Goal: Task Accomplishment & Management: Manage account settings

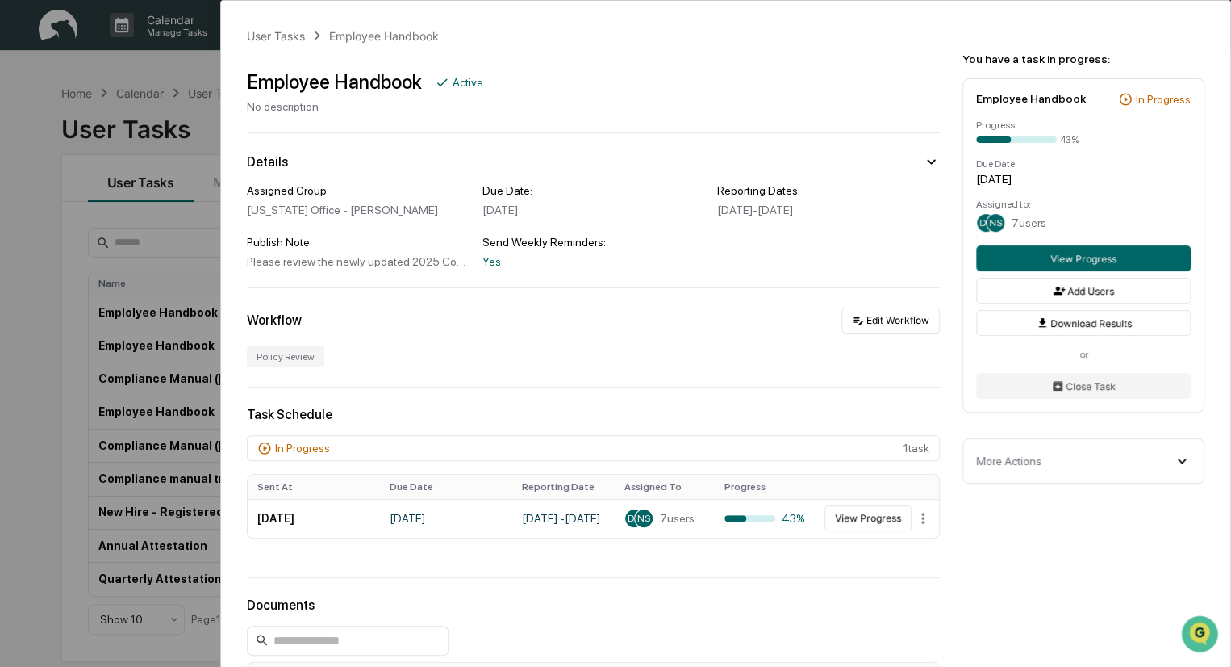
click at [199, 117] on div "User Tasks Employee Handbook Employee Handbook Active No description Details As…" at bounding box center [615, 333] width 1231 height 667
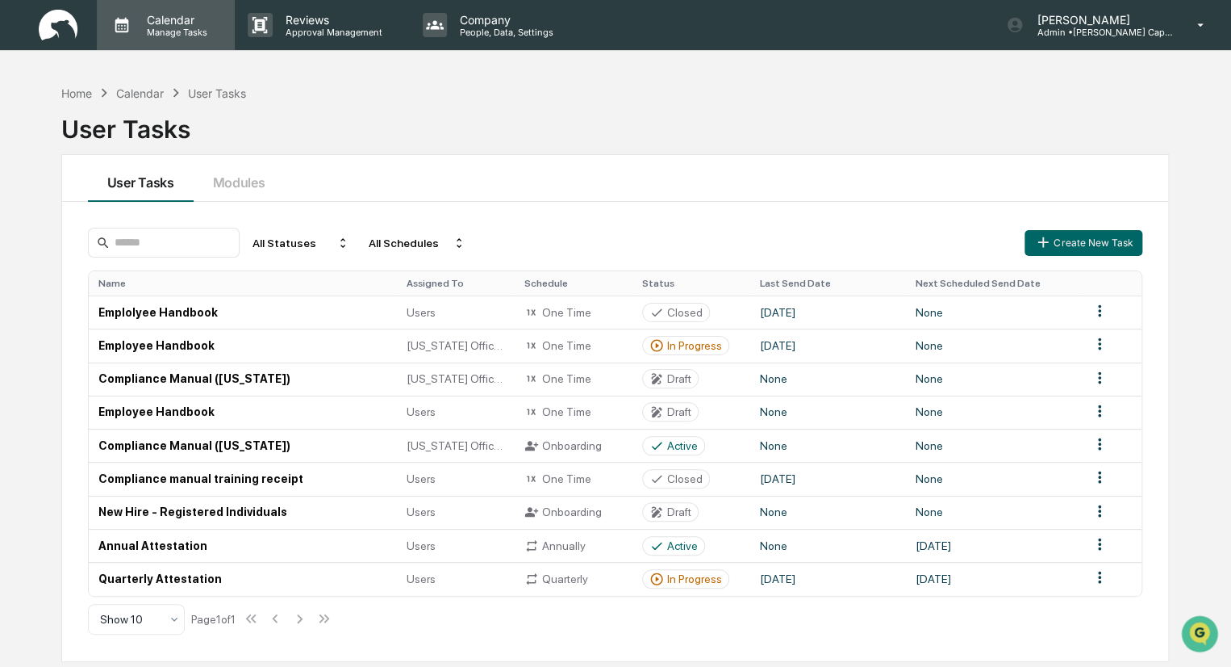
click at [190, 29] on p "Manage Tasks" at bounding box center [175, 32] width 82 height 11
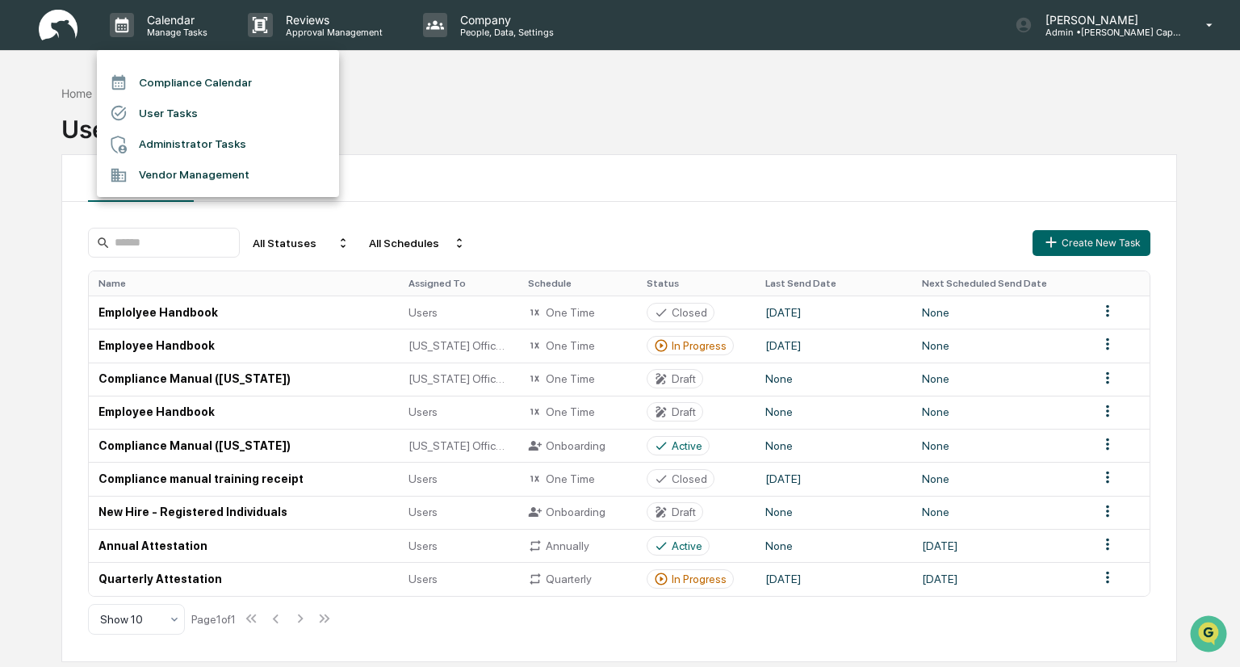
click at [186, 86] on li "Compliance Calendar" at bounding box center [218, 82] width 242 height 31
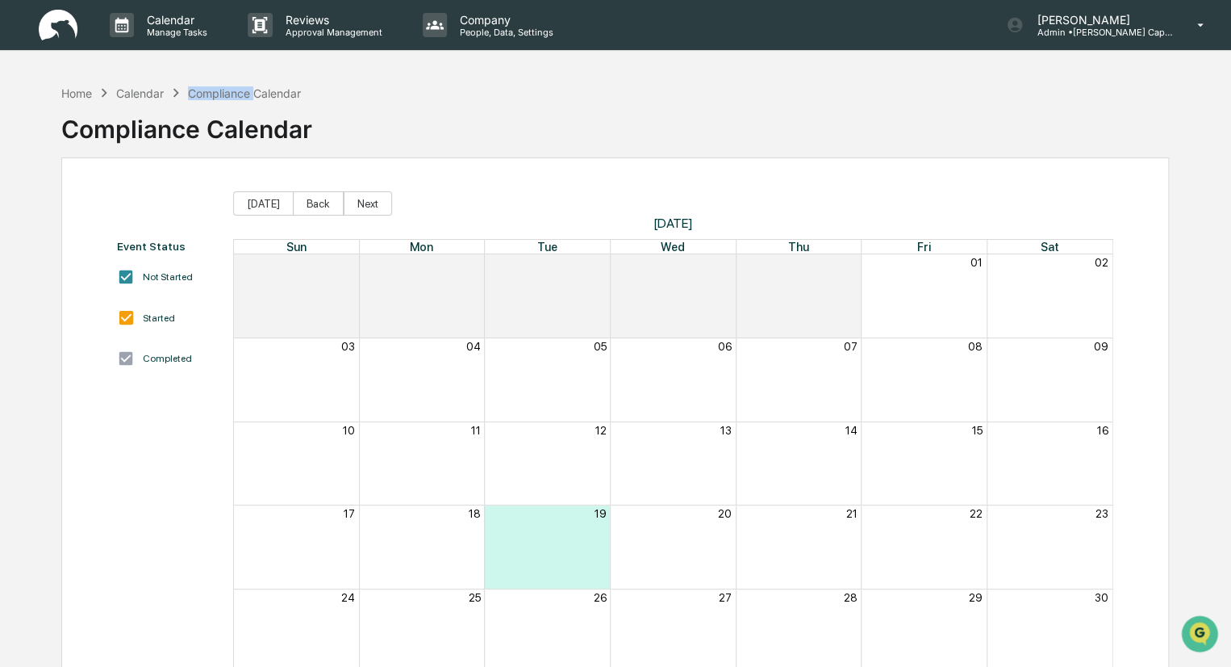
click at [186, 86] on div "Home Calendar Compliance Calendar" at bounding box center [181, 93] width 240 height 18
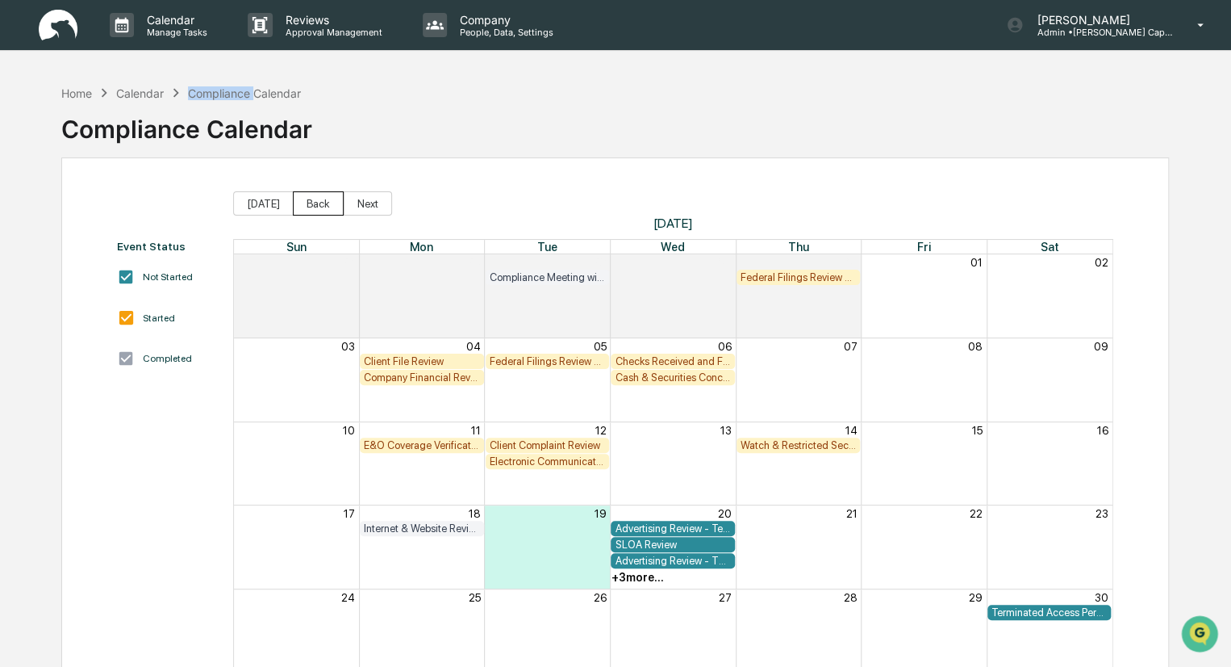
click at [307, 207] on button "Back" at bounding box center [318, 203] width 51 height 24
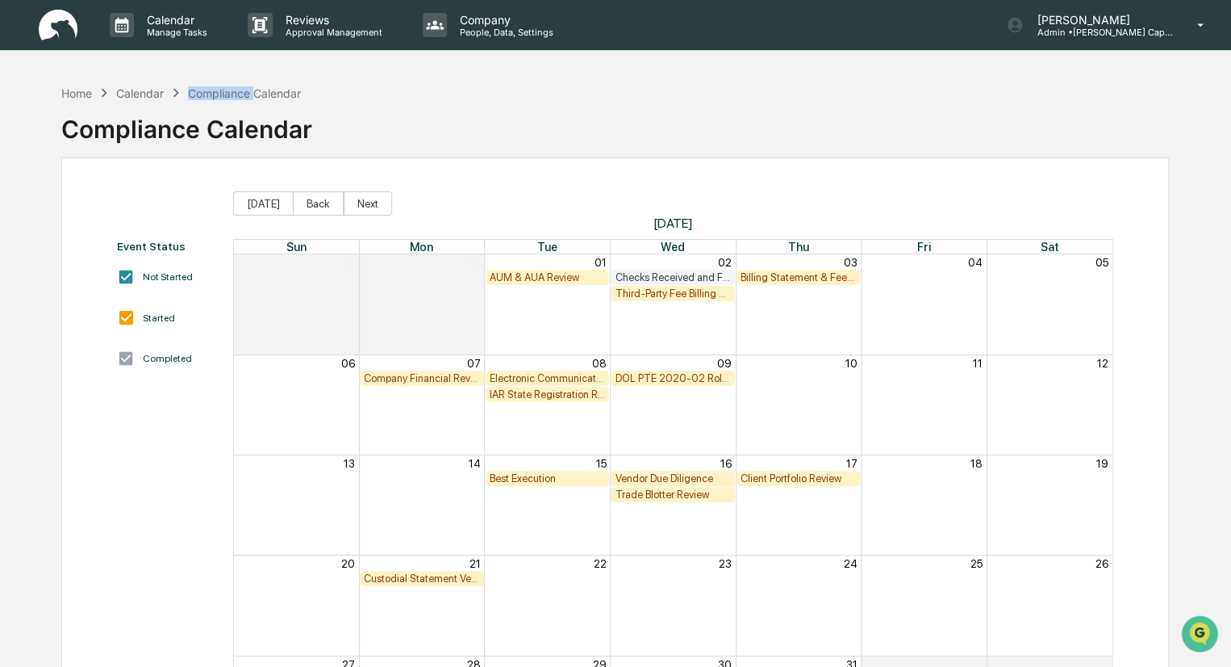
click at [504, 274] on div "AUM & AUA Review" at bounding box center [548, 277] width 116 height 12
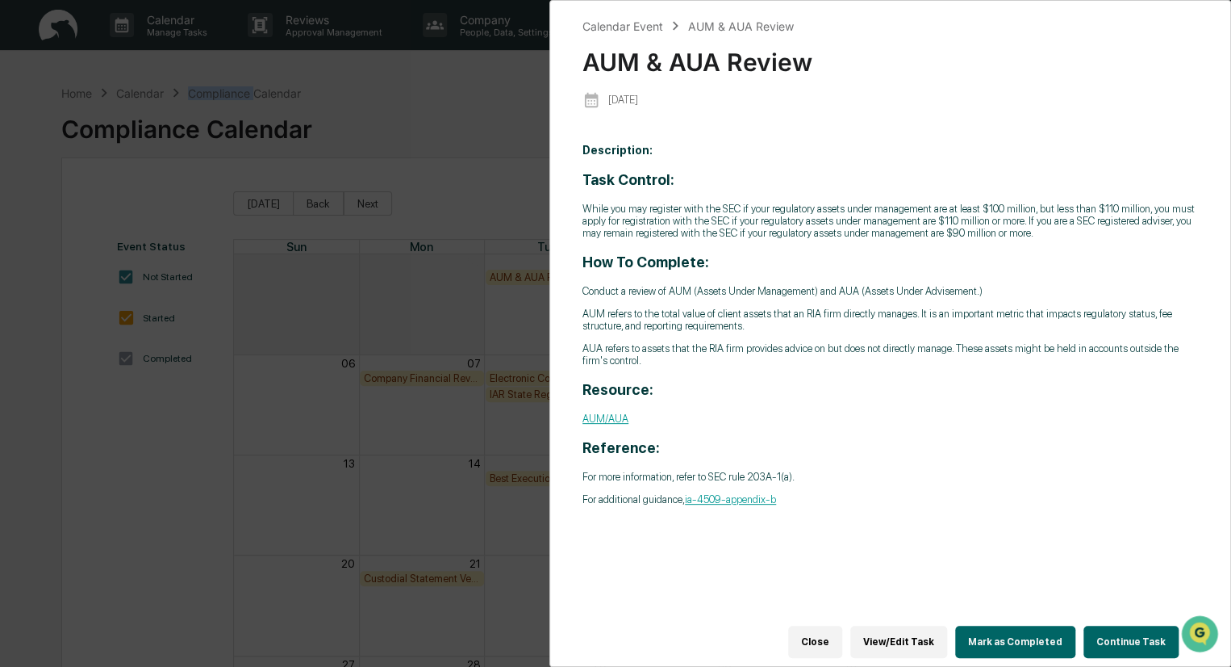
click at [889, 628] on button "View/Edit Task" at bounding box center [899, 641] width 97 height 32
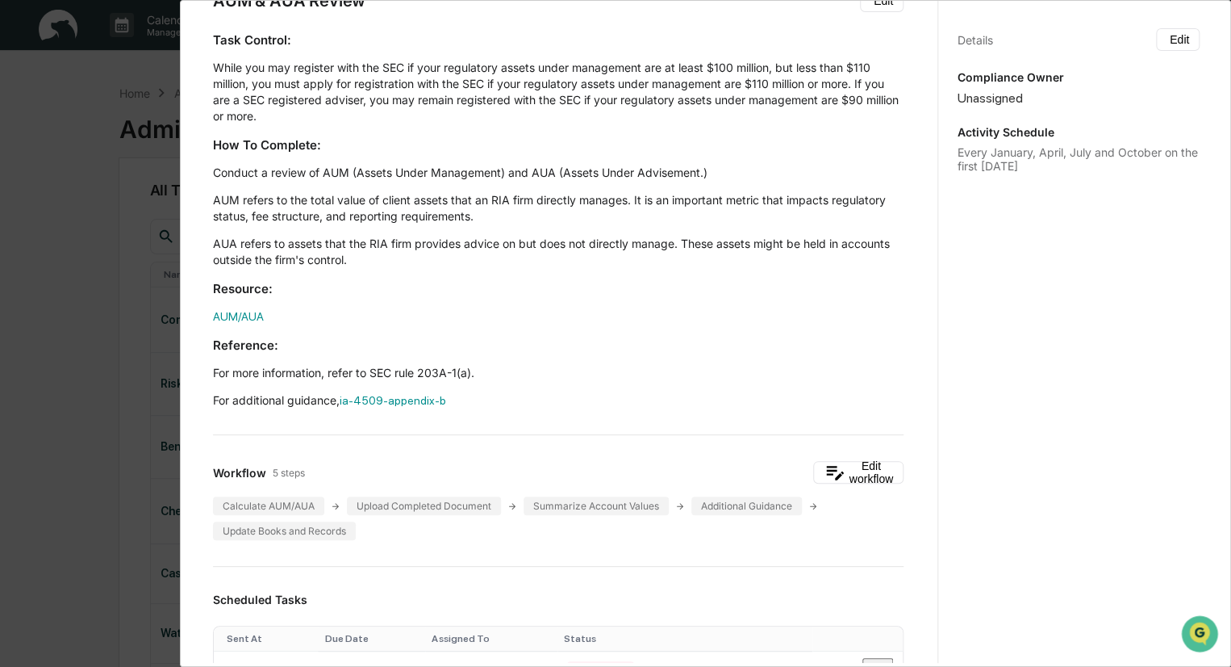
scroll to position [81, 0]
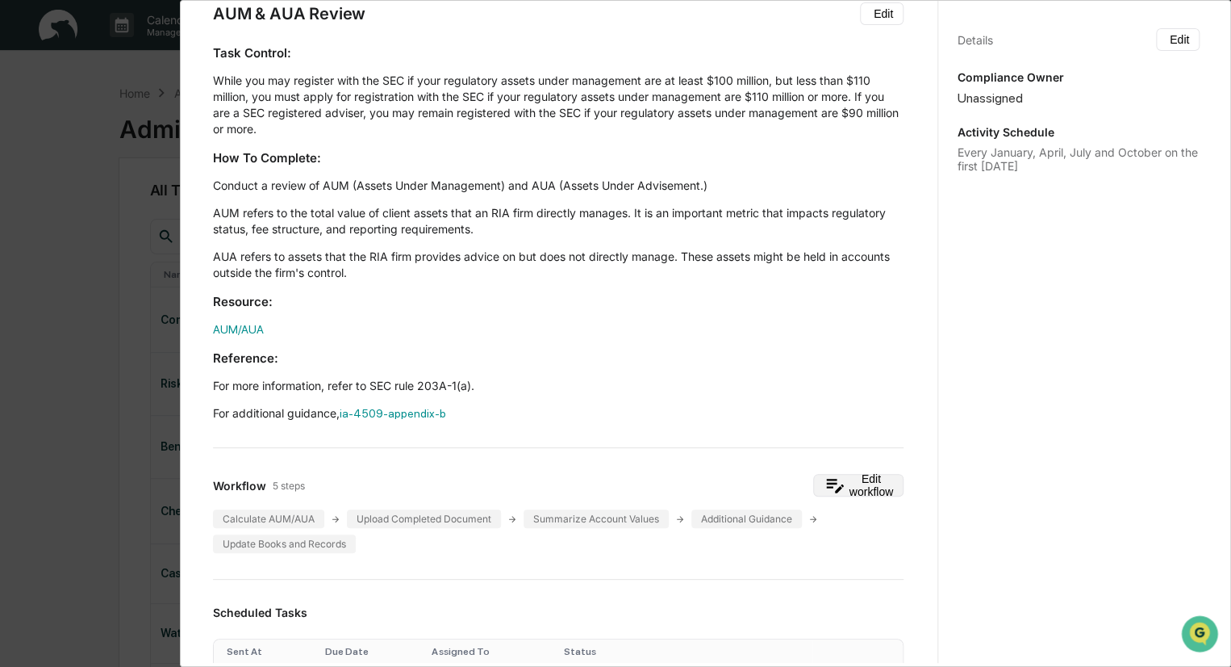
click at [814, 486] on button "Edit workflow" at bounding box center [858, 485] width 90 height 23
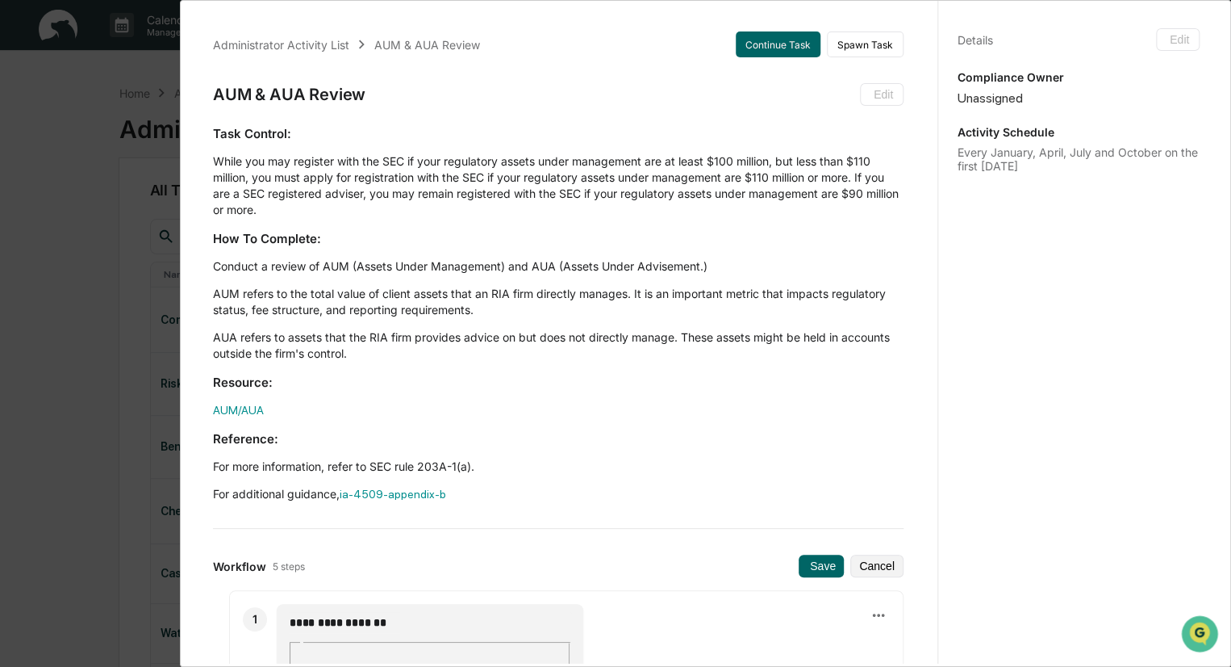
scroll to position [0, 0]
click at [776, 52] on button "Continue Task" at bounding box center [778, 44] width 85 height 26
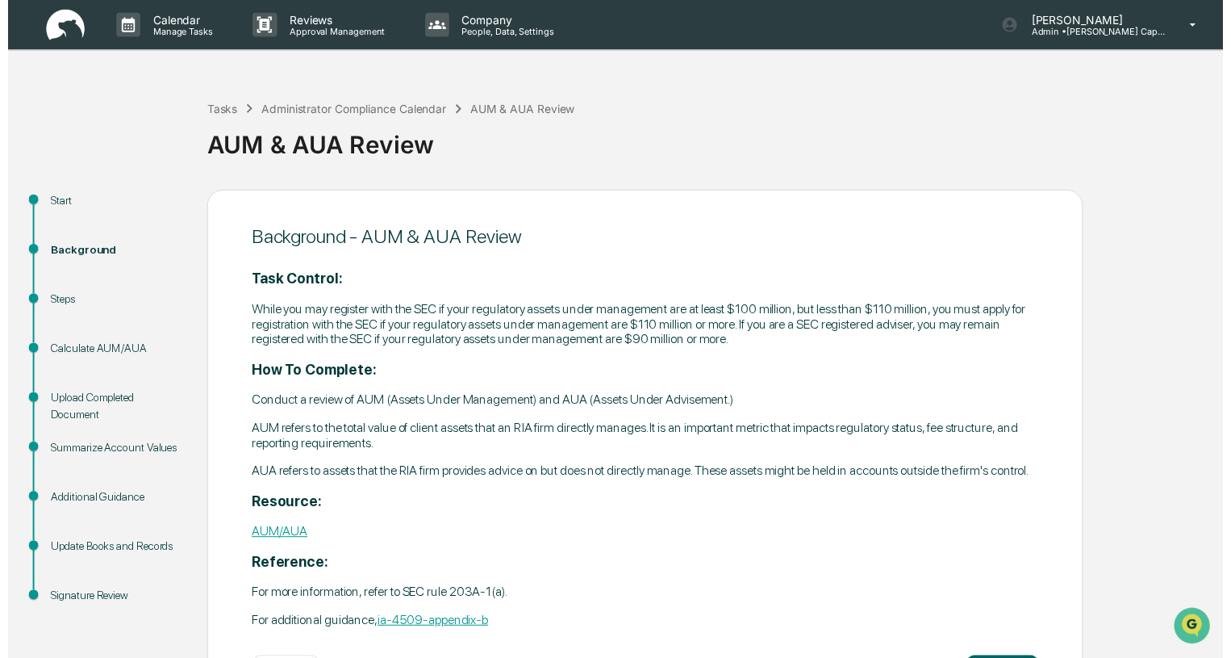
scroll to position [68, 0]
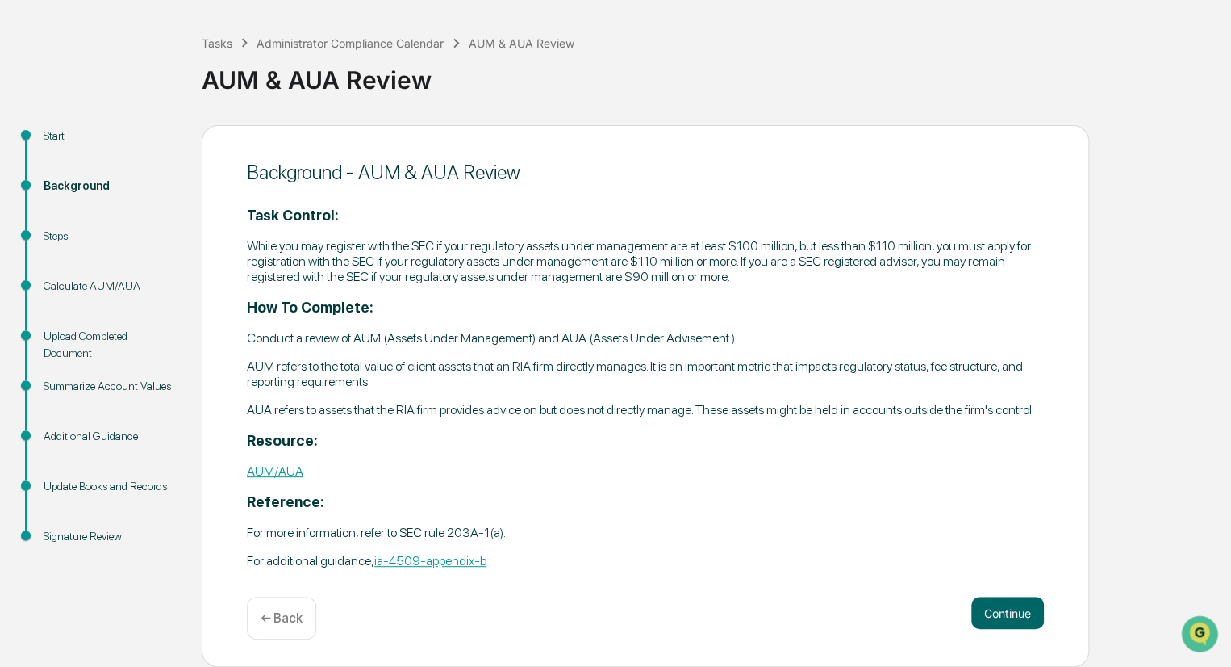
click at [284, 620] on p "← Back" at bounding box center [282, 617] width 42 height 15
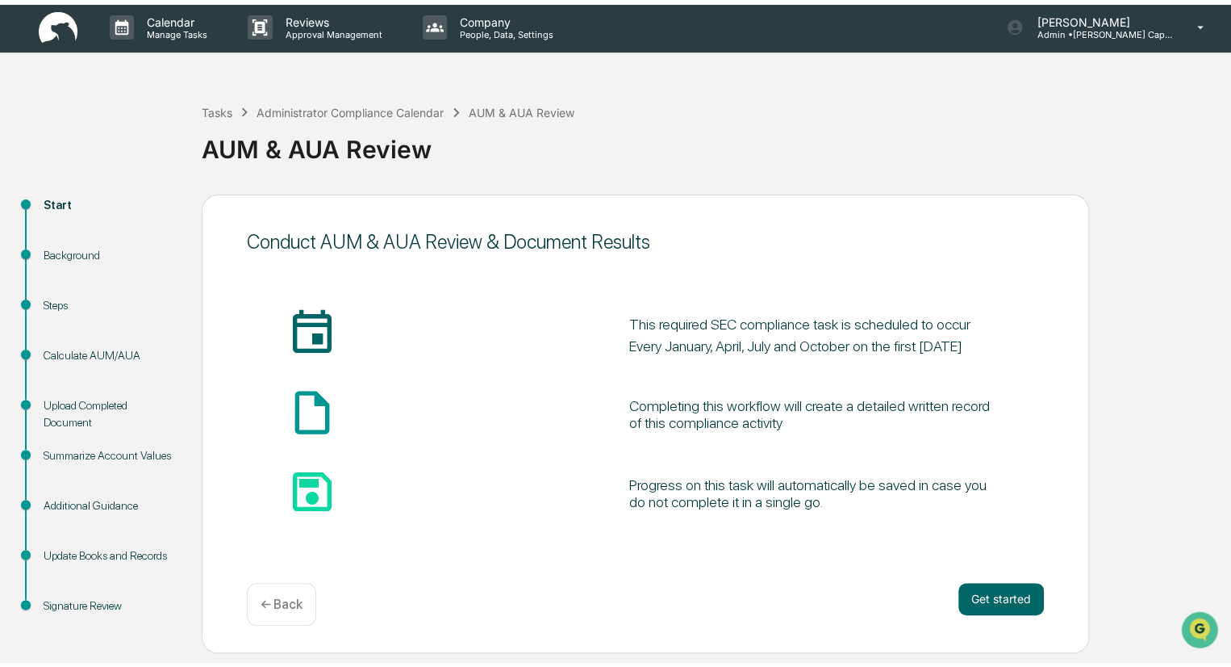
scroll to position [0, 0]
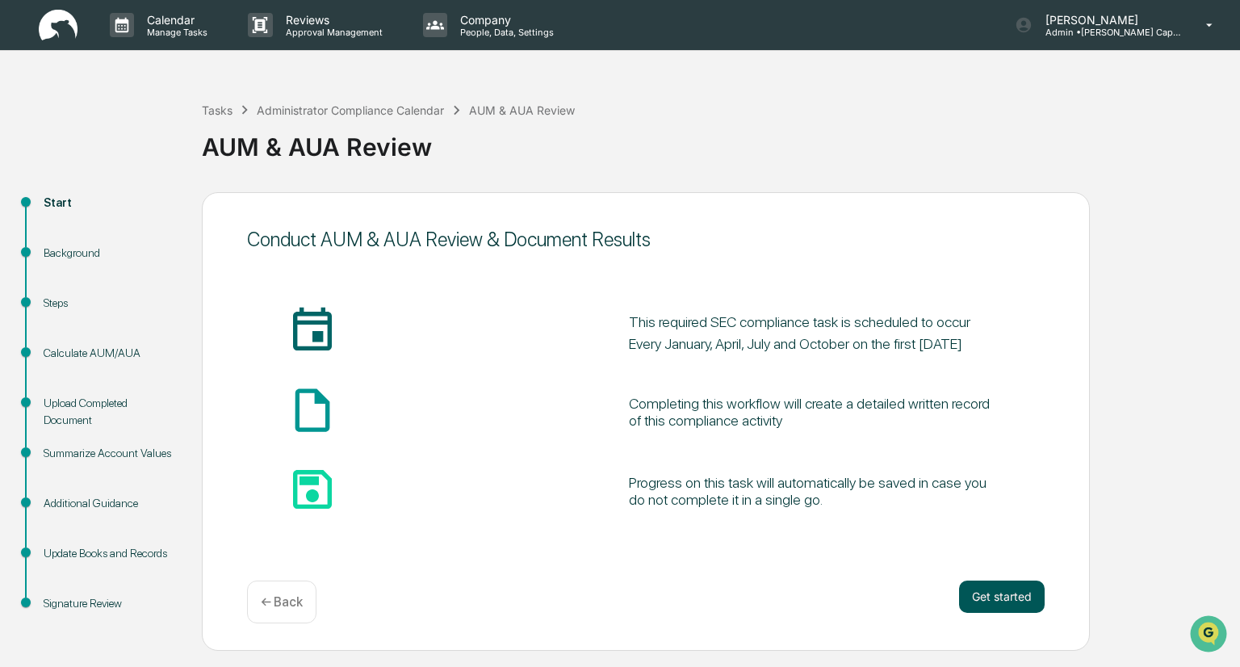
click at [1027, 584] on button "Get started" at bounding box center [1002, 596] width 86 height 32
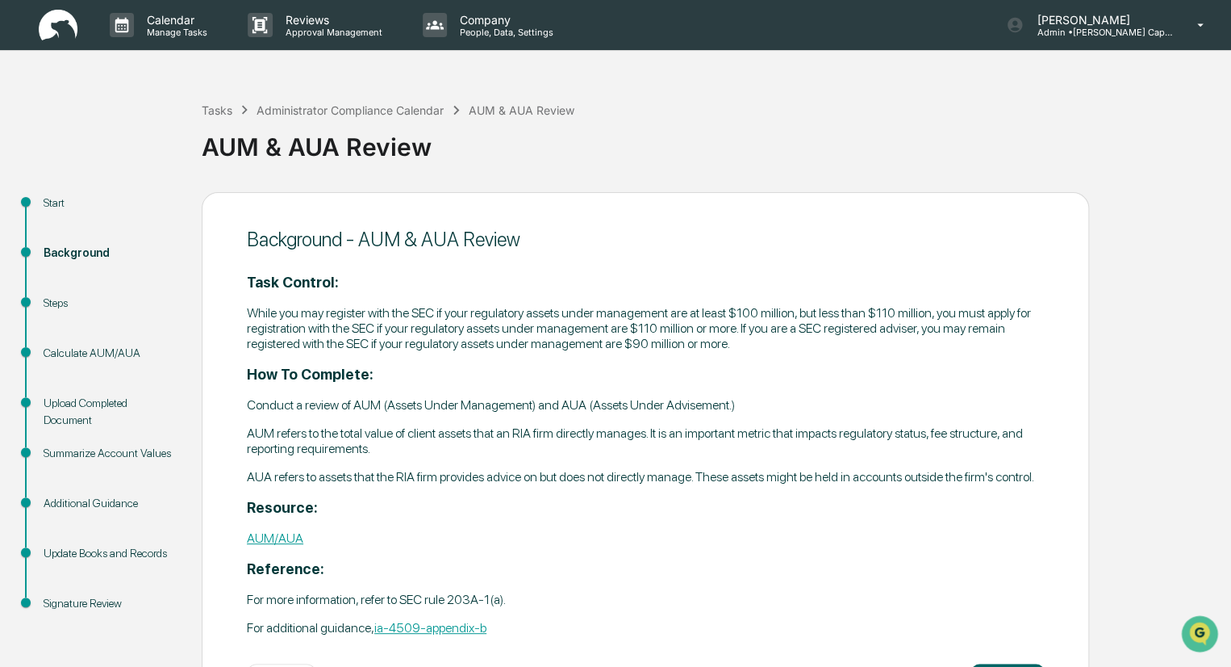
scroll to position [68, 0]
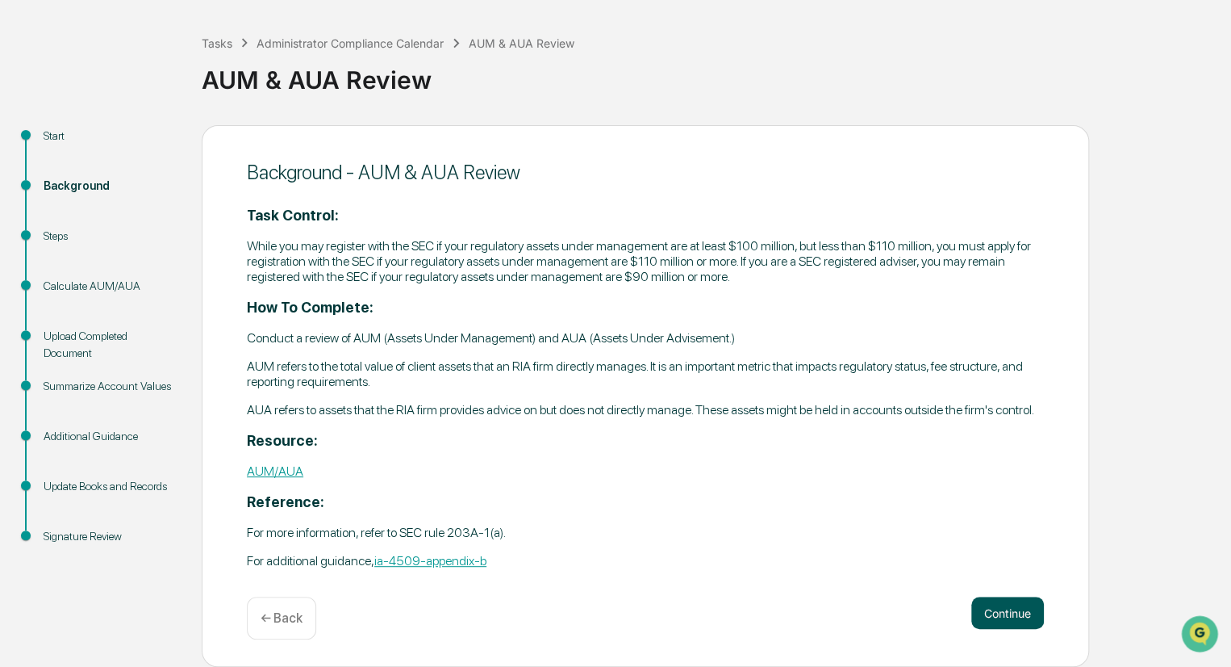
click at [1011, 608] on button "Continue" at bounding box center [1008, 612] width 73 height 32
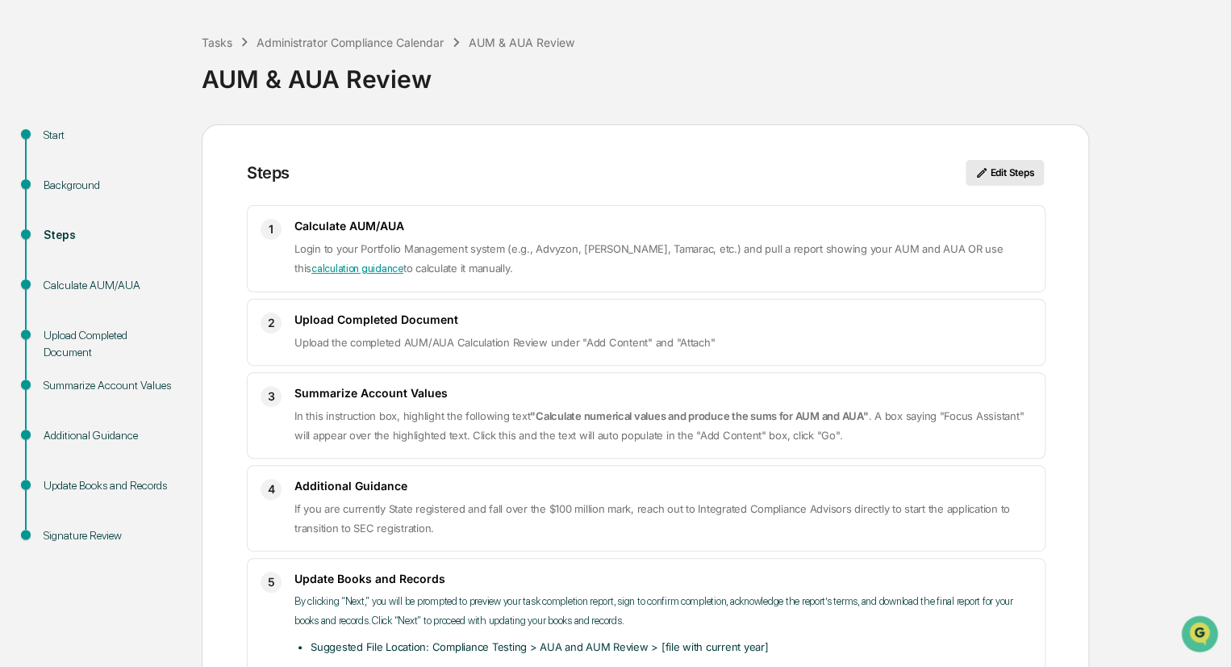
click at [1013, 177] on button "Edit Steps" at bounding box center [1005, 173] width 78 height 26
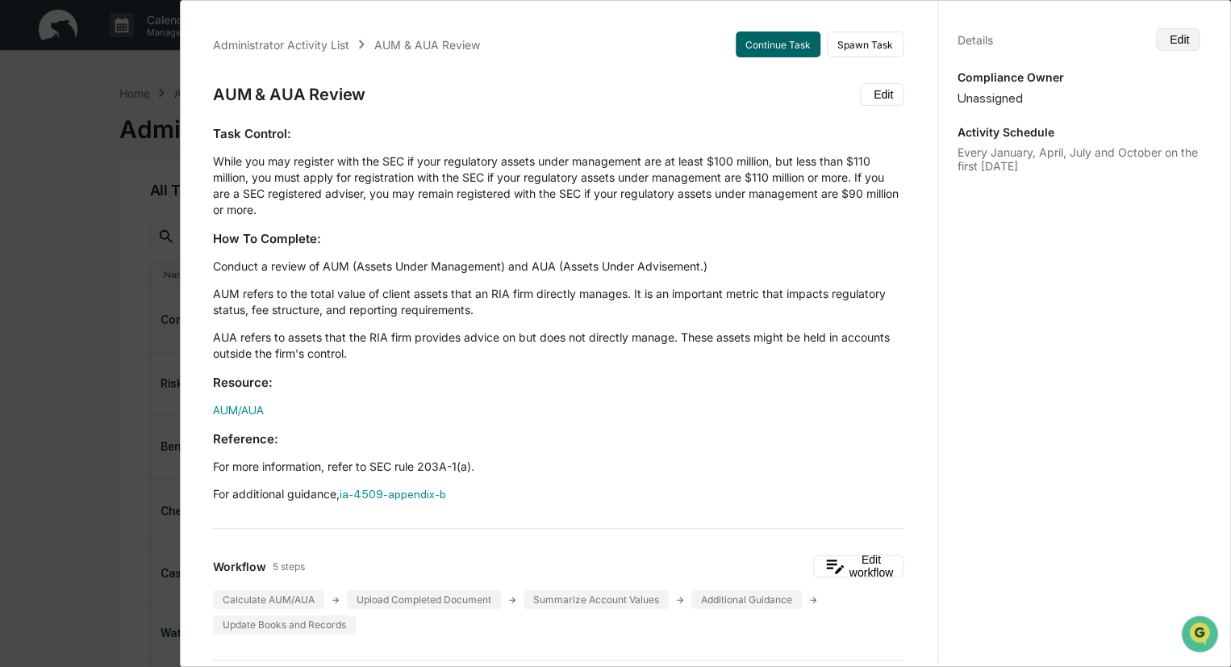
click at [1167, 39] on icon at bounding box center [1167, 39] width 0 height 0
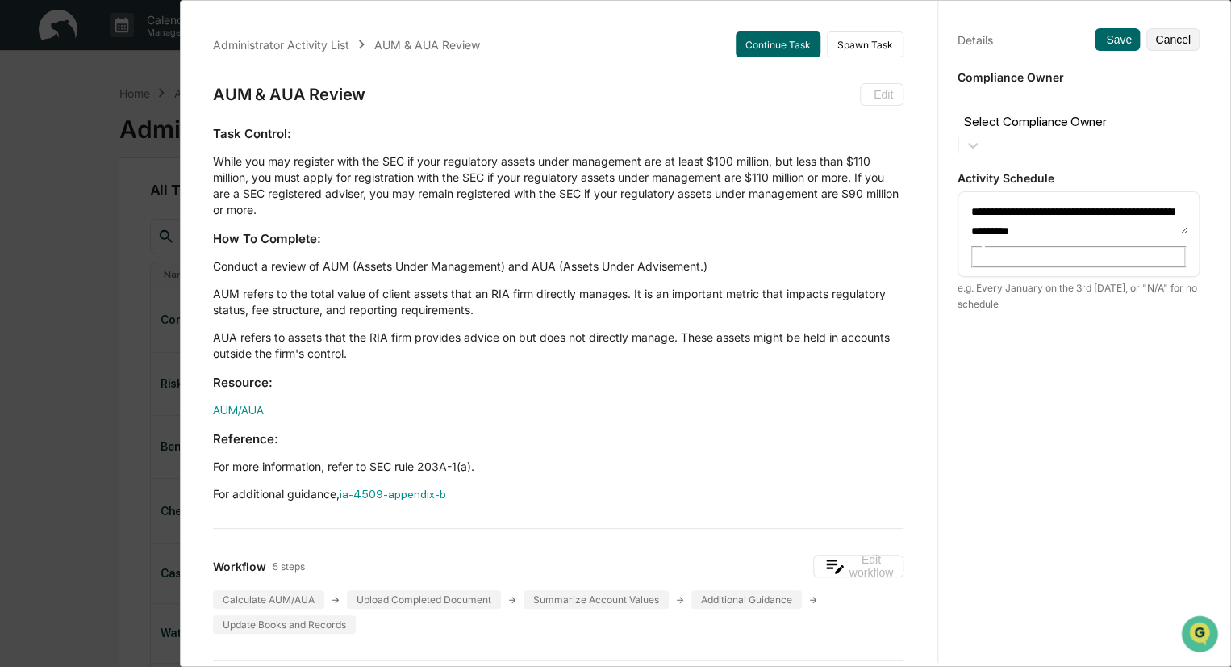
click at [1116, 102] on div at bounding box center [1079, 103] width 226 height 19
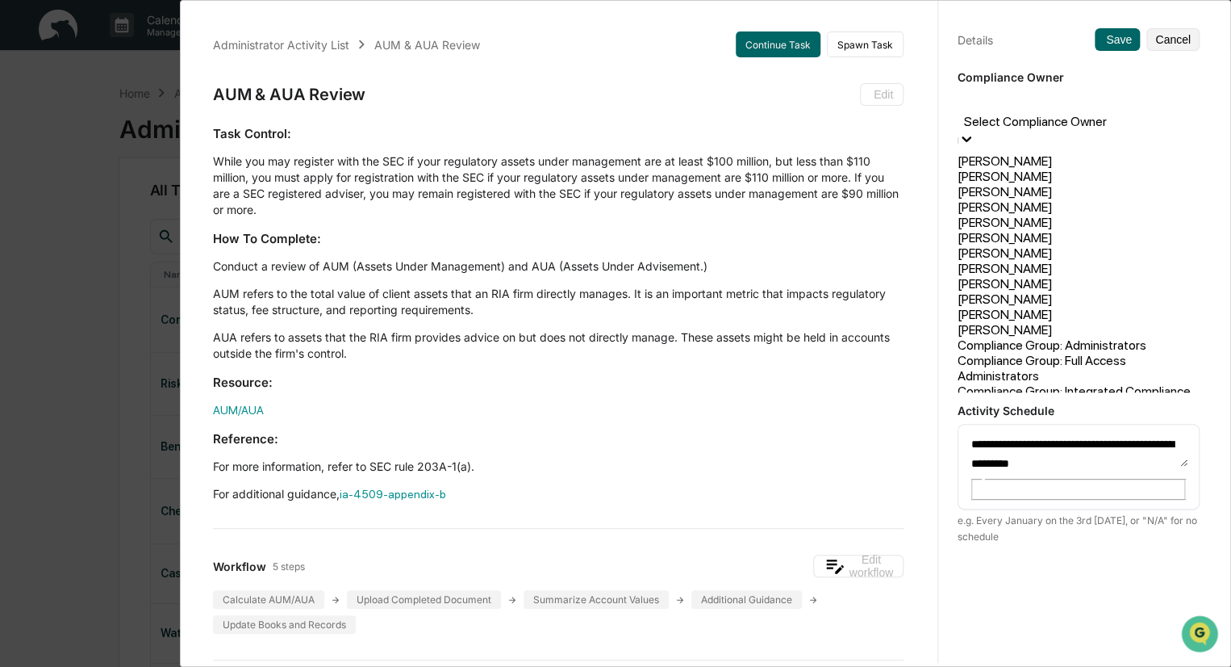
click at [1018, 276] on div "[PERSON_NAME]" at bounding box center [1079, 268] width 242 height 15
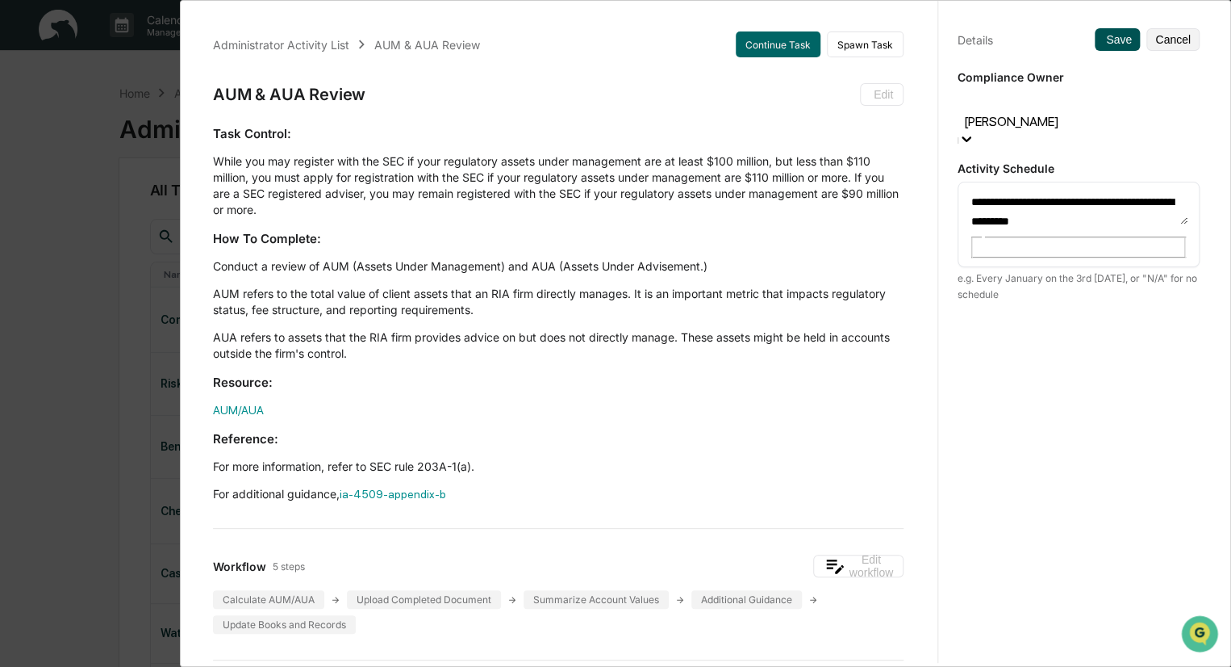
click at [1099, 32] on button "Save" at bounding box center [1117, 39] width 45 height 23
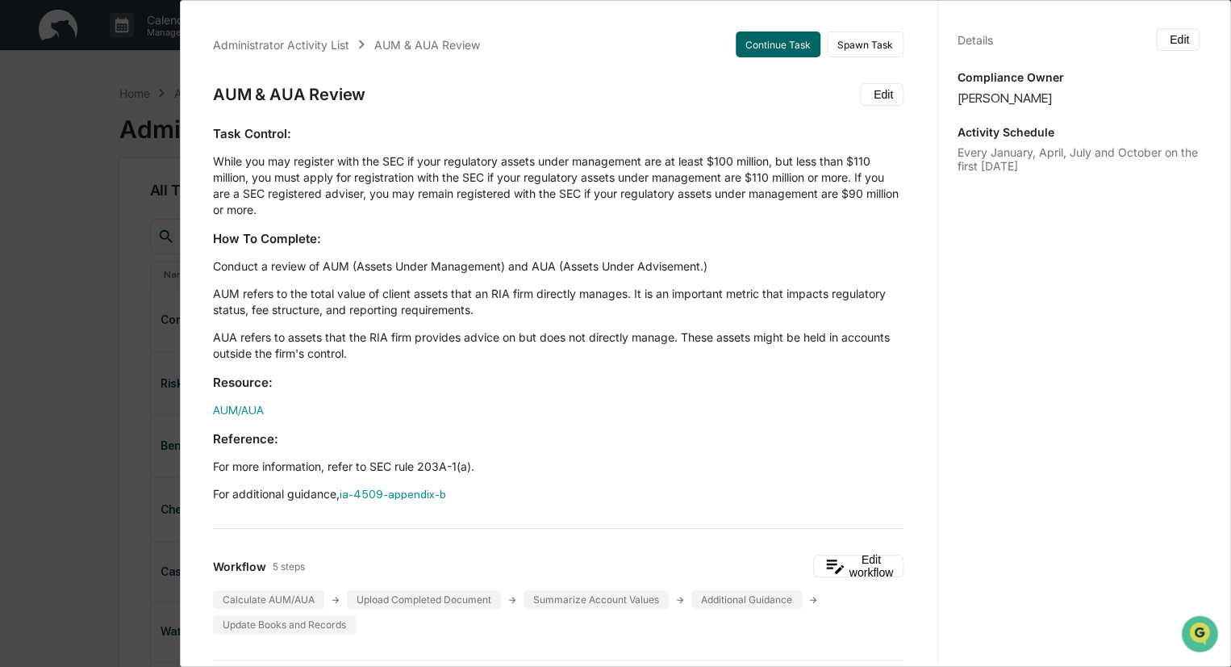
click at [1099, 44] on div "Details Edit" at bounding box center [1079, 39] width 242 height 23
click at [769, 49] on button "Continue Task" at bounding box center [778, 44] width 85 height 26
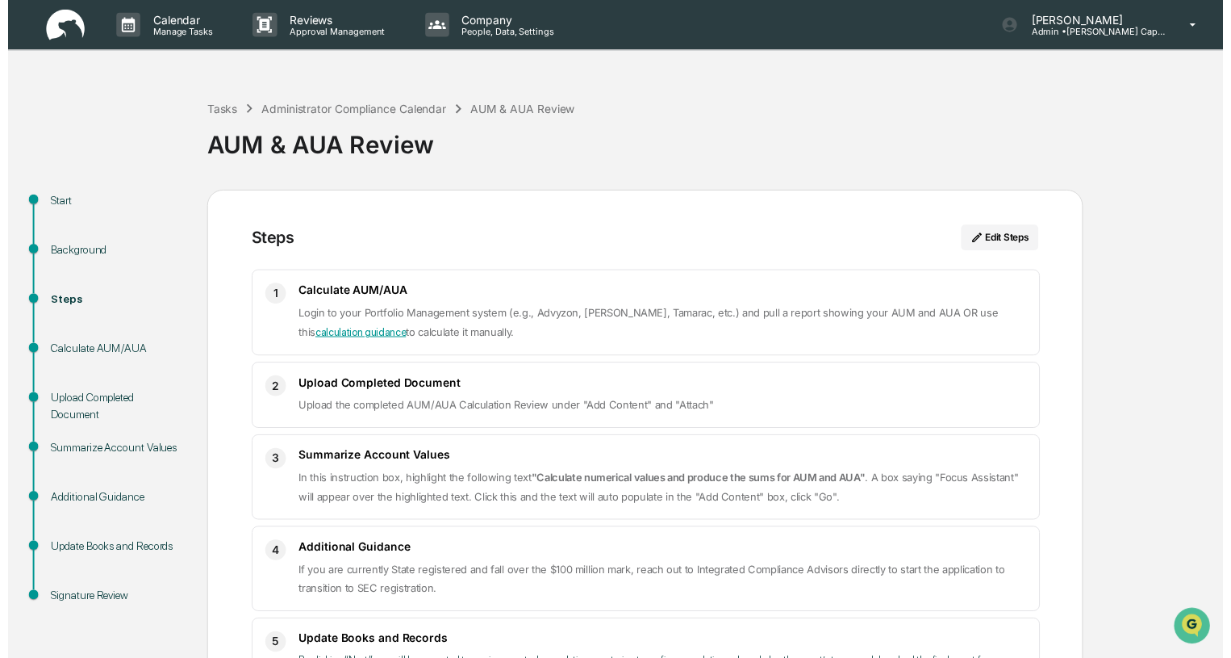
scroll to position [161, 0]
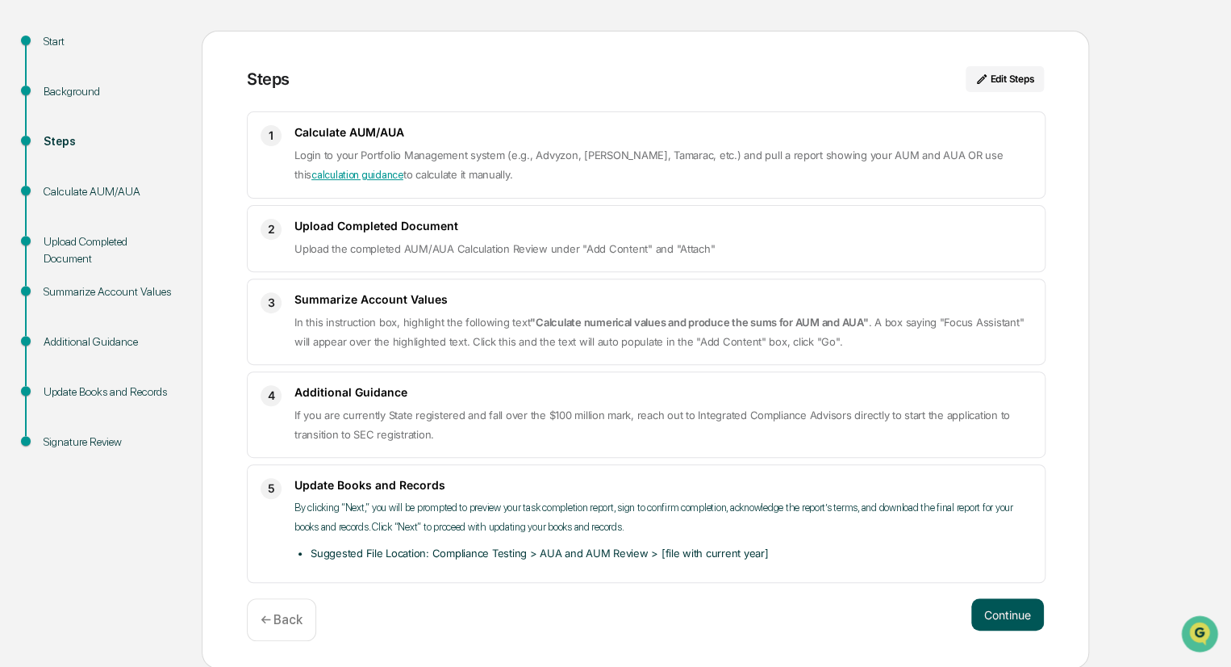
click at [987, 608] on button "Continue" at bounding box center [1008, 614] width 73 height 32
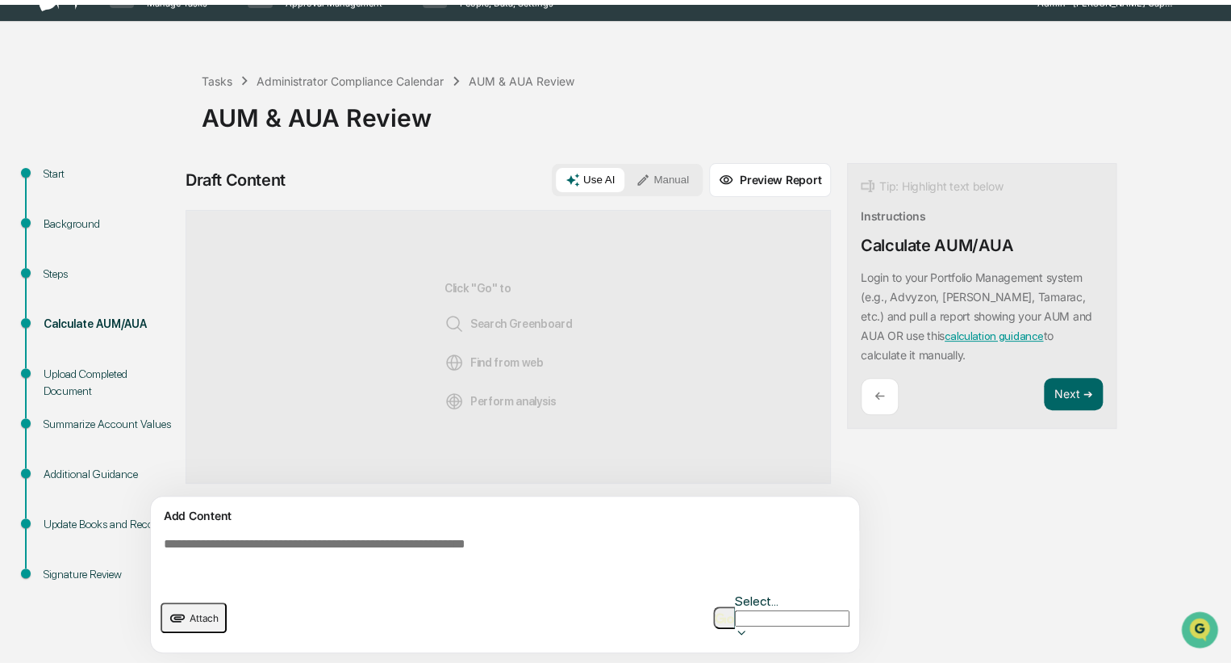
scroll to position [11, 0]
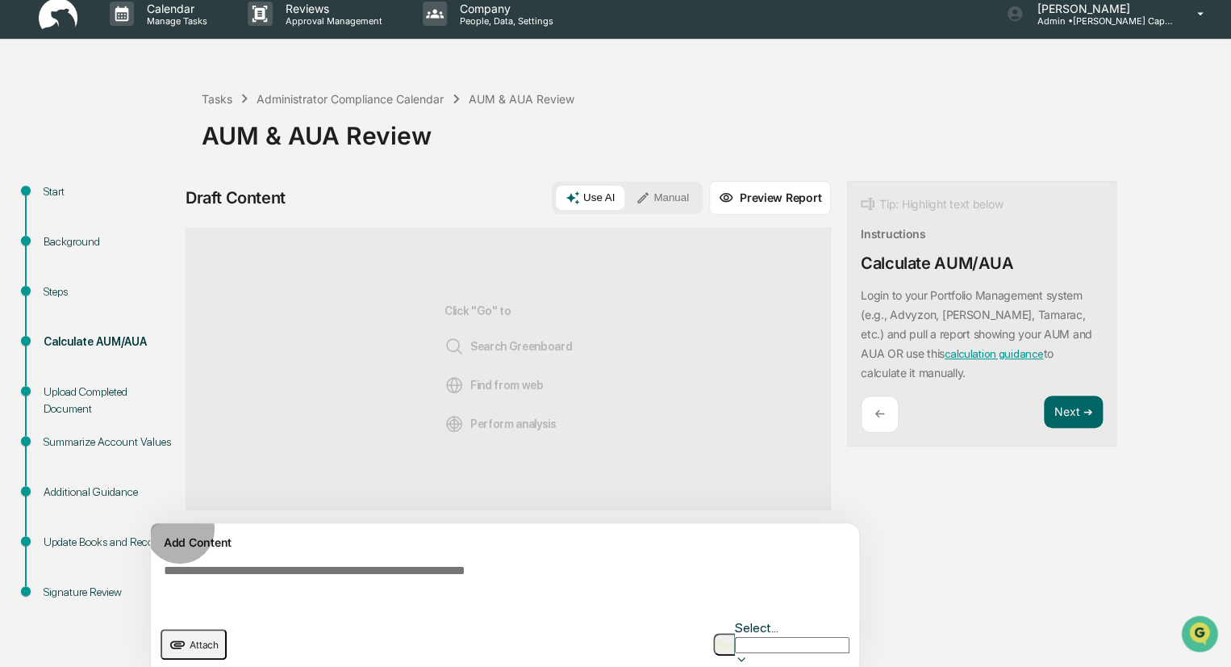
click at [734, 639] on img "button" at bounding box center [724, 644] width 19 height 10
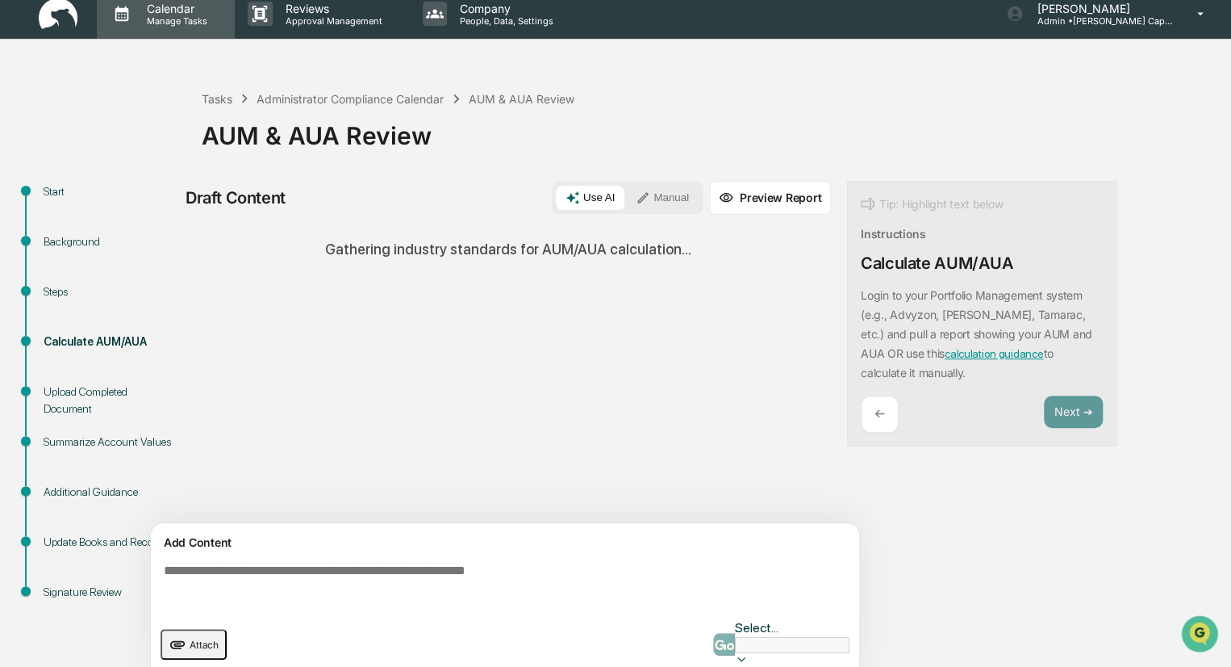
click at [170, 23] on p "Manage Tasks" at bounding box center [175, 20] width 82 height 11
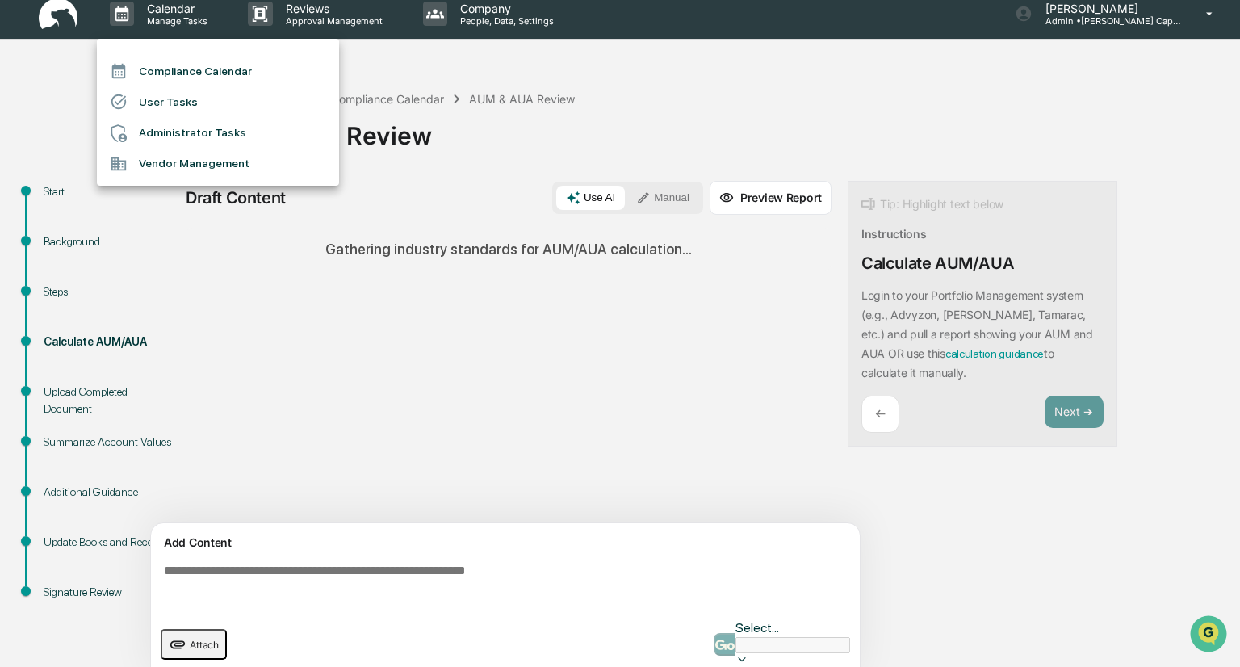
click at [662, 150] on div at bounding box center [620, 333] width 1240 height 667
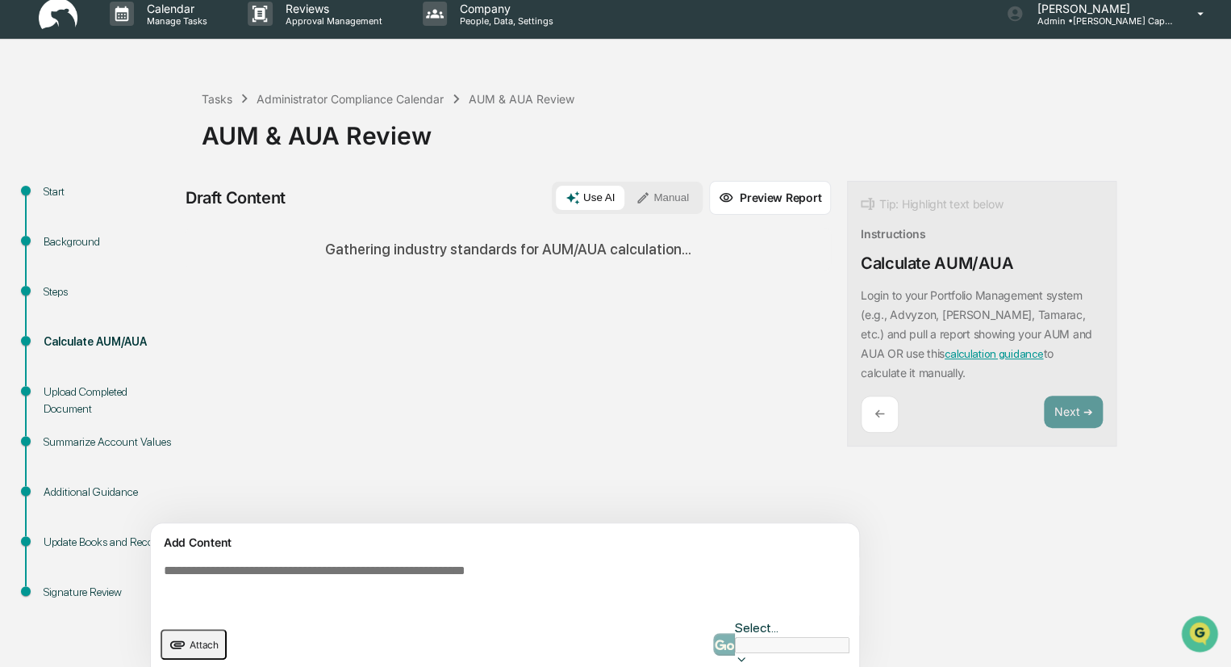
click at [767, 204] on button "Preview Report" at bounding box center [770, 198] width 122 height 34
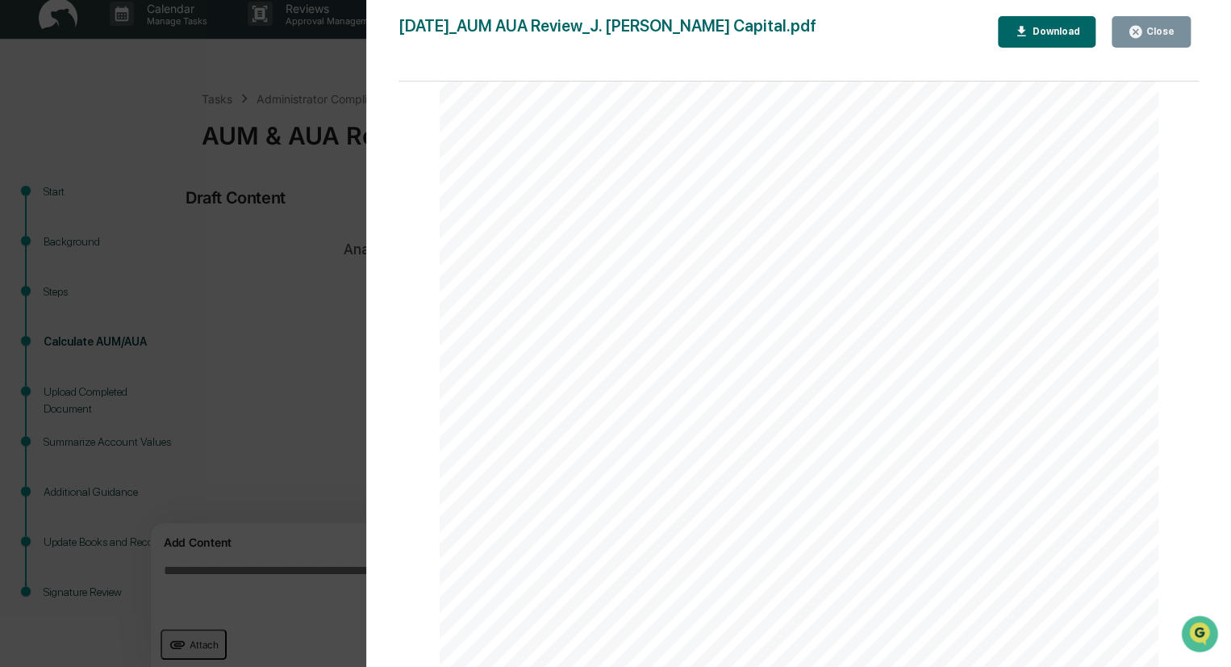
scroll to position [52, 0]
click at [1168, 31] on div "Close" at bounding box center [1159, 31] width 31 height 11
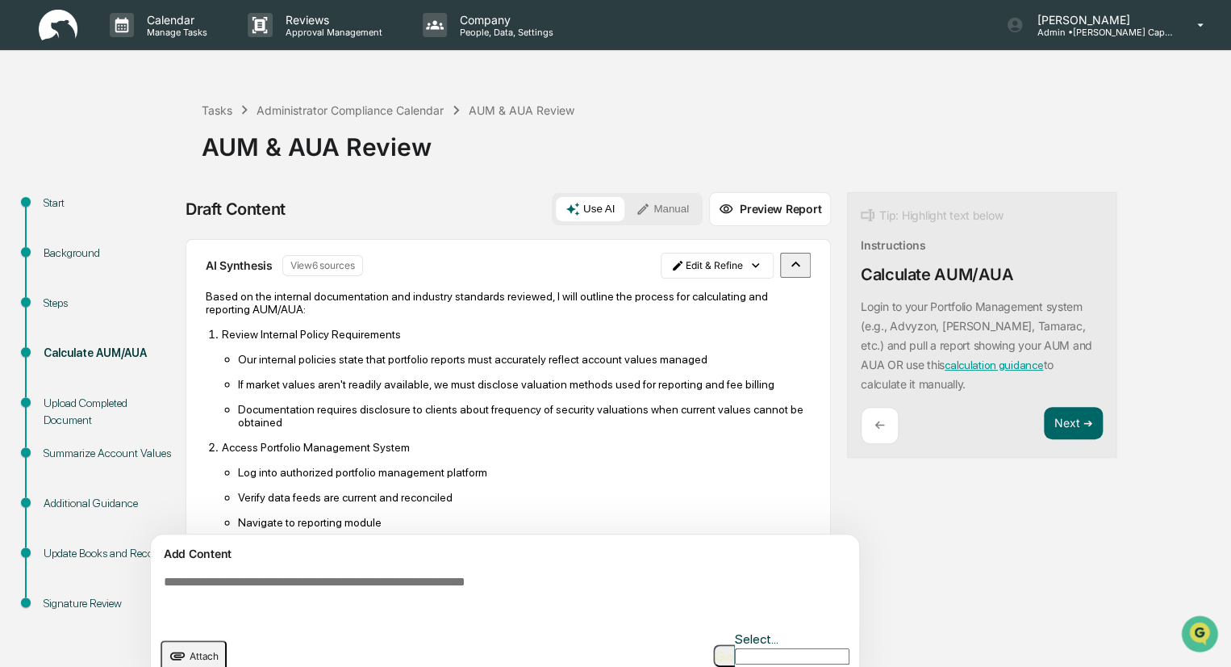
click at [988, 579] on div "Draft Content Use AI Manual Preview Report Sources AI Synthesis View 6 sources …" at bounding box center [638, 446] width 904 height 508
click at [1059, 431] on button "Next ➔" at bounding box center [1073, 423] width 59 height 33
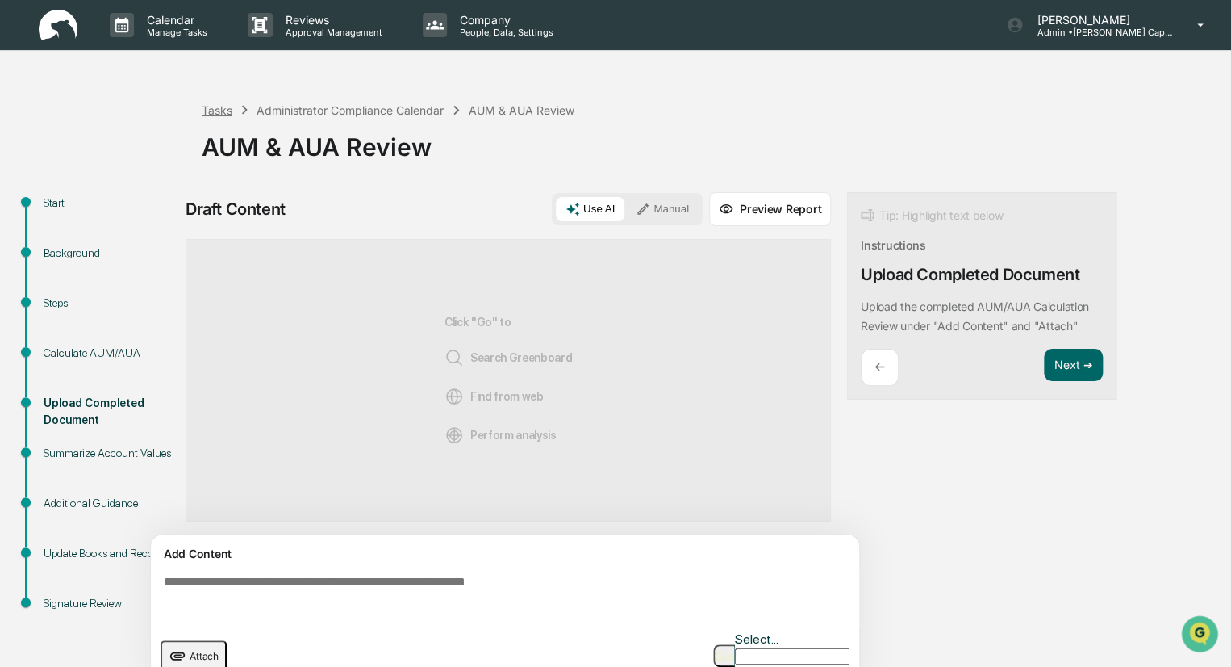
click at [213, 107] on div "Tasks" at bounding box center [217, 110] width 31 height 14
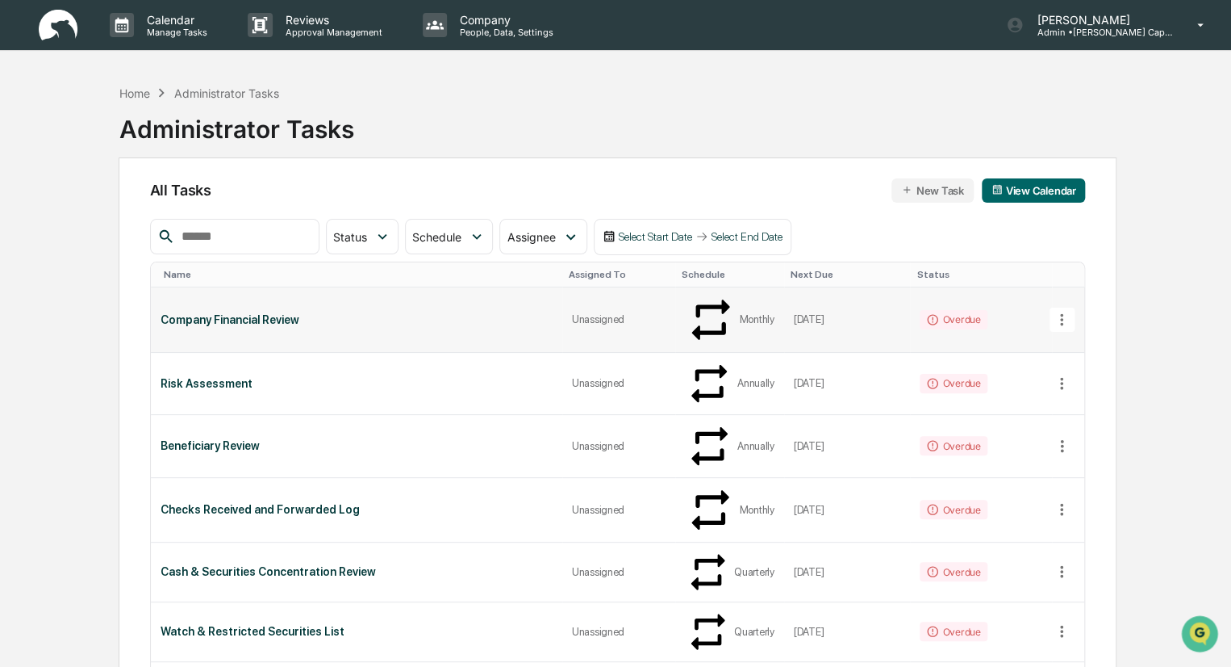
click at [596, 313] on div "Unassigned" at bounding box center [619, 319] width 94 height 12
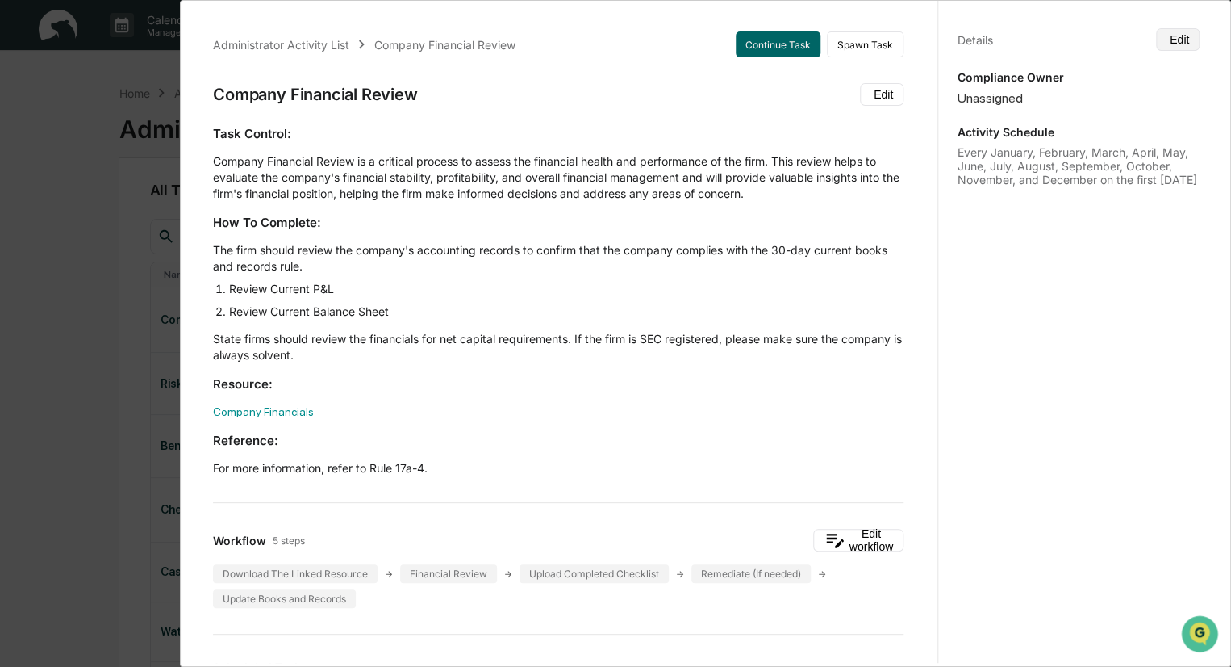
click at [1162, 44] on button "Edit" at bounding box center [1178, 39] width 44 height 23
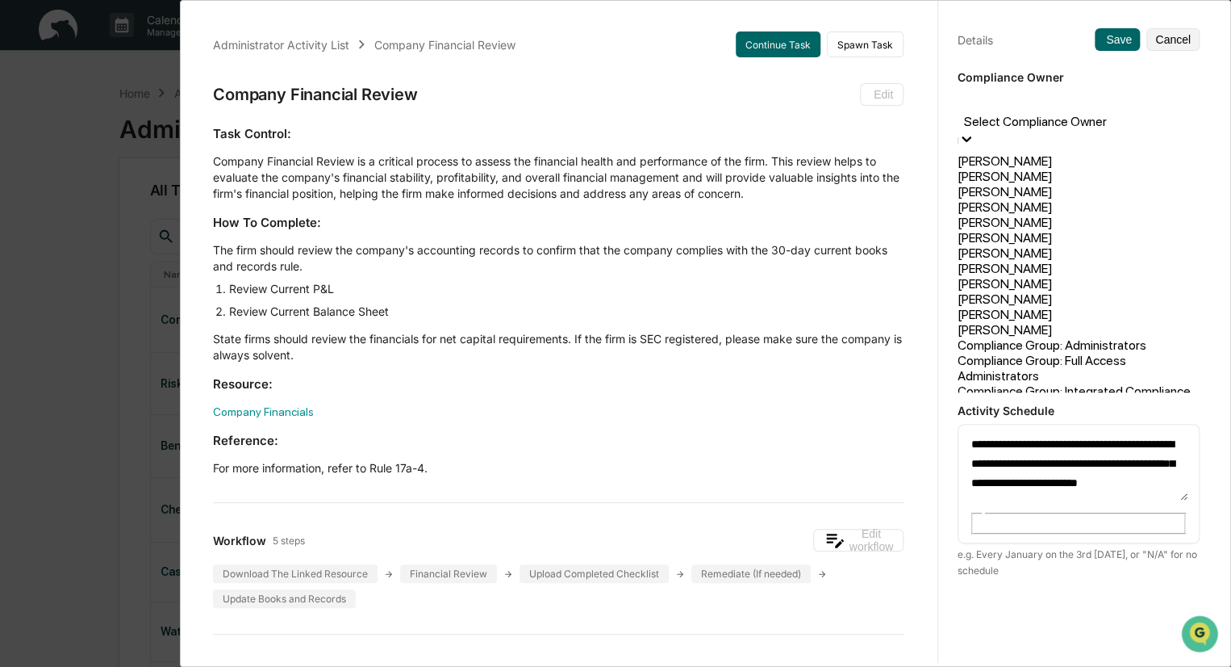
click at [1034, 107] on div at bounding box center [1079, 103] width 226 height 19
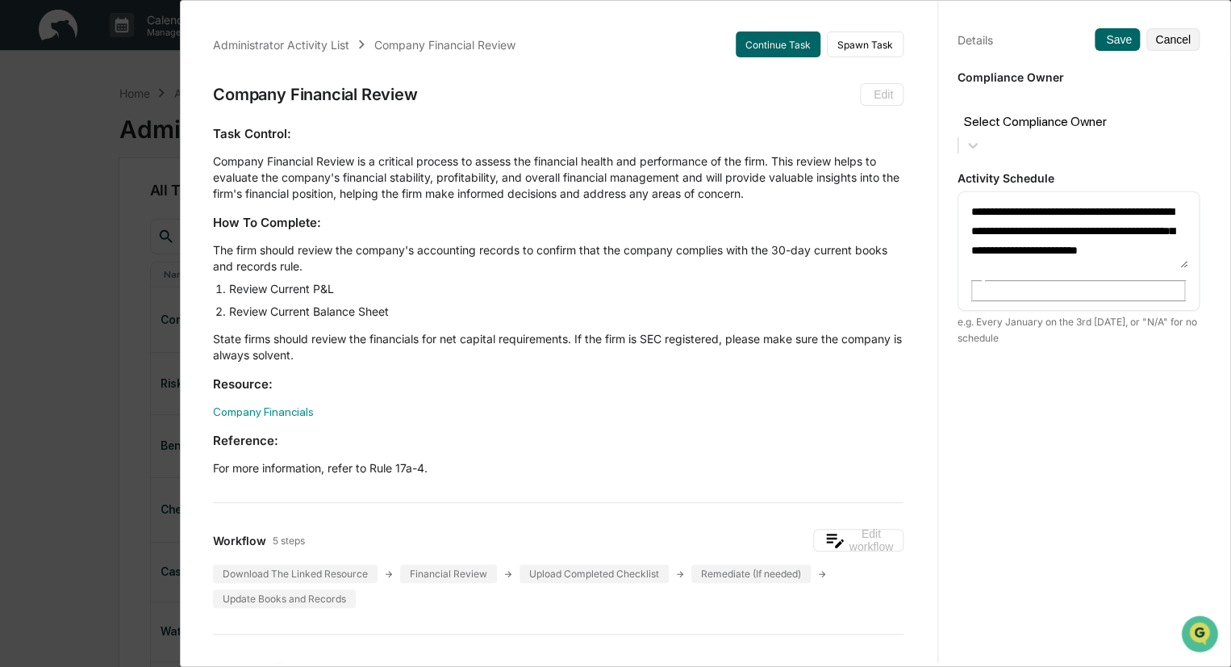
click at [667, 95] on div "Company Financial Review Edit" at bounding box center [558, 94] width 691 height 23
click at [48, 99] on div "Administrator Activity List Company Financial Review Continue Task Spawn Task C…" at bounding box center [615, 333] width 1231 height 667
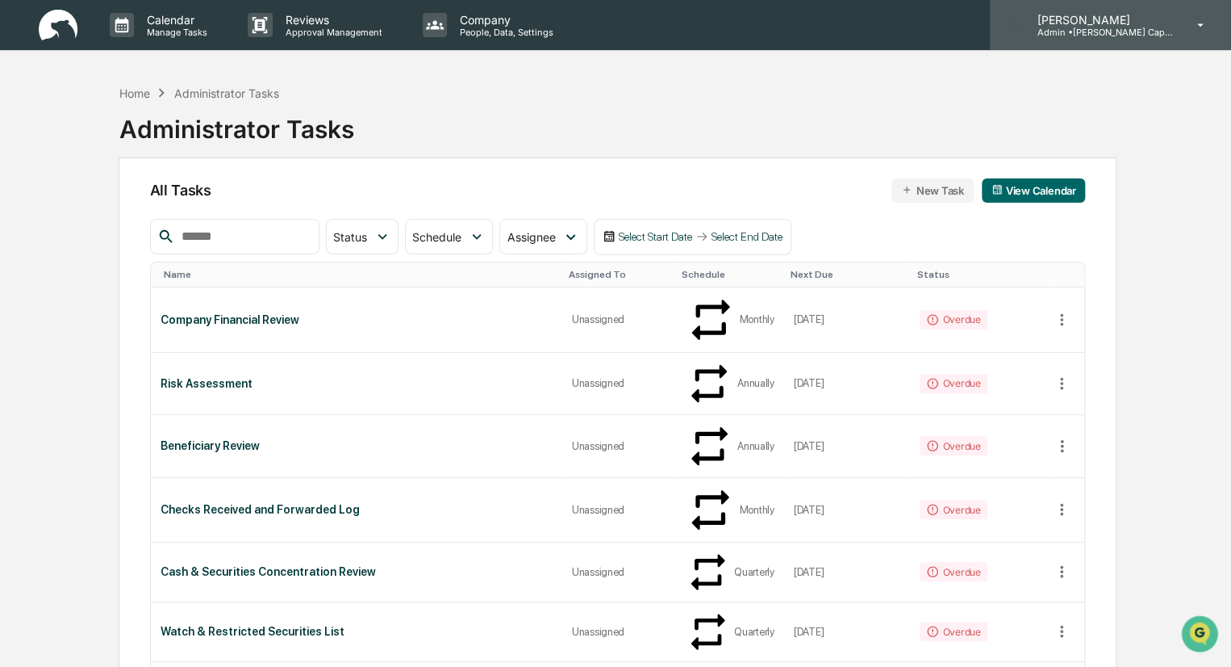
click at [1152, 30] on p "Admin • [PERSON_NAME] Capital" at bounding box center [1099, 32] width 150 height 11
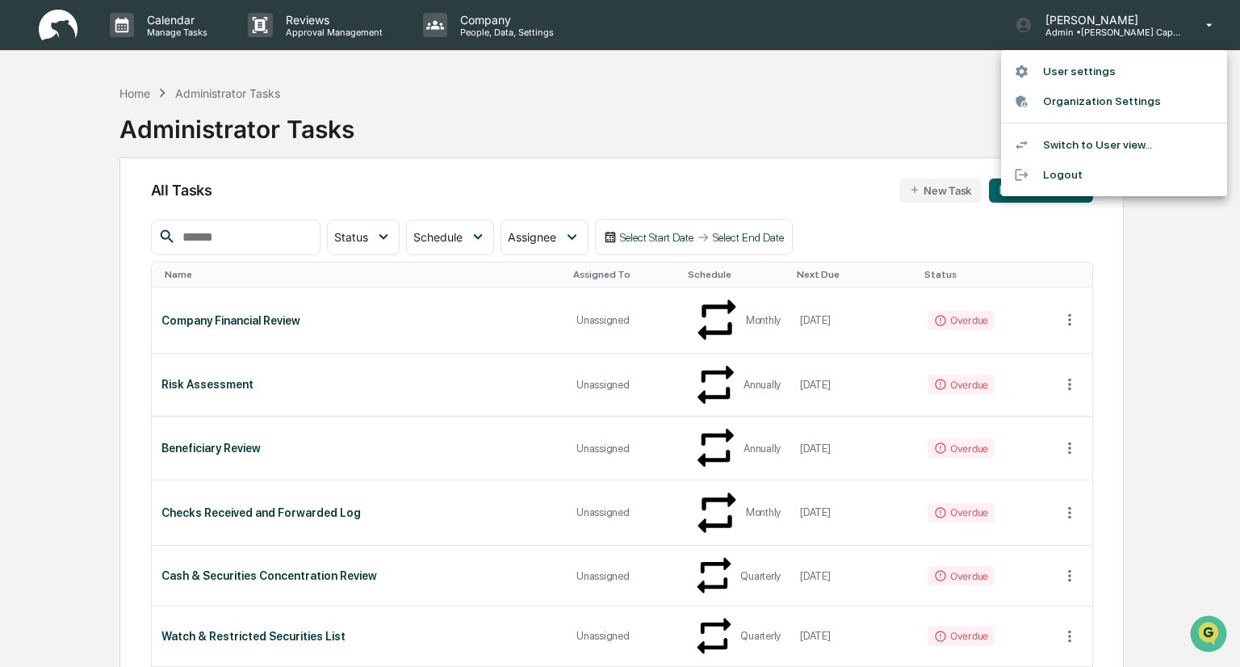
click at [1107, 70] on li "User settings" at bounding box center [1114, 71] width 226 height 30
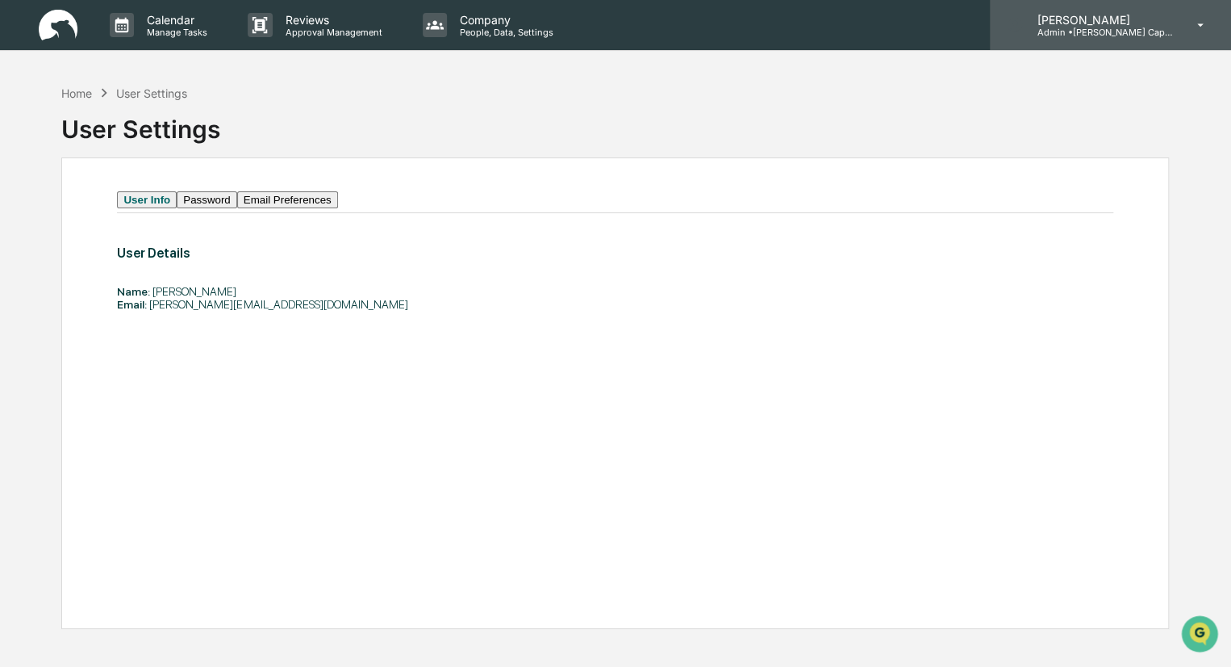
click at [1110, 36] on div "[PERSON_NAME] Admin • [PERSON_NAME] Capital" at bounding box center [1110, 25] width 241 height 50
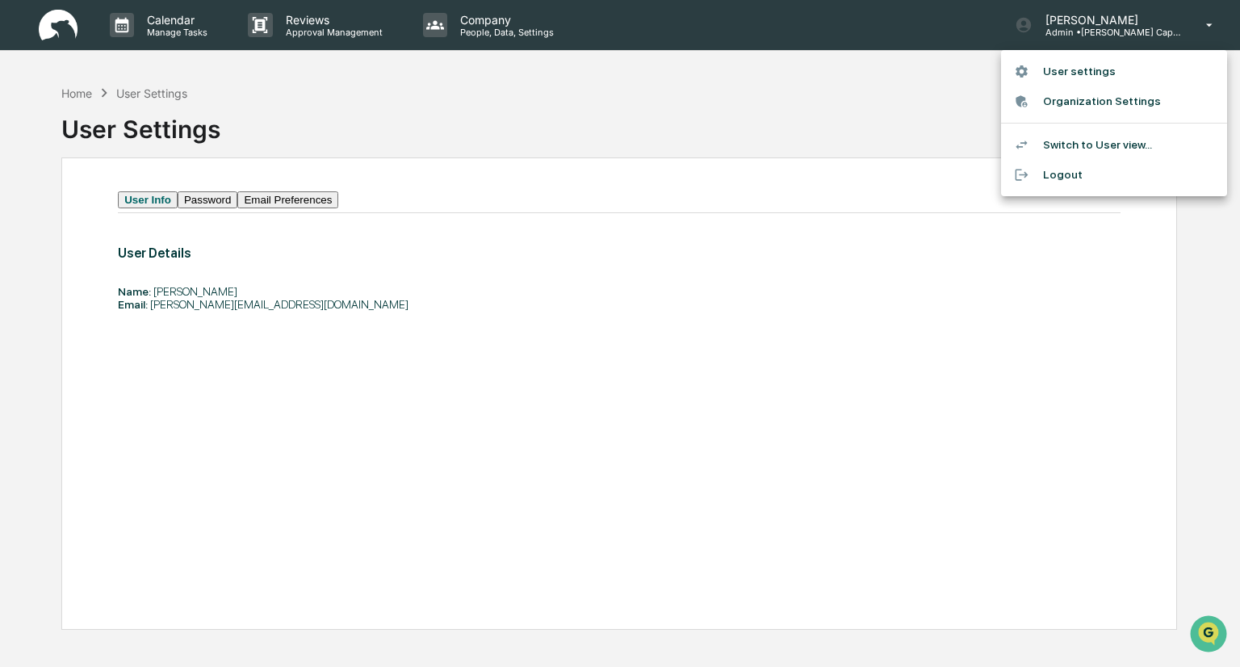
click at [1114, 100] on li "Organization Settings" at bounding box center [1114, 101] width 226 height 30
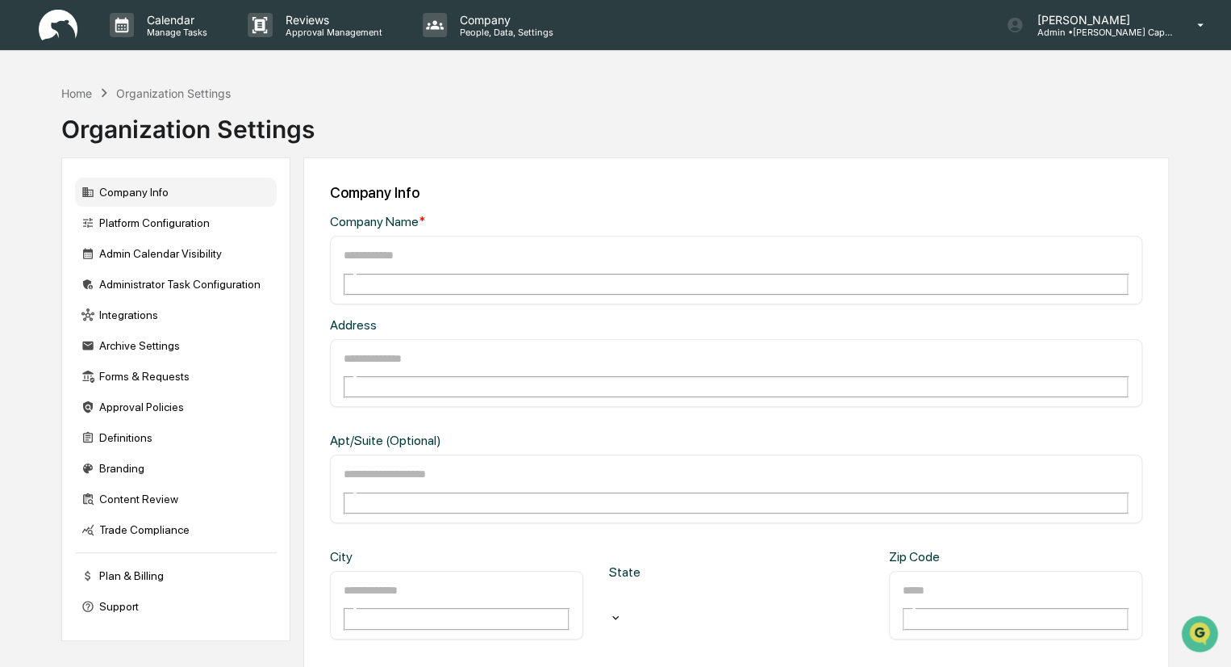
type input "**********"
type input "*****"
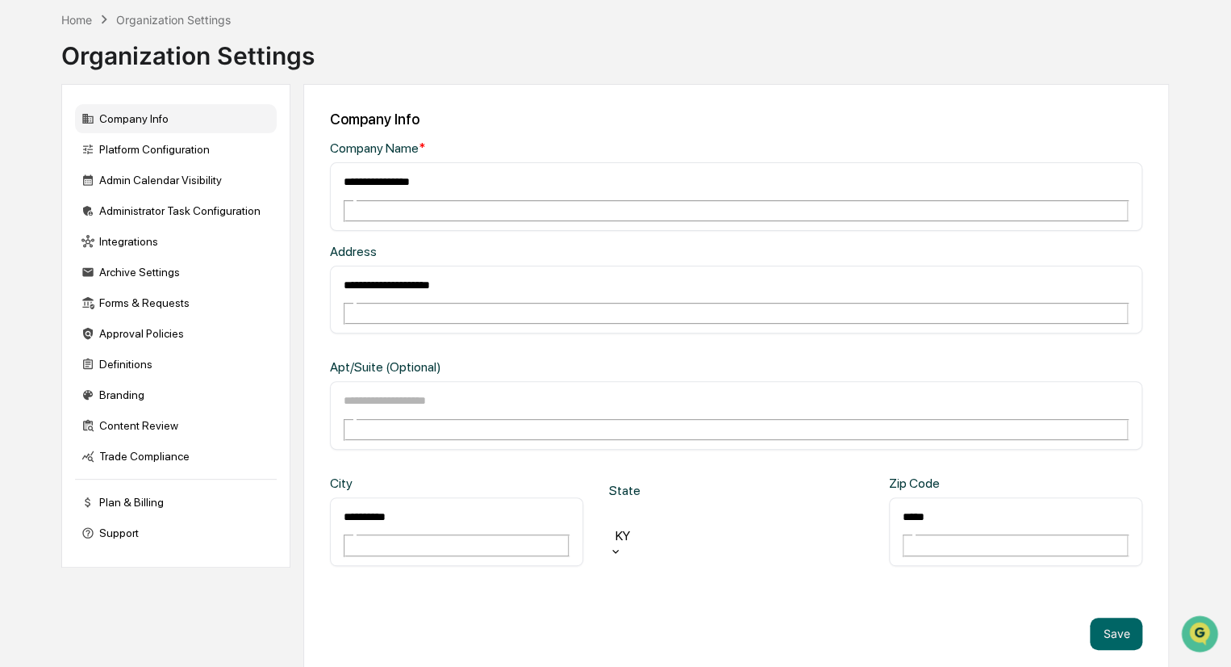
scroll to position [77, 0]
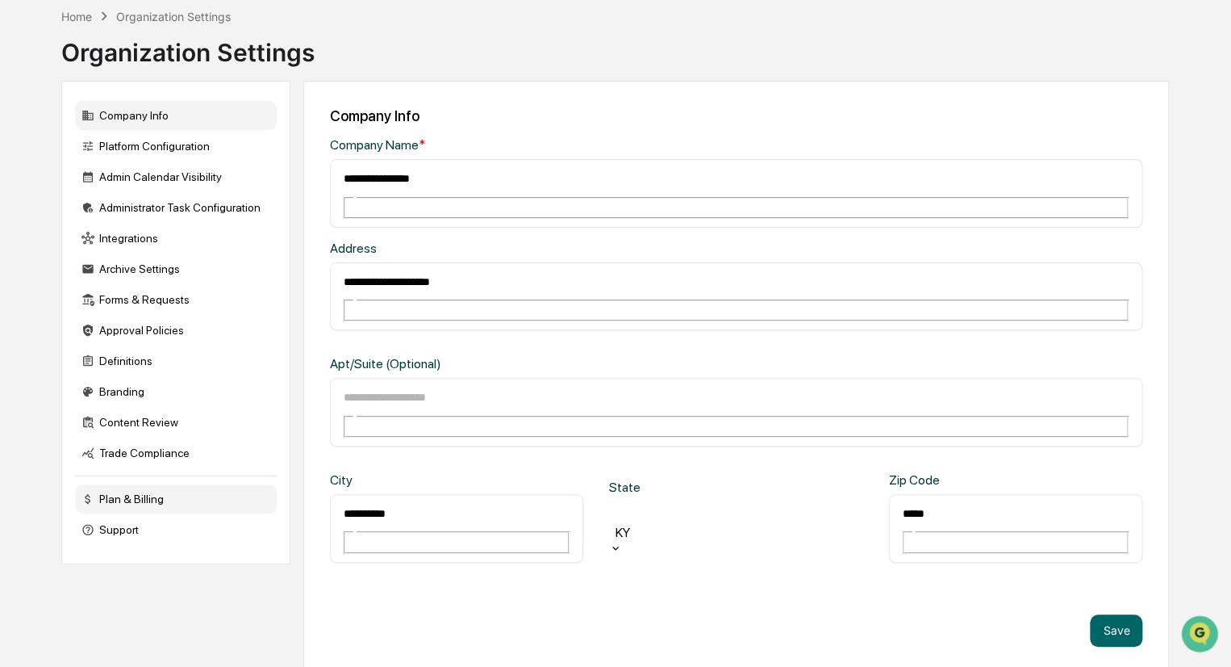
click at [136, 506] on div "Plan & Billing" at bounding box center [176, 498] width 202 height 29
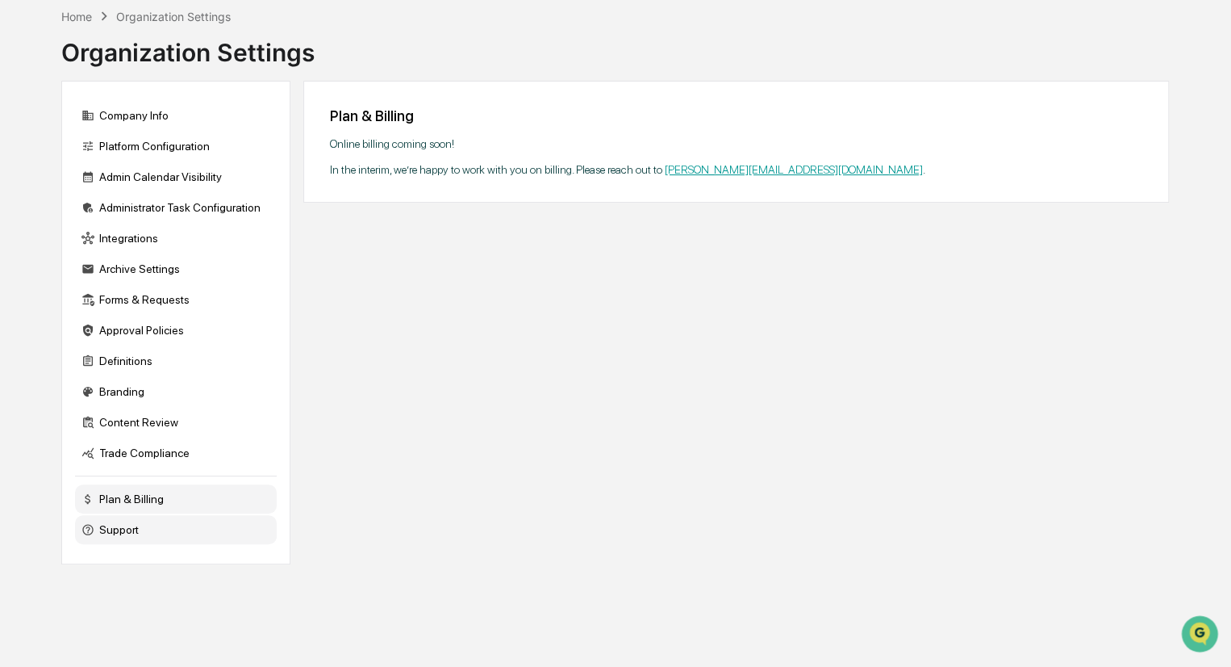
click at [129, 543] on div "Support" at bounding box center [176, 529] width 202 height 29
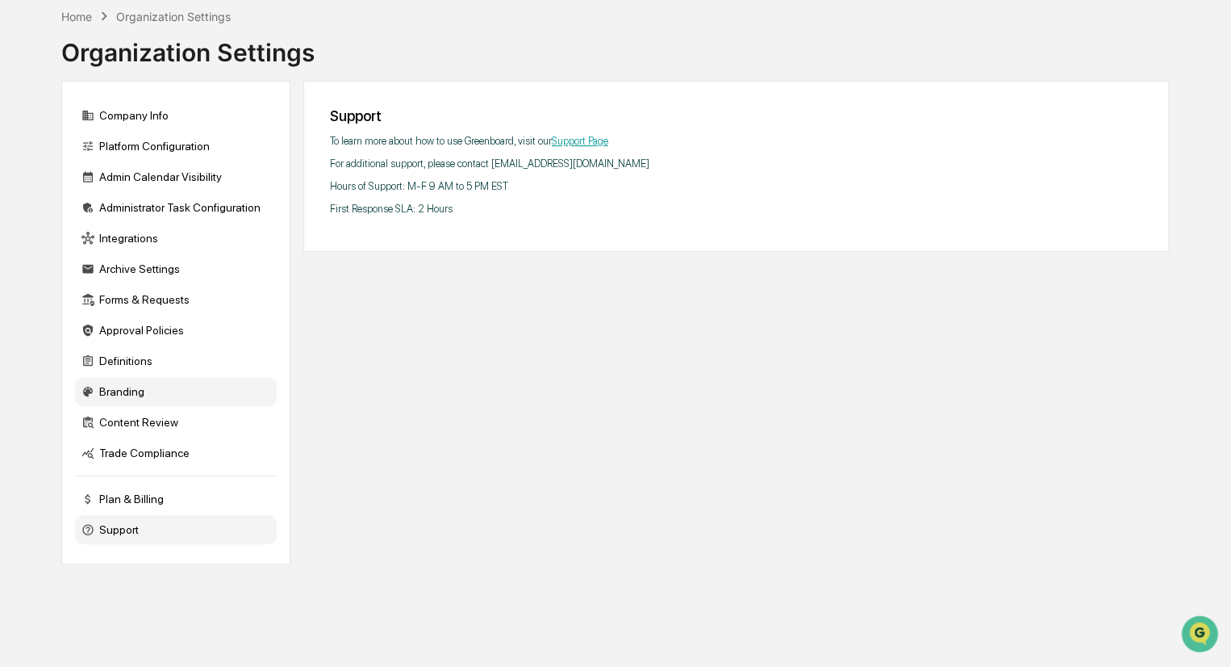
click at [144, 406] on div "Branding" at bounding box center [176, 391] width 202 height 29
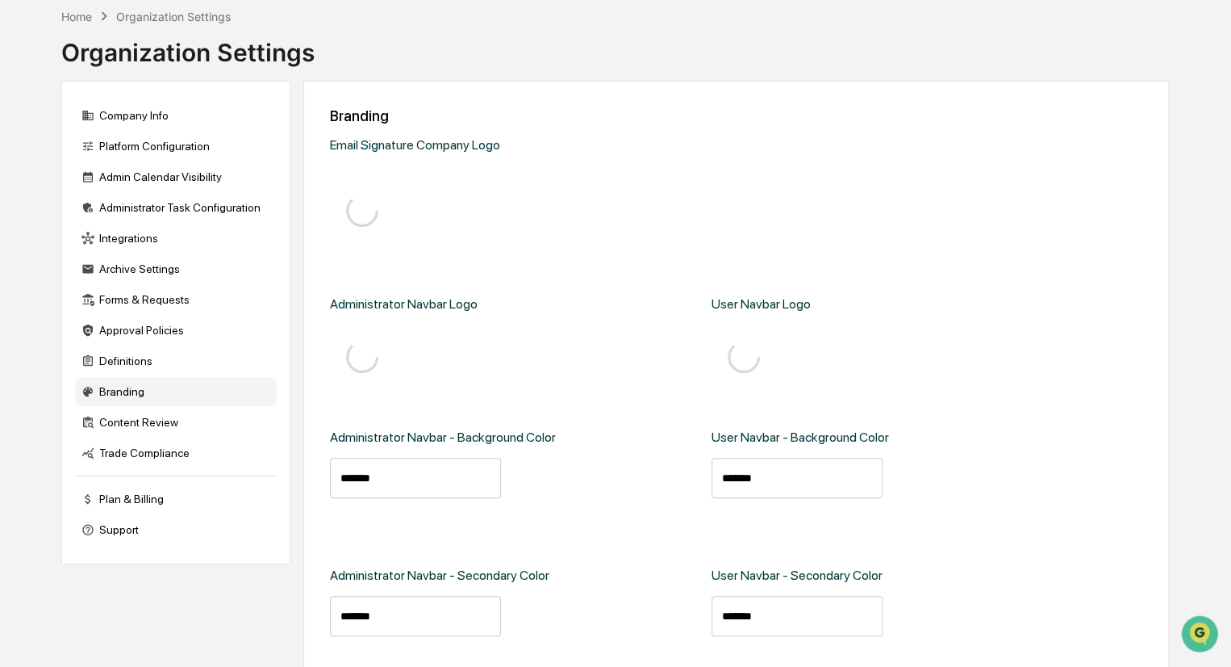
type input "*******"
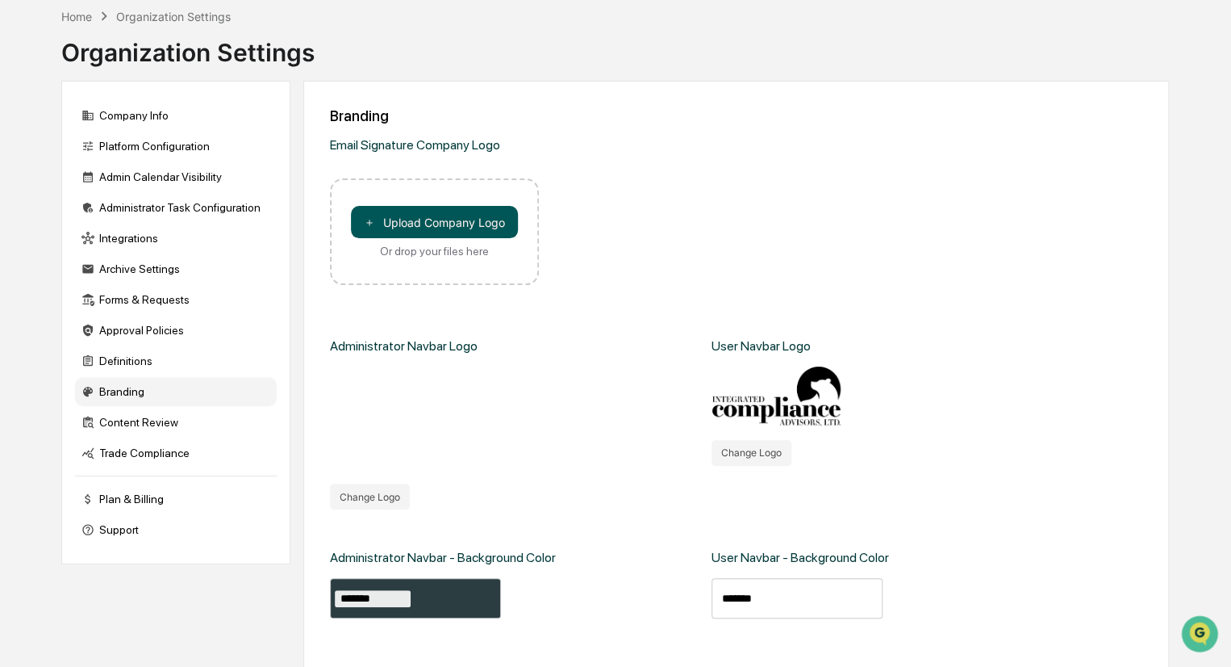
click at [487, 214] on button "＋ Upload Company Logo" at bounding box center [434, 222] width 167 height 32
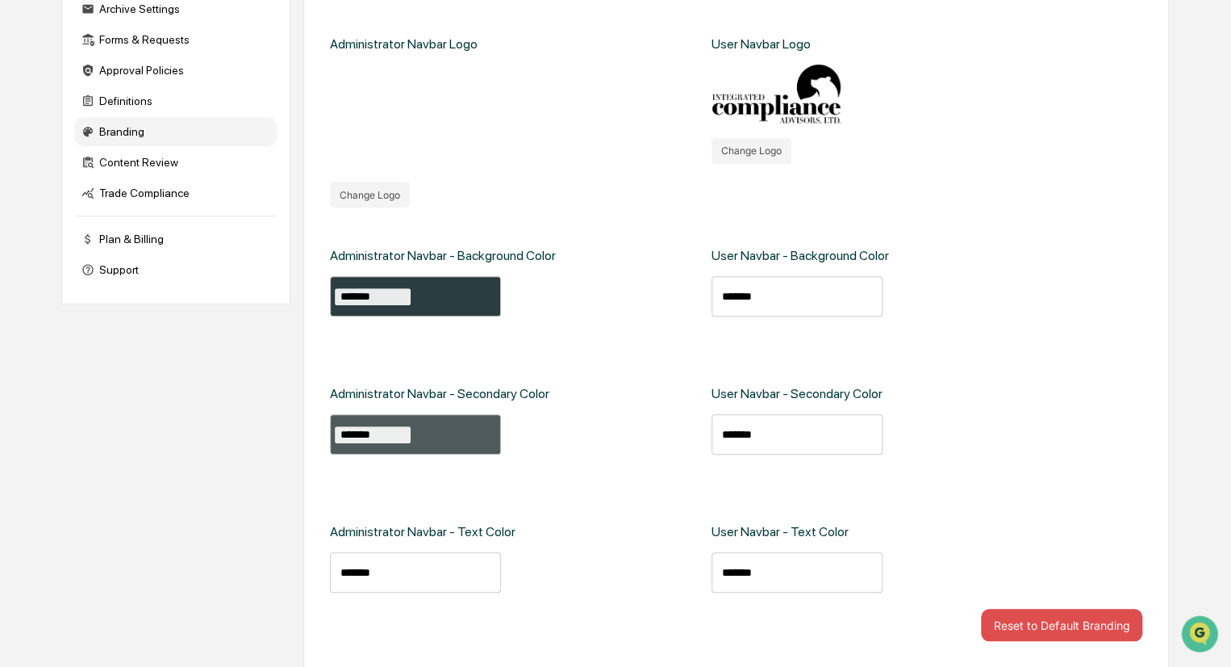
scroll to position [0, 0]
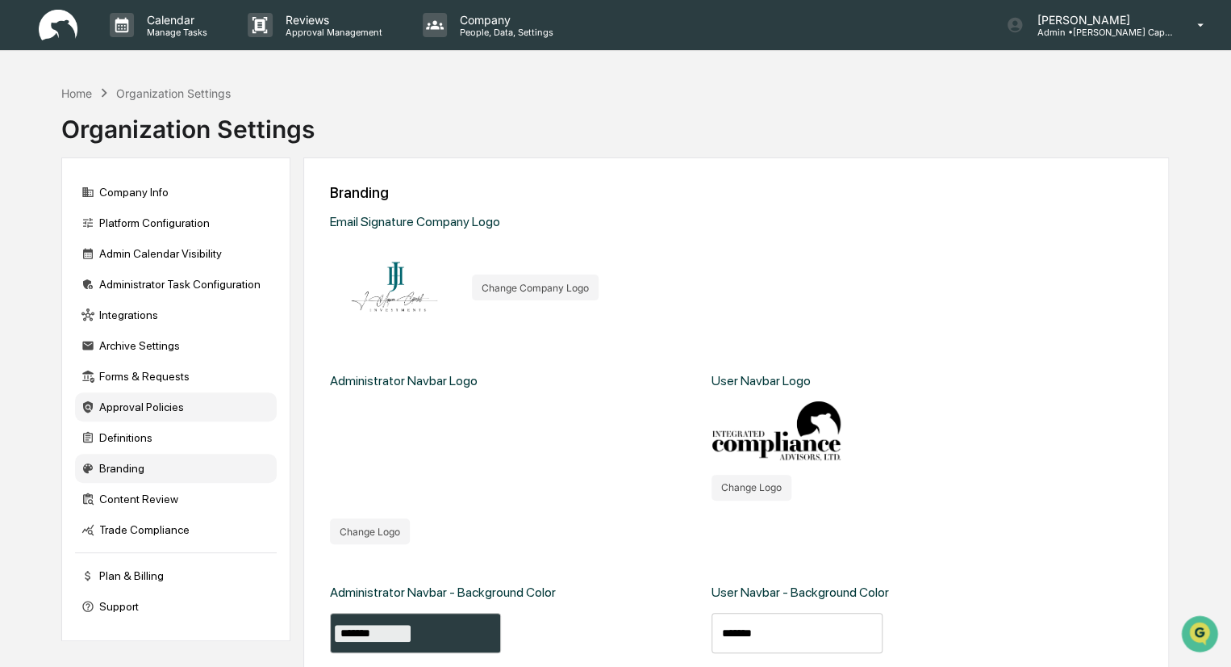
click at [165, 411] on div "Approval Policies" at bounding box center [176, 406] width 202 height 29
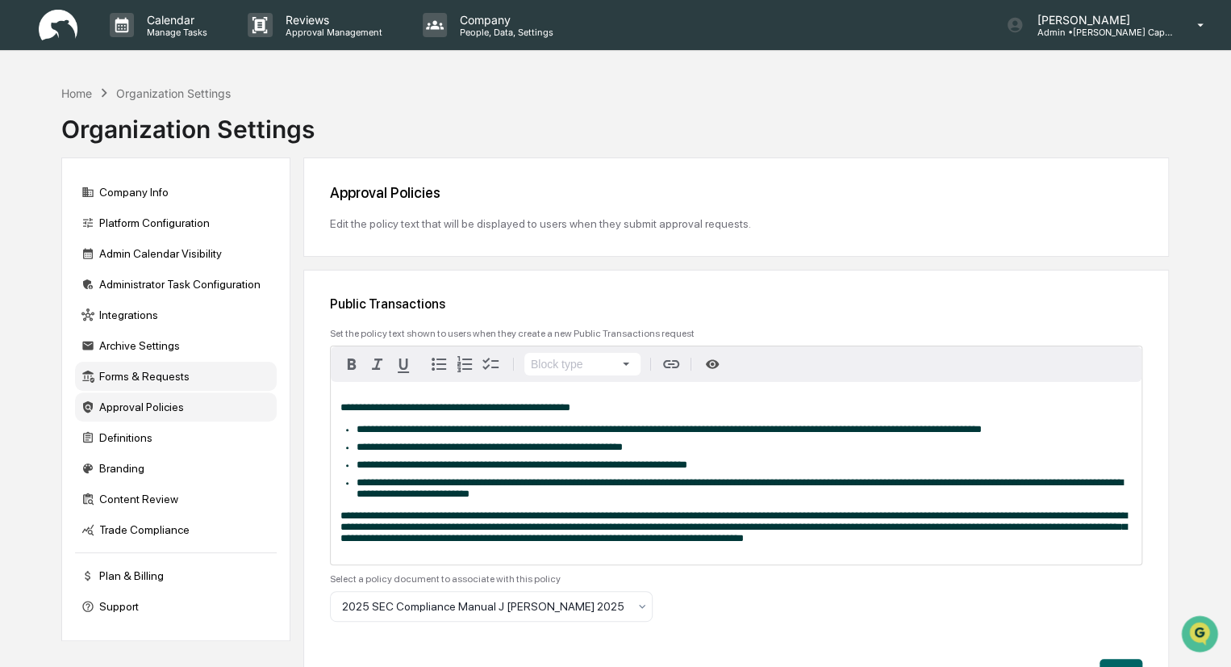
click at [141, 375] on div "Forms & Requests" at bounding box center [176, 376] width 202 height 29
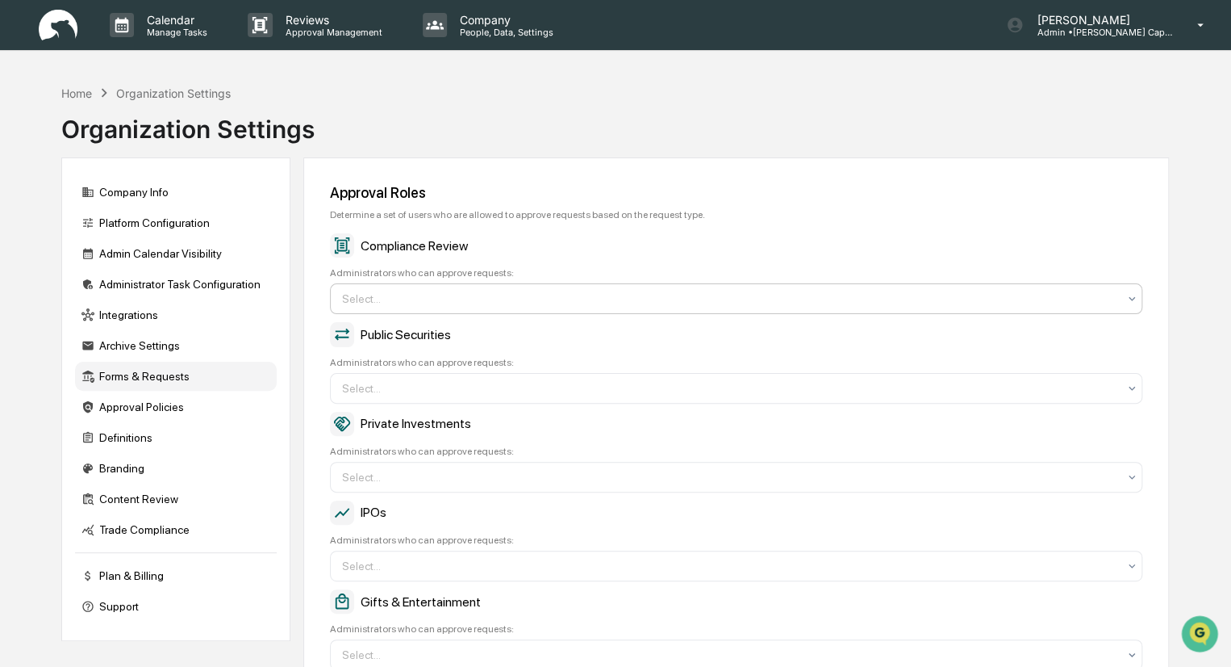
click at [358, 298] on div at bounding box center [730, 299] width 776 height 16
click at [580, 248] on div "Compliance Review" at bounding box center [736, 245] width 813 height 24
click at [65, 89] on div "Home" at bounding box center [76, 93] width 31 height 14
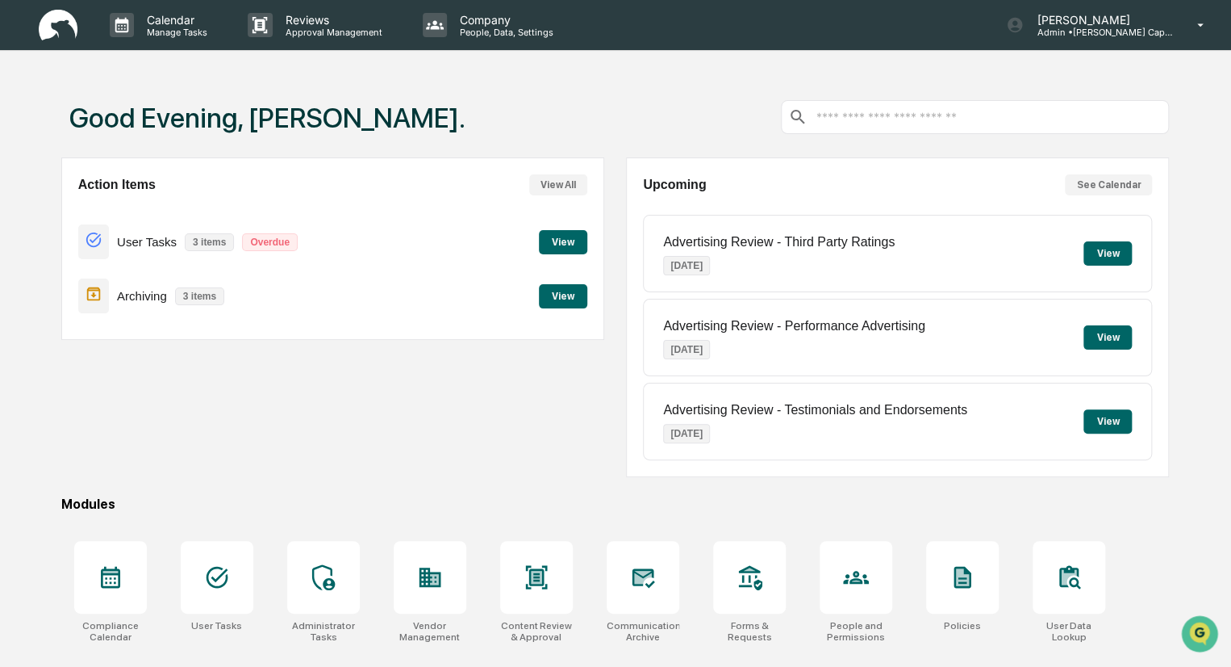
click at [563, 245] on button "View" at bounding box center [563, 242] width 48 height 24
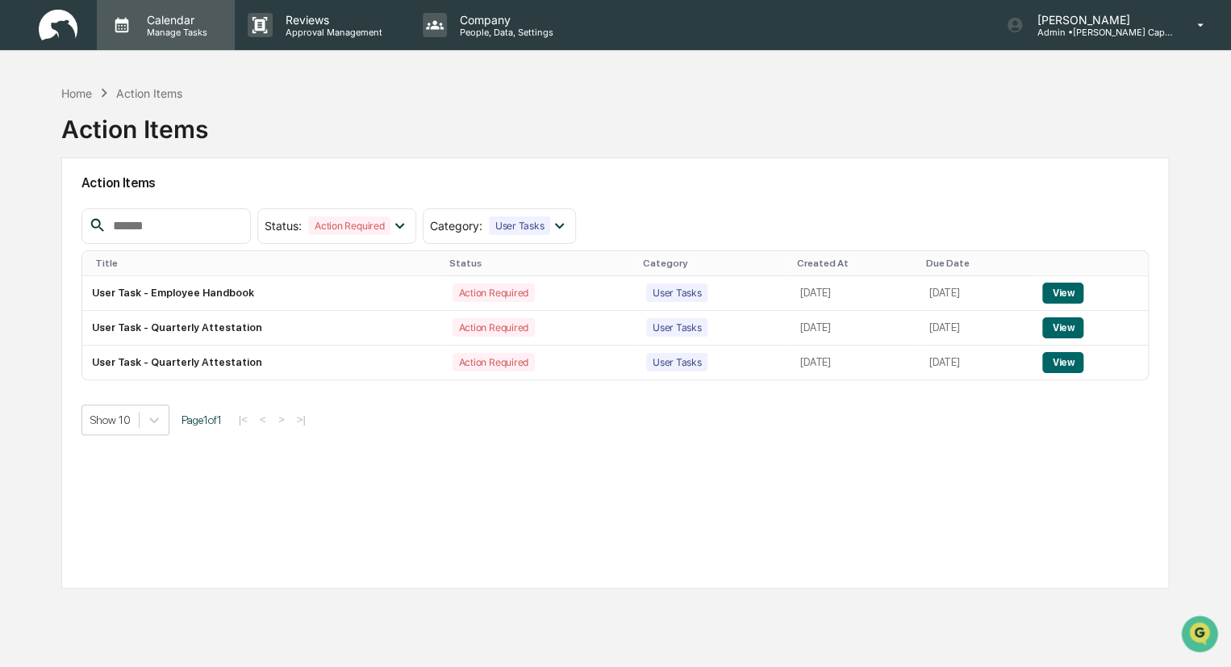
click at [174, 17] on p "Calendar" at bounding box center [175, 20] width 82 height 14
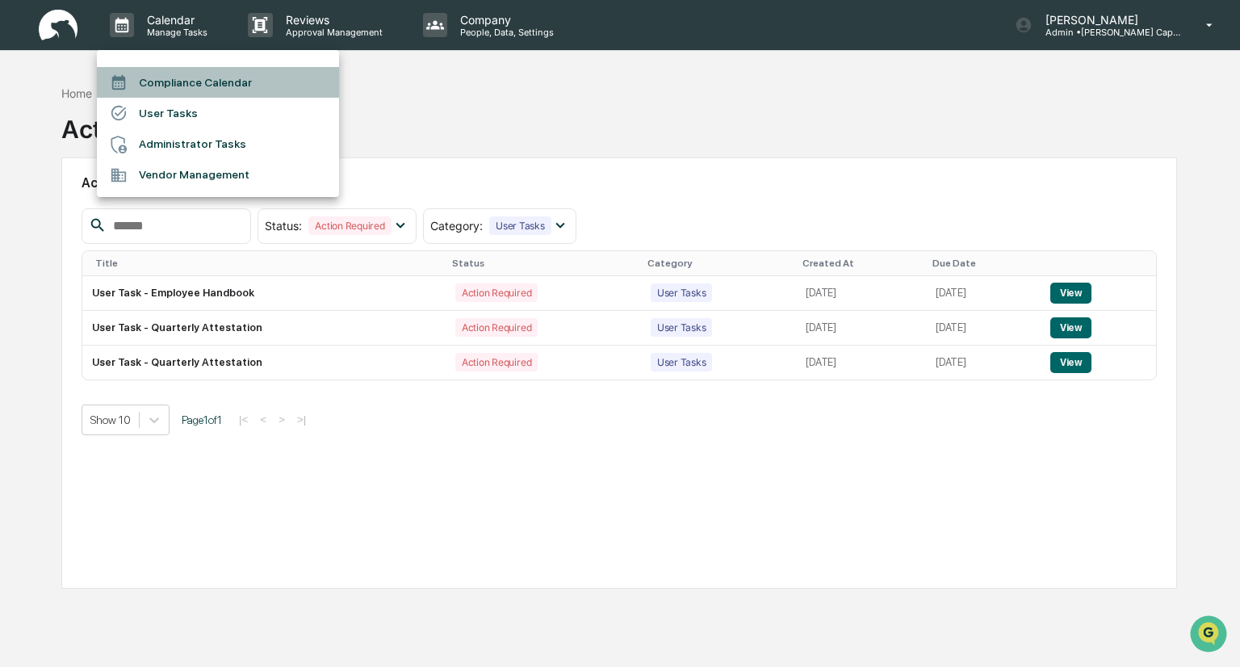
click at [191, 85] on li "Compliance Calendar" at bounding box center [218, 82] width 242 height 31
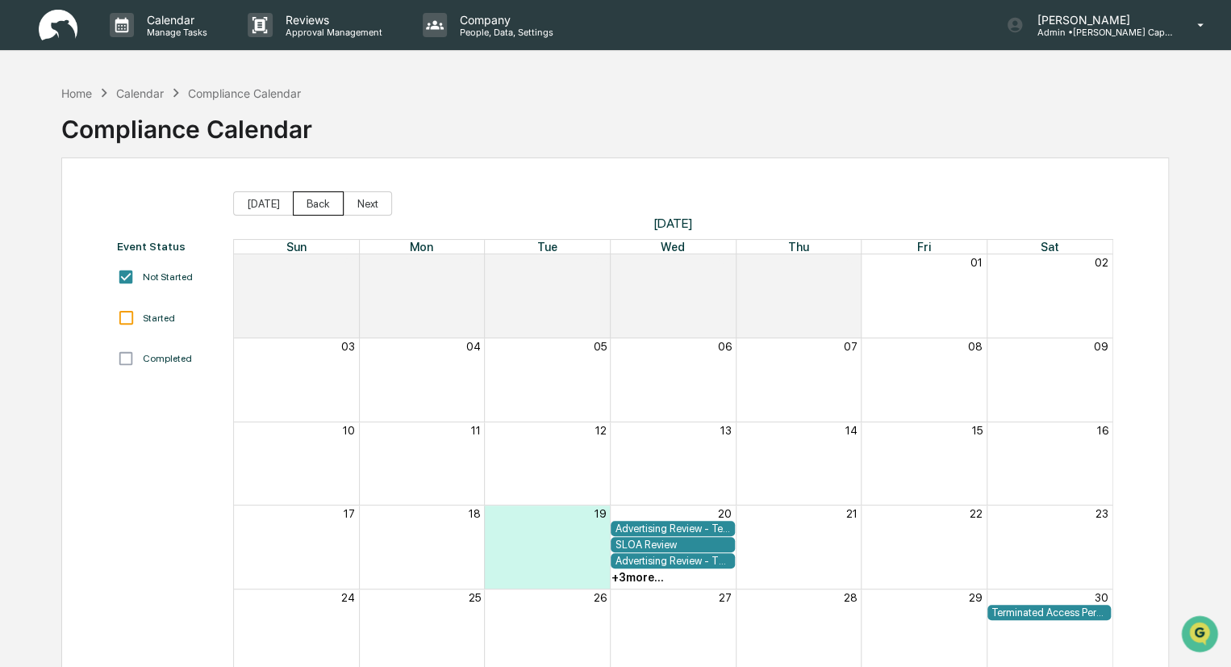
click at [313, 195] on button "Back" at bounding box center [318, 203] width 51 height 24
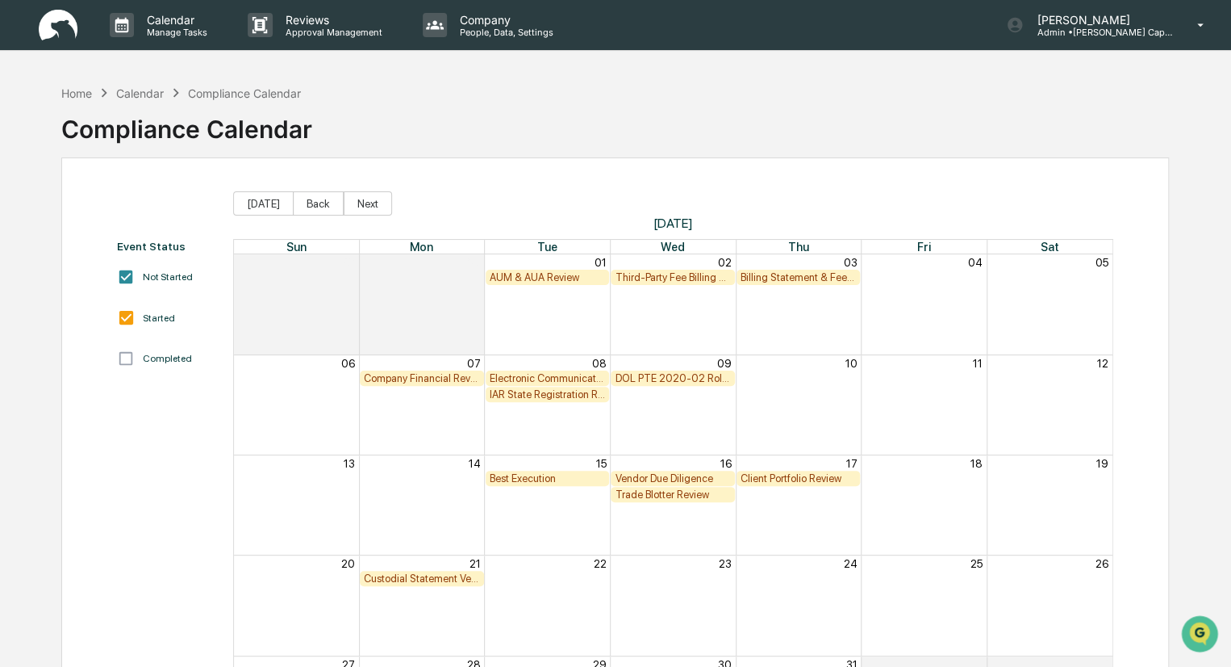
click at [553, 274] on div "AUM & AUA Review" at bounding box center [548, 277] width 116 height 12
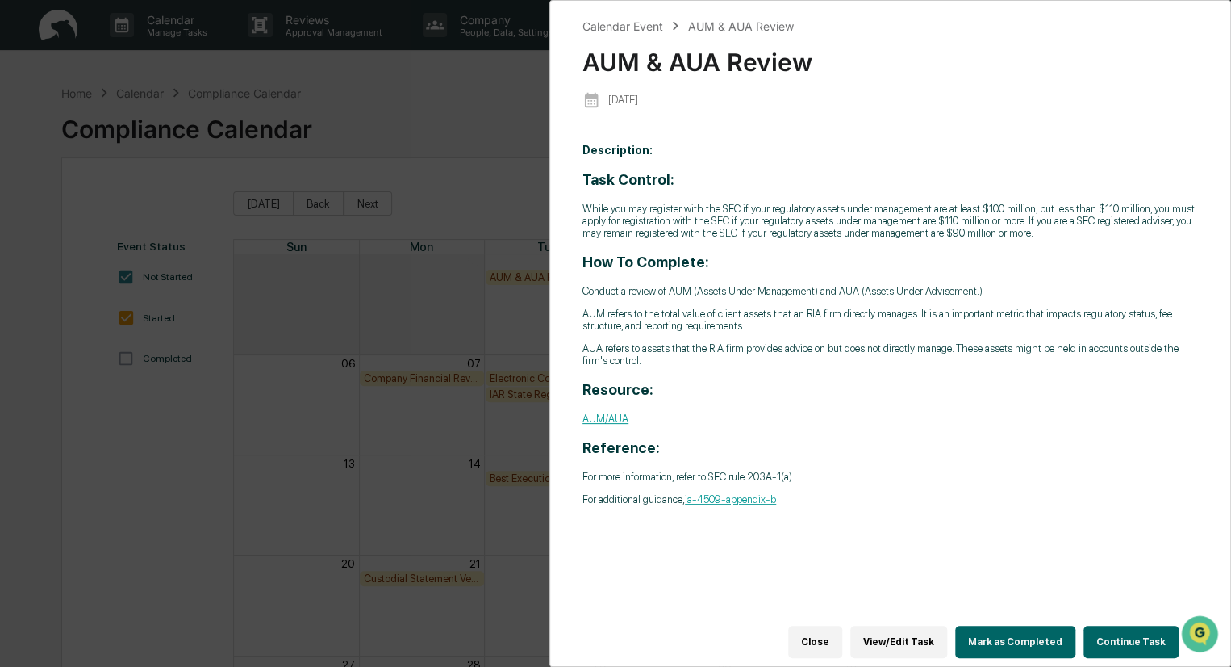
click at [936, 630] on button "View/Edit Task" at bounding box center [899, 641] width 97 height 32
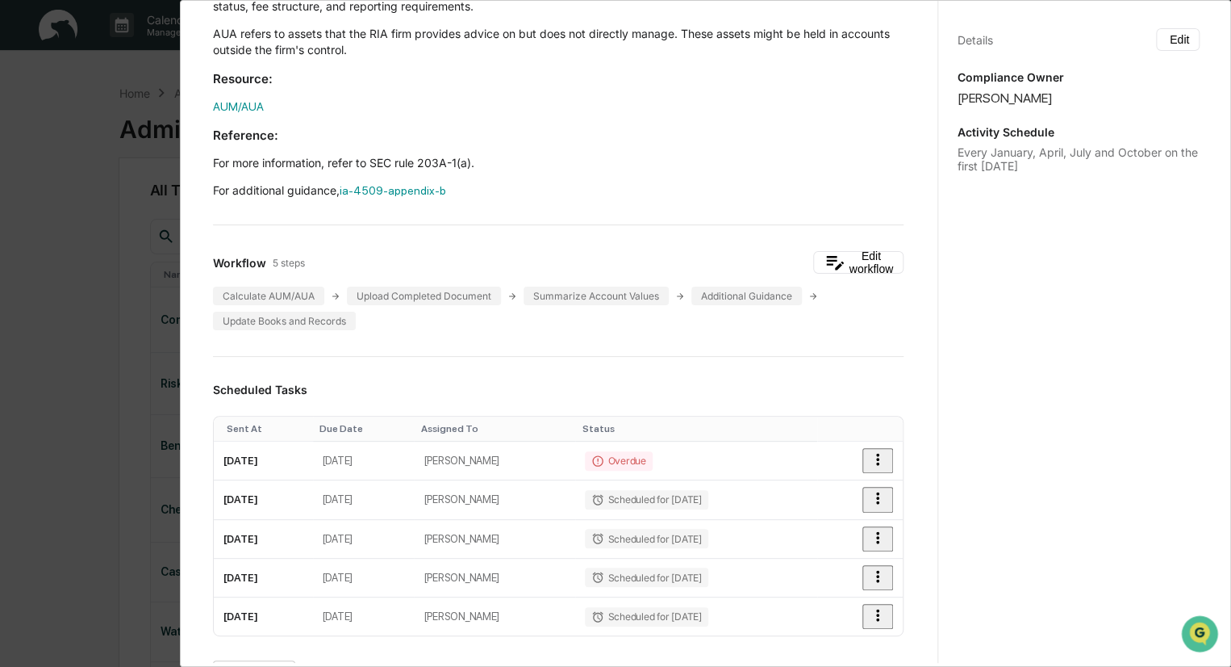
scroll to position [332, 0]
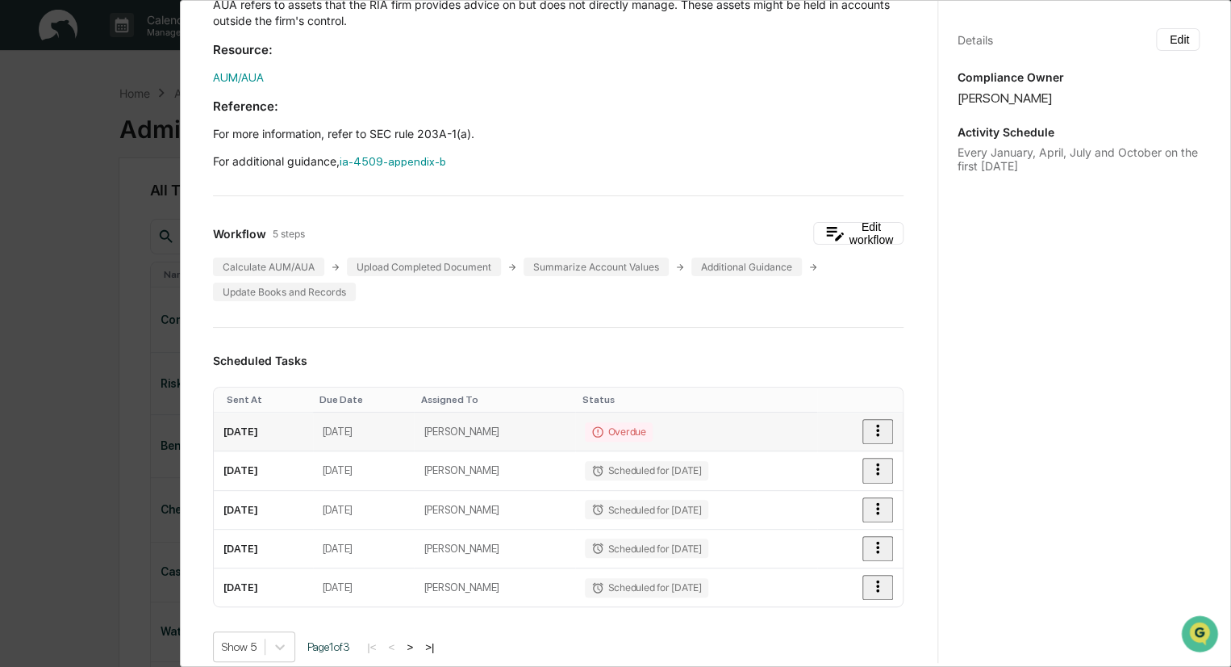
click at [869, 425] on icon "button" at bounding box center [878, 430] width 18 height 18
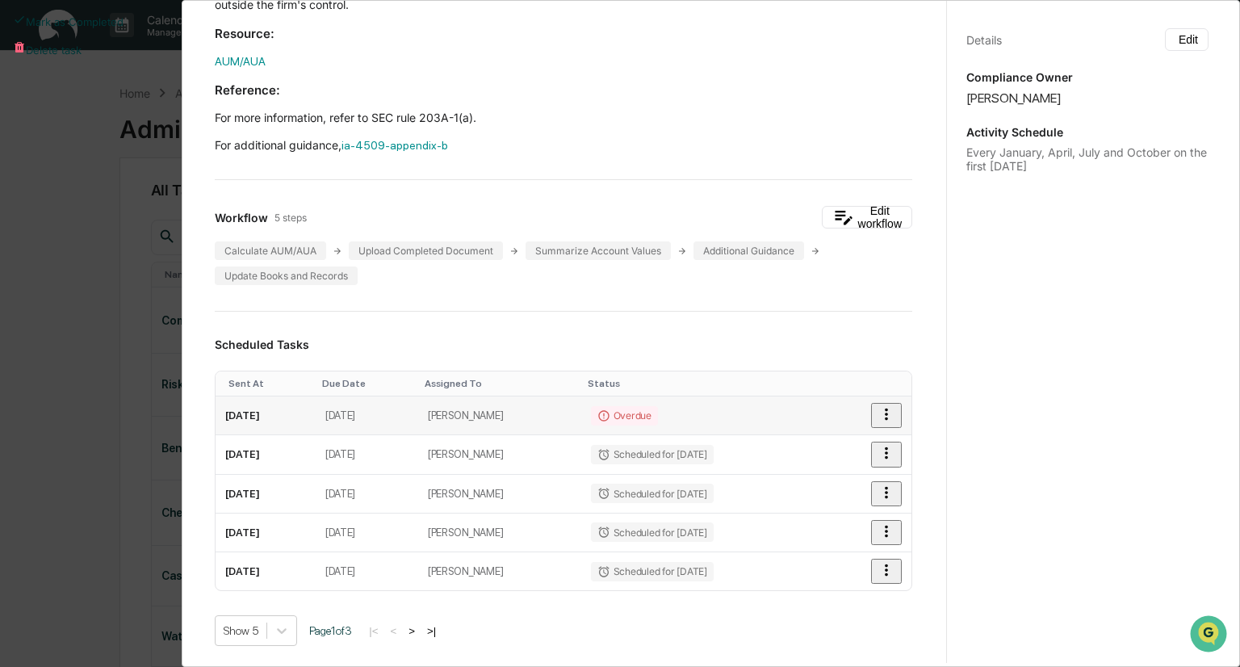
click at [858, 425] on div at bounding box center [620, 333] width 1240 height 667
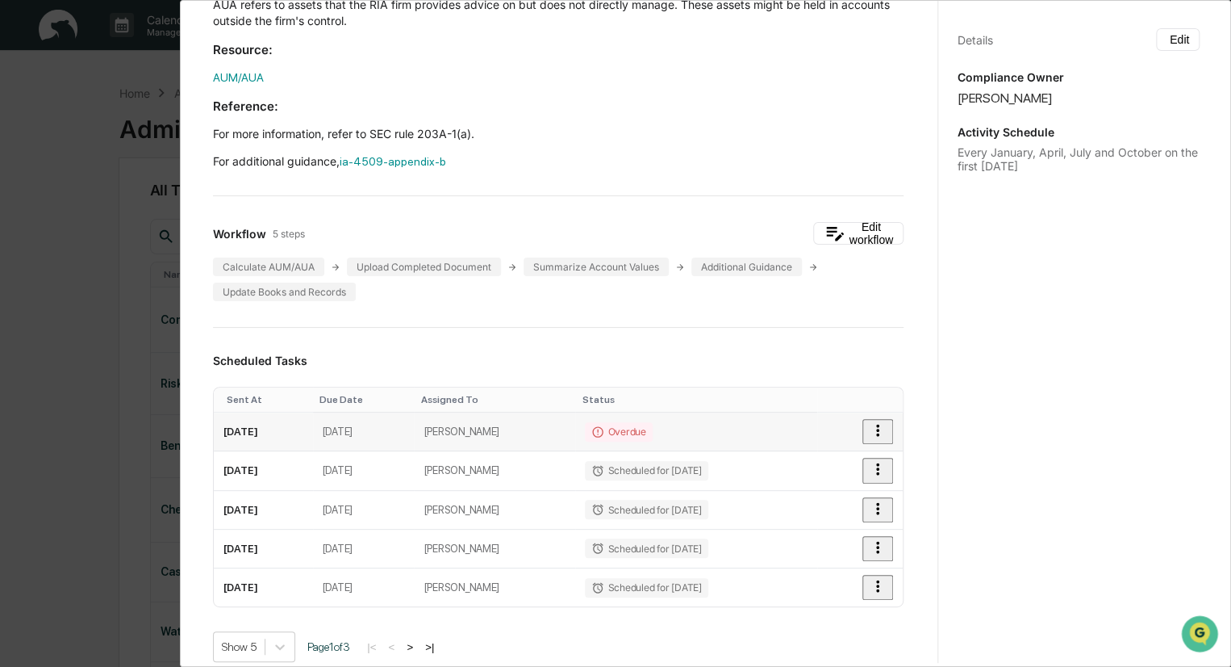
scroll to position [0, 0]
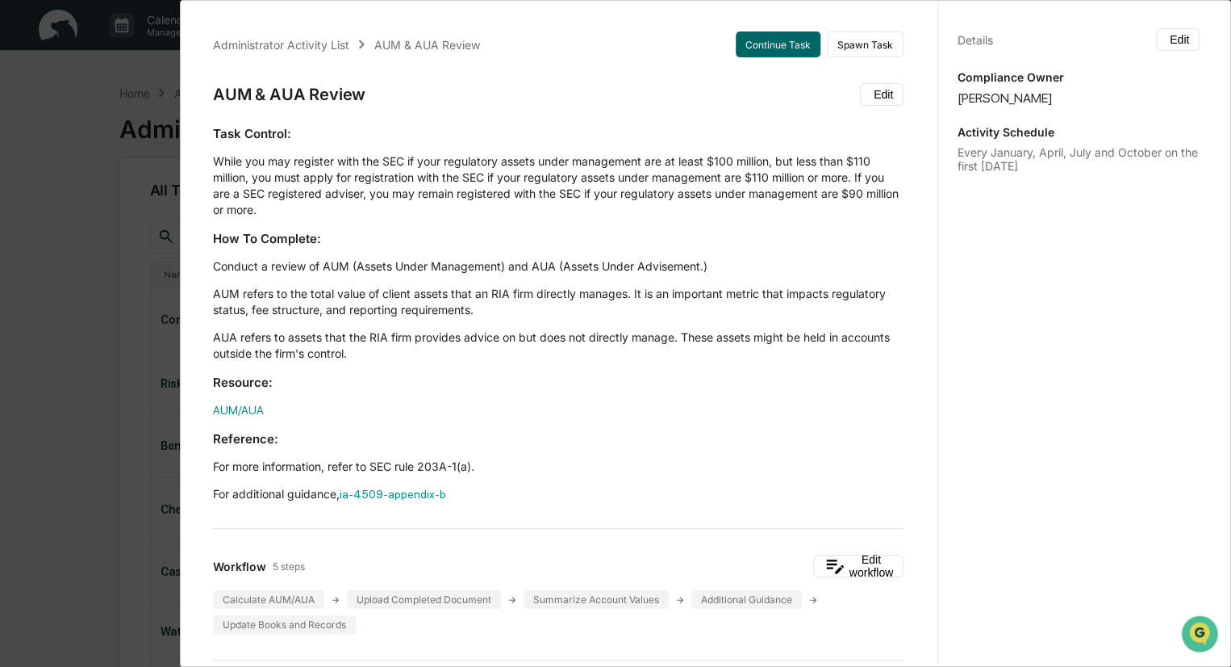
click at [152, 85] on div "Administrator Activity List AUM & AUA Review Continue Task Spawn Task AUM & AUA…" at bounding box center [615, 333] width 1231 height 667
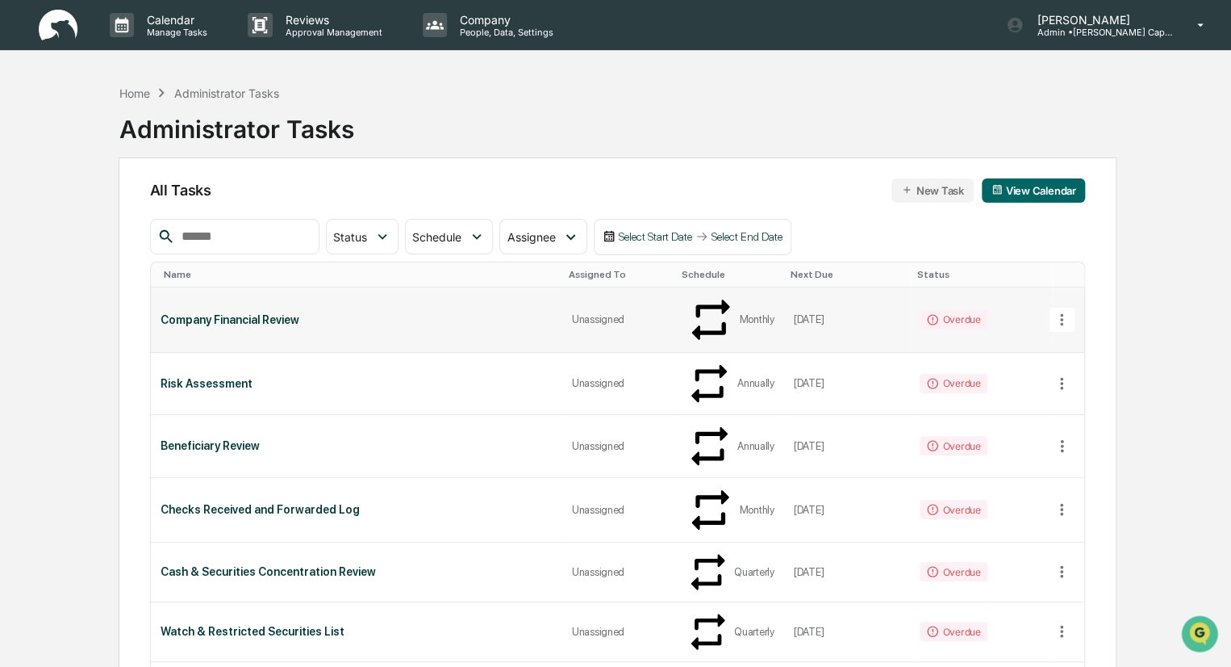
click at [1053, 311] on icon at bounding box center [1062, 320] width 18 height 18
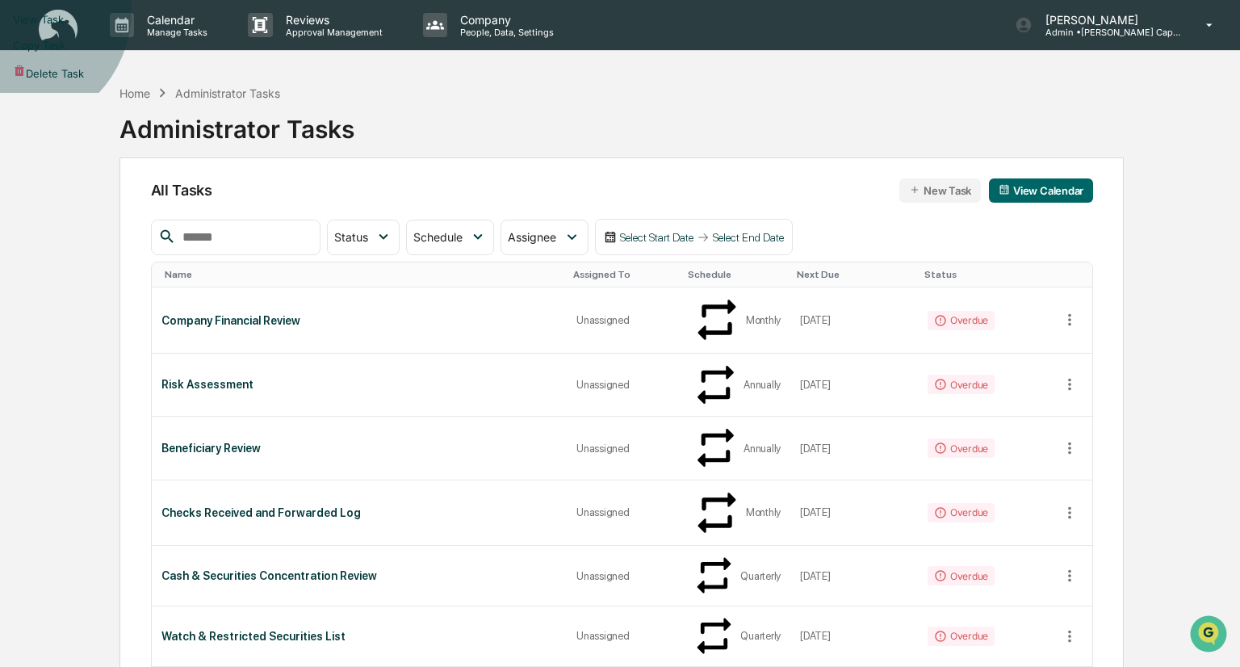
click at [1068, 32] on li "View Task" at bounding box center [620, 19] width 1240 height 26
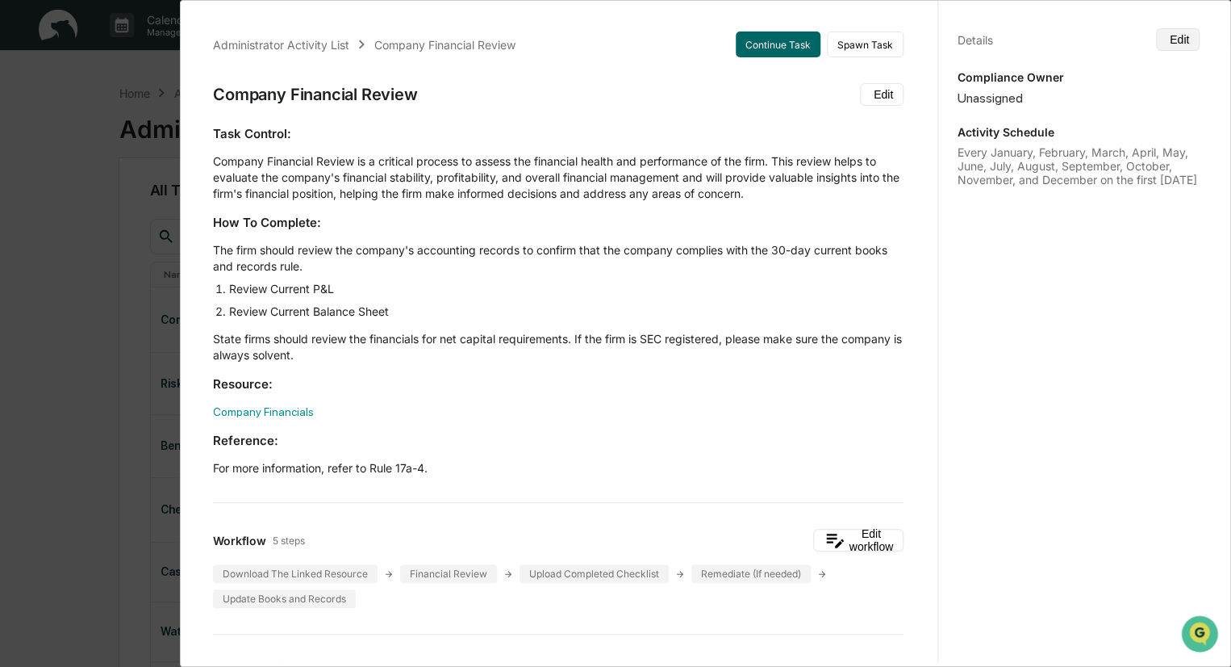
click at [1168, 46] on button "Edit" at bounding box center [1178, 39] width 44 height 23
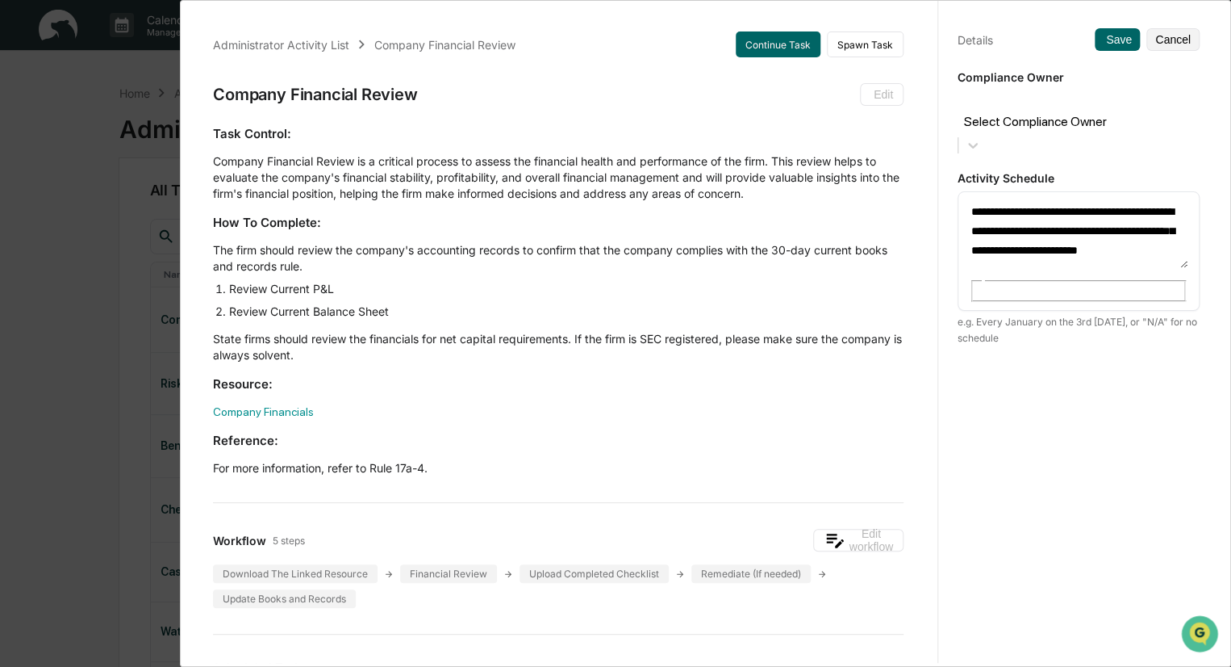
click at [1119, 91] on div "Select Compliance Owner" at bounding box center [1079, 124] width 242 height 69
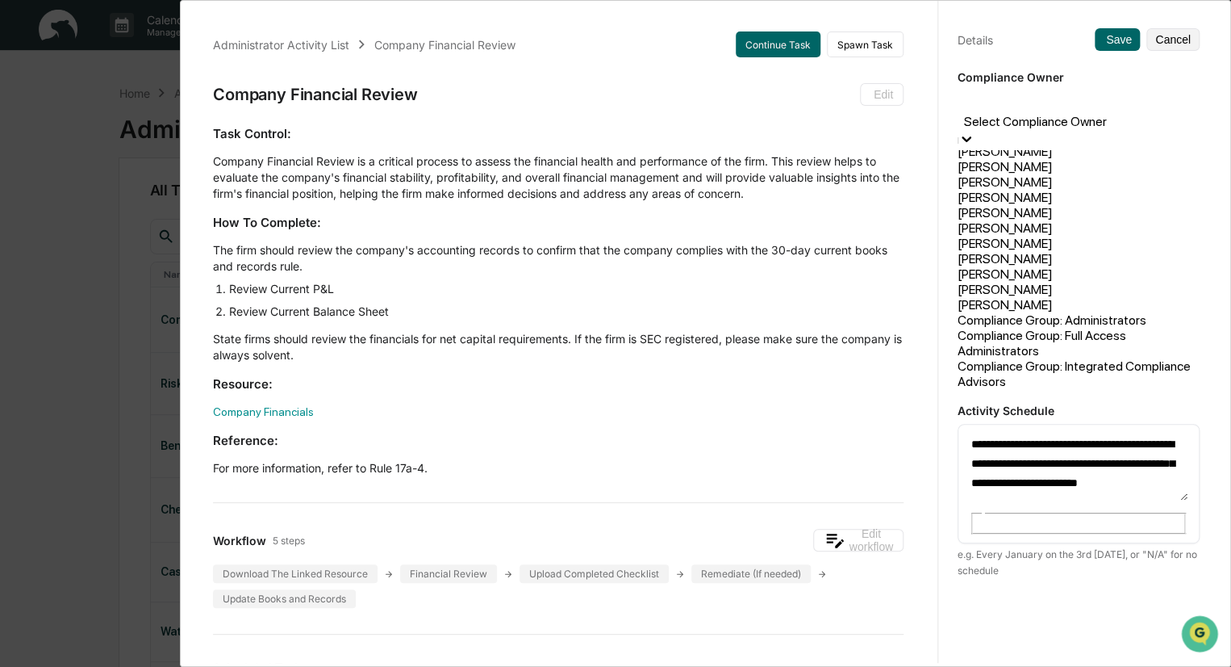
scroll to position [124, 0]
click at [1066, 282] on div "[PERSON_NAME]" at bounding box center [1079, 289] width 242 height 15
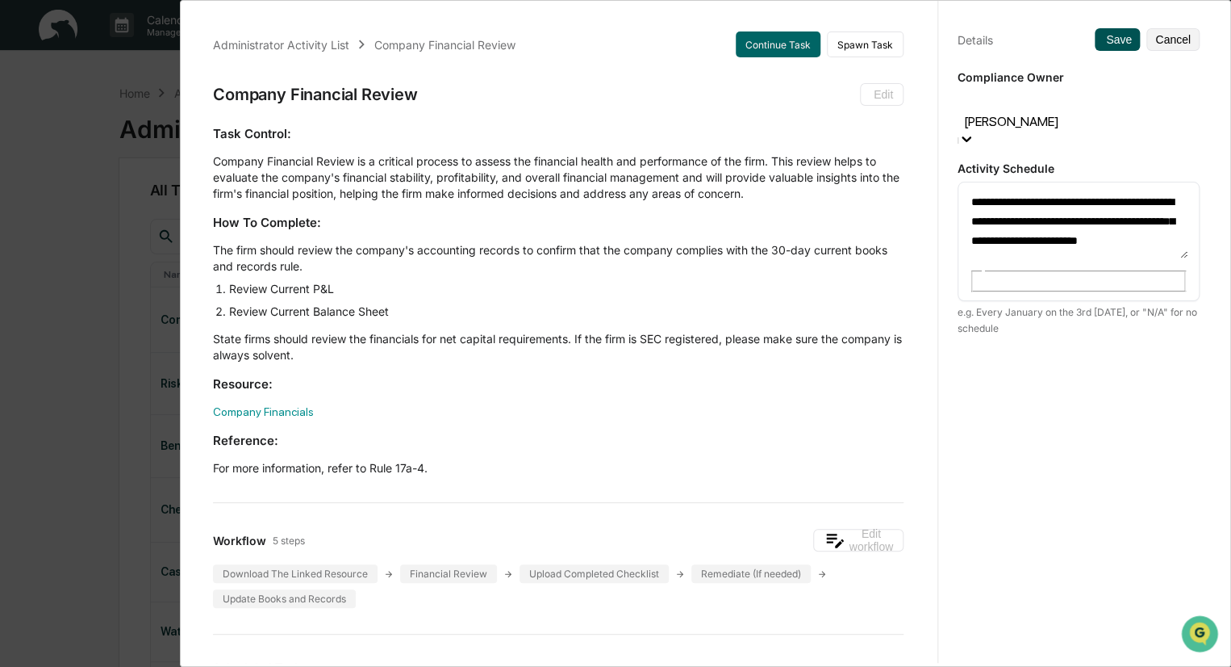
click at [1102, 36] on button "Save" at bounding box center [1117, 39] width 45 height 23
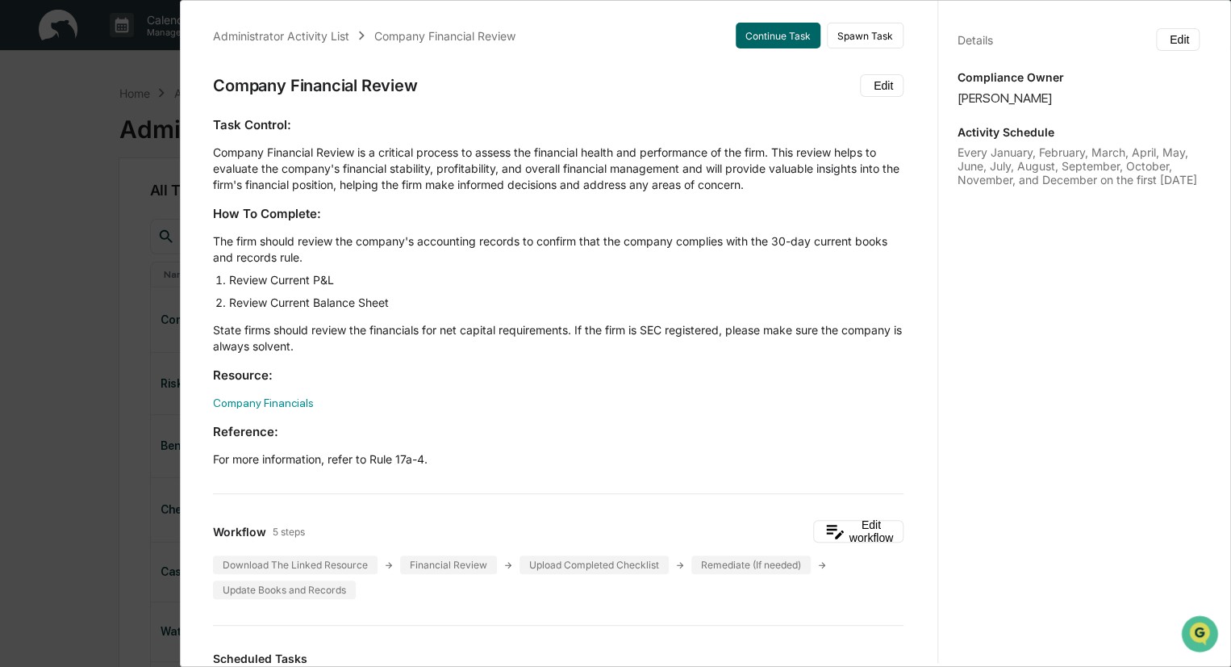
scroll to position [0, 0]
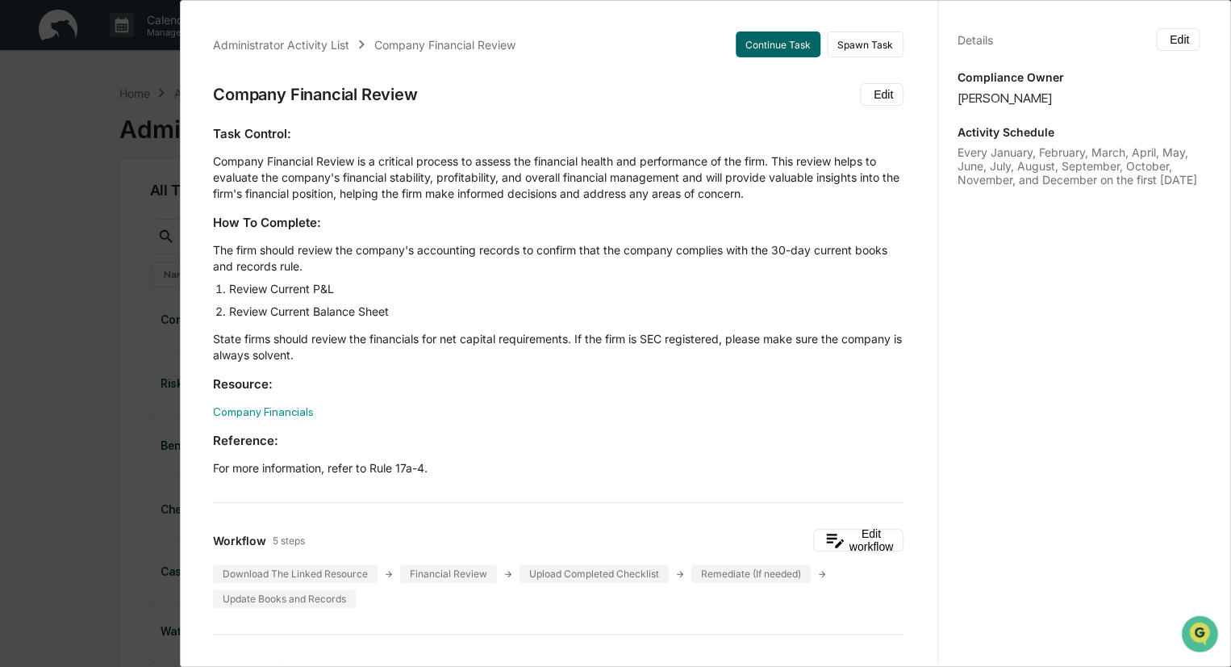
click at [138, 88] on div "Administrator Activity List Company Financial Review Continue Task Spawn Task C…" at bounding box center [615, 333] width 1231 height 667
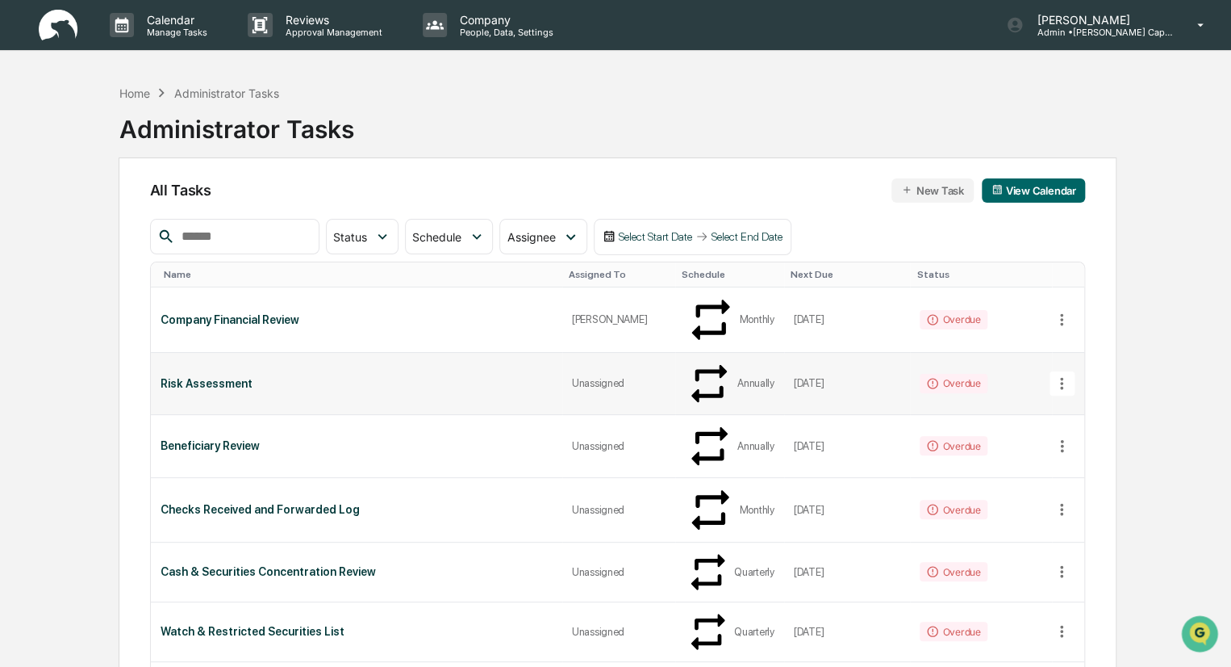
click at [1062, 377] on icon at bounding box center [1062, 383] width 3 height 12
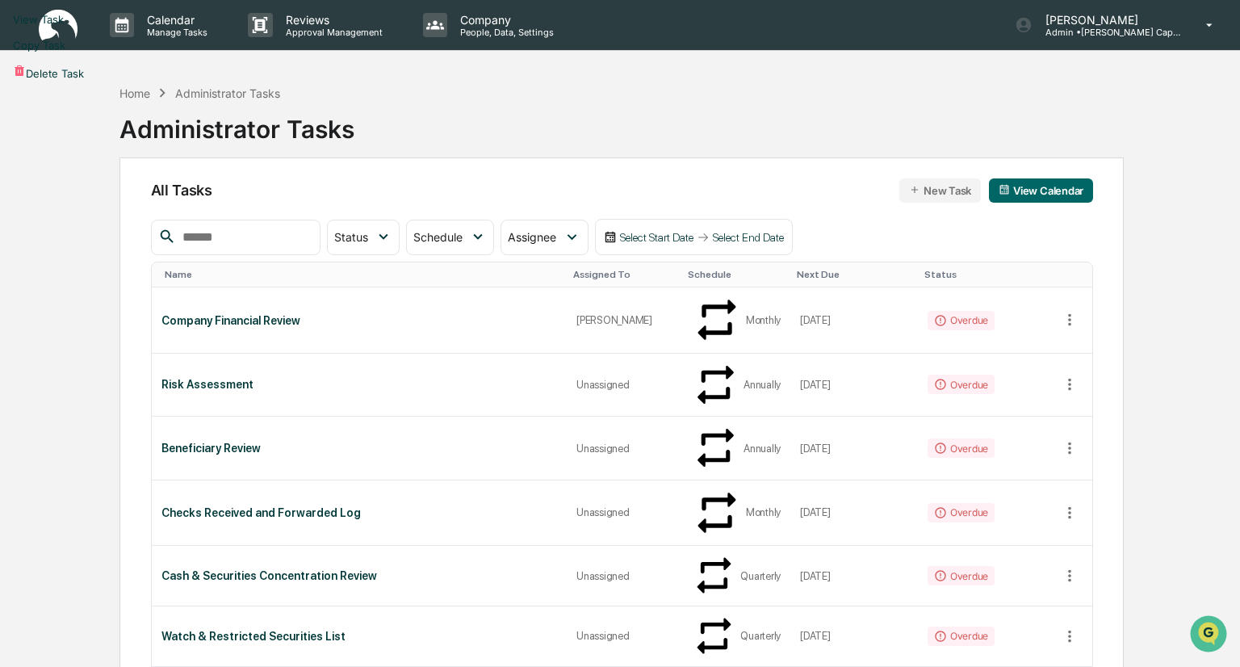
click at [1076, 32] on li "View Task" at bounding box center [620, 19] width 1240 height 26
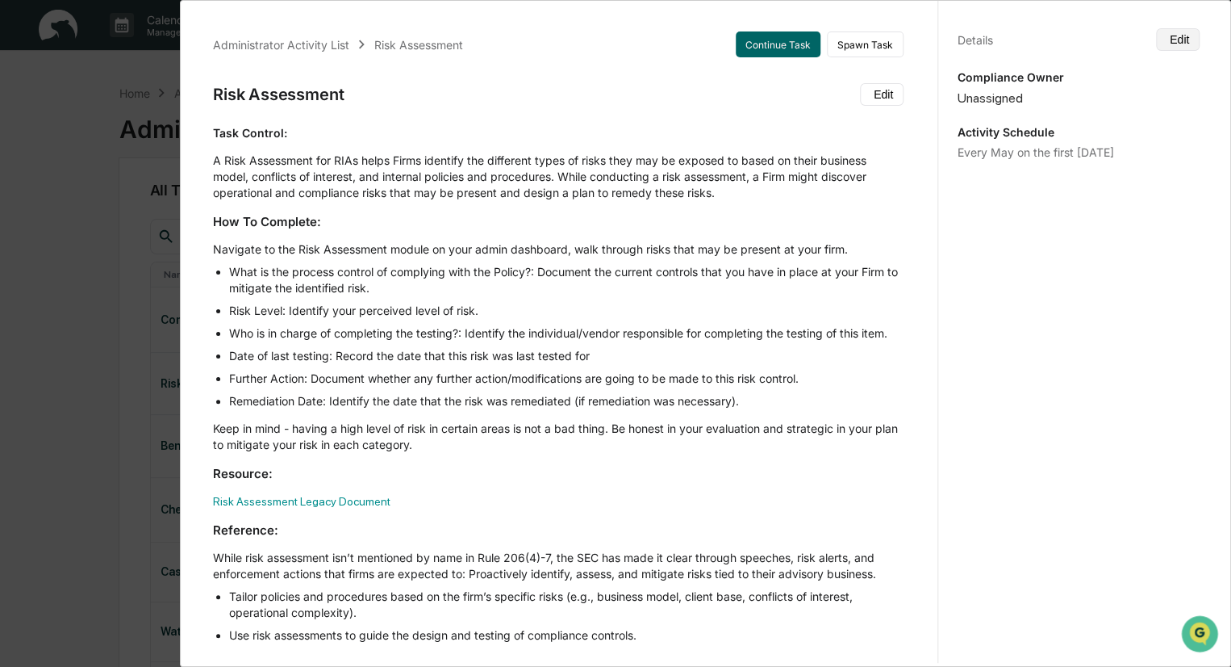
click at [1166, 29] on button "Edit" at bounding box center [1178, 39] width 44 height 23
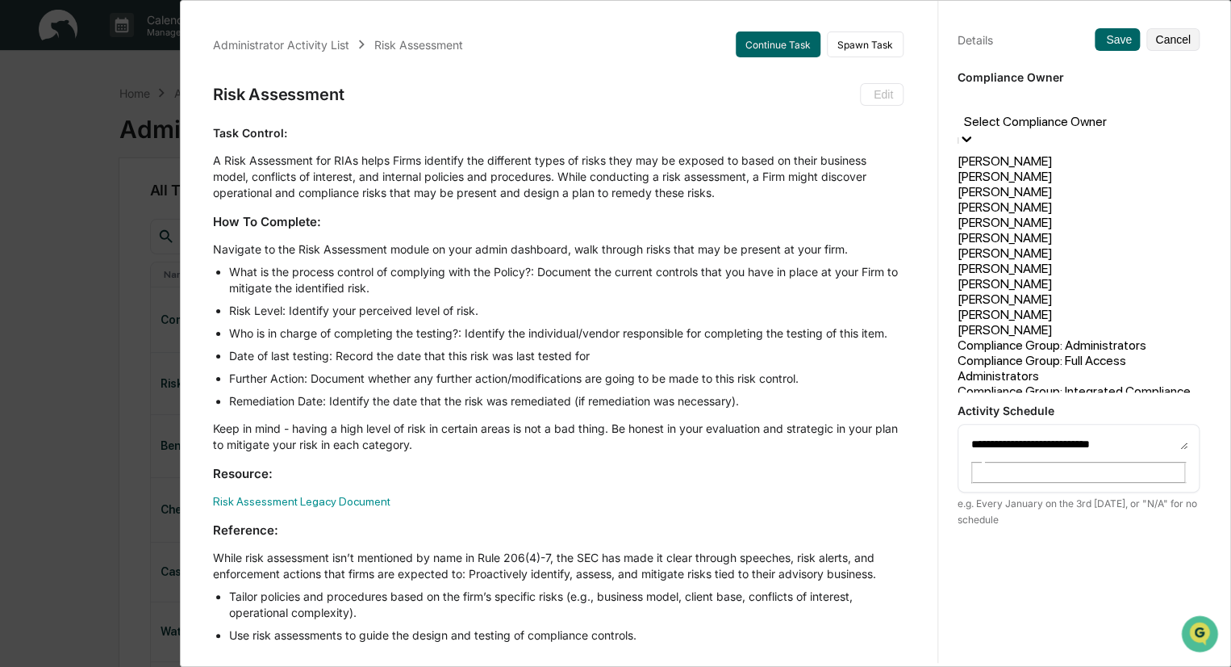
click at [1027, 107] on div at bounding box center [1079, 103] width 226 height 19
click at [999, 282] on div "[PERSON_NAME]" at bounding box center [1079, 273] width 242 height 15
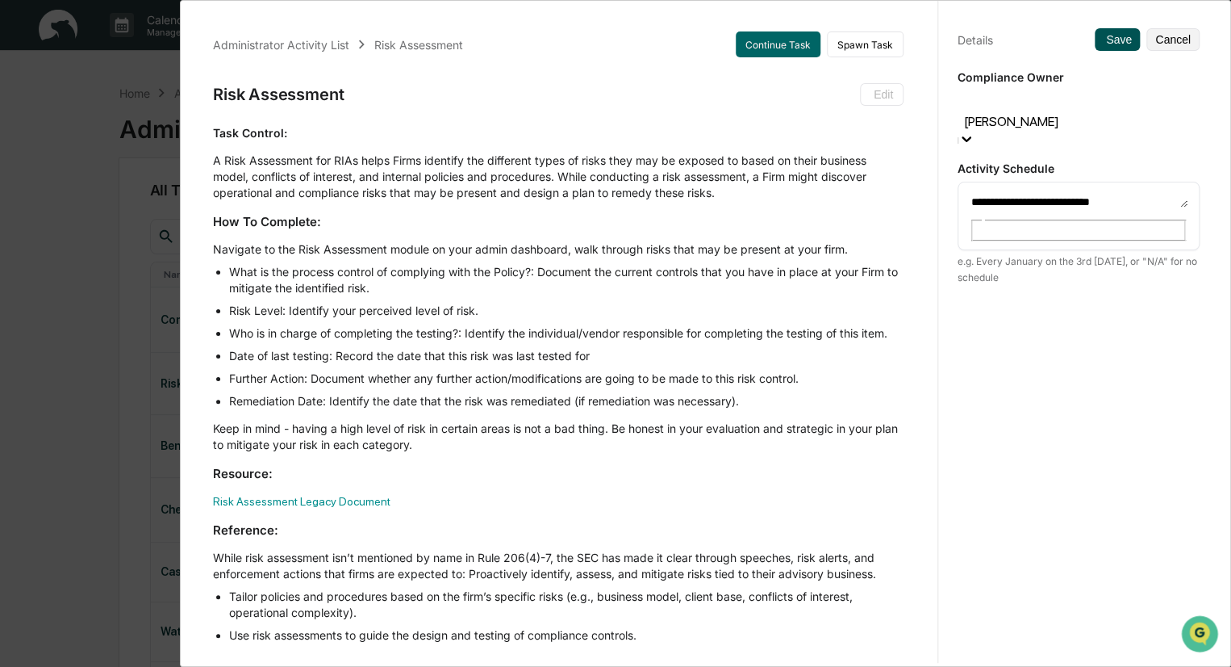
click at [1098, 38] on button "Save" at bounding box center [1117, 39] width 45 height 23
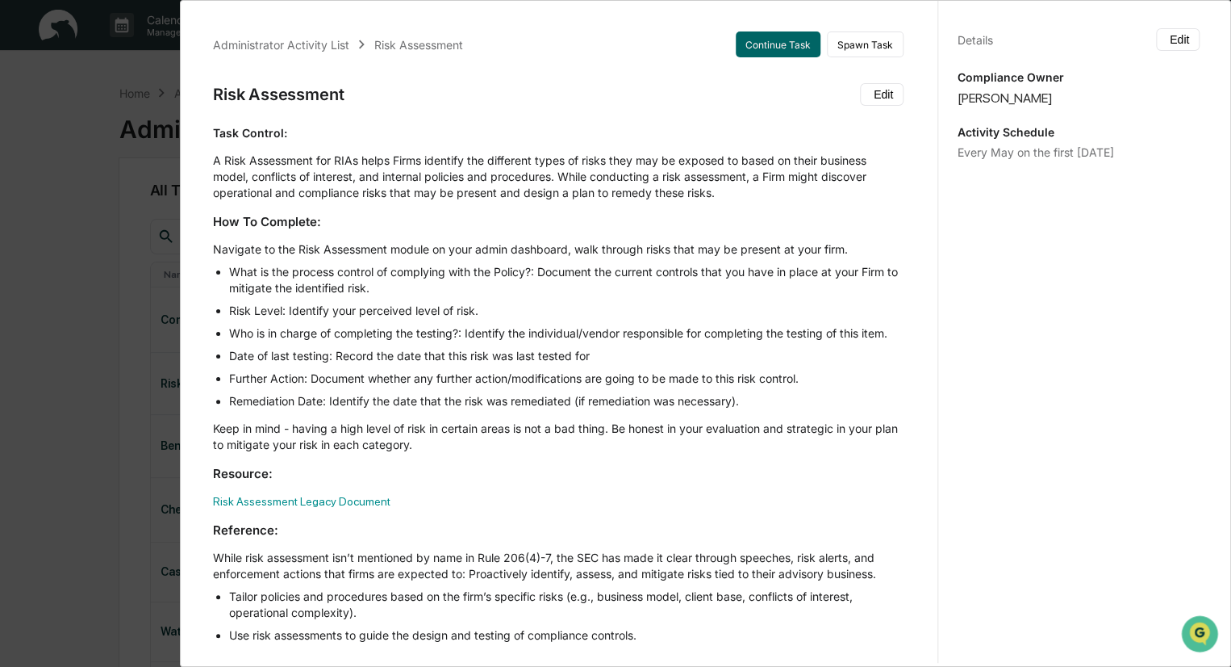
click at [116, 178] on div "Administrator Activity List Risk Assessment Continue Task Spawn Task Risk Asses…" at bounding box center [615, 333] width 1231 height 667
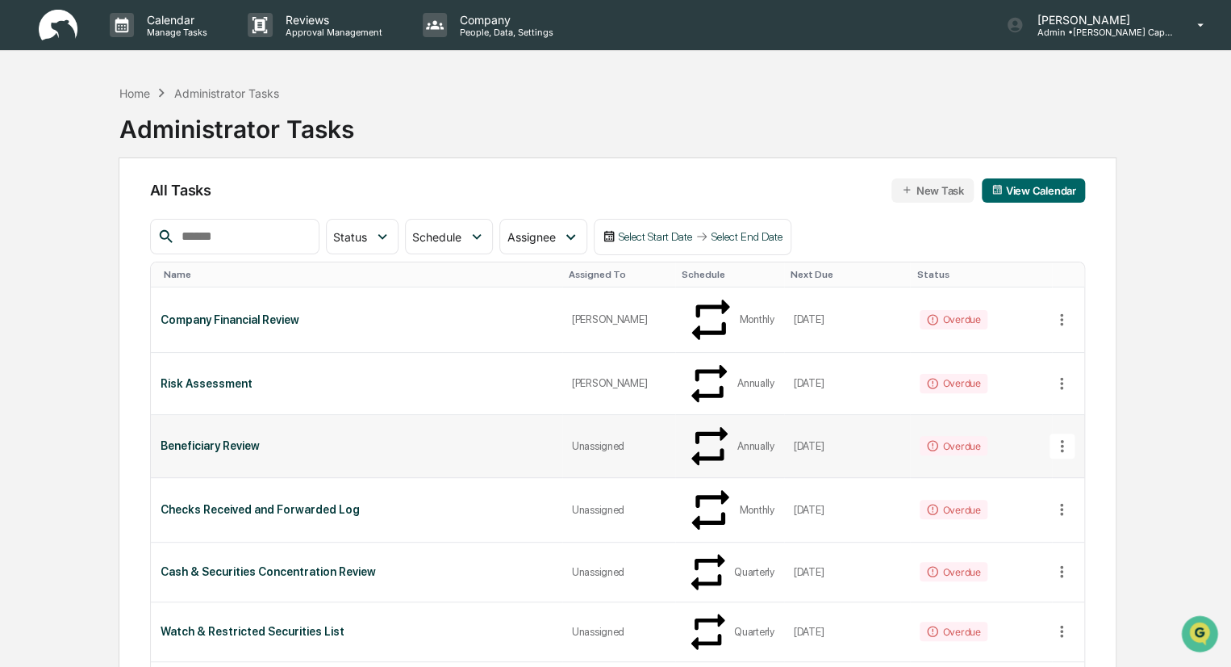
click at [562, 415] on td "Unassigned" at bounding box center [619, 446] width 114 height 63
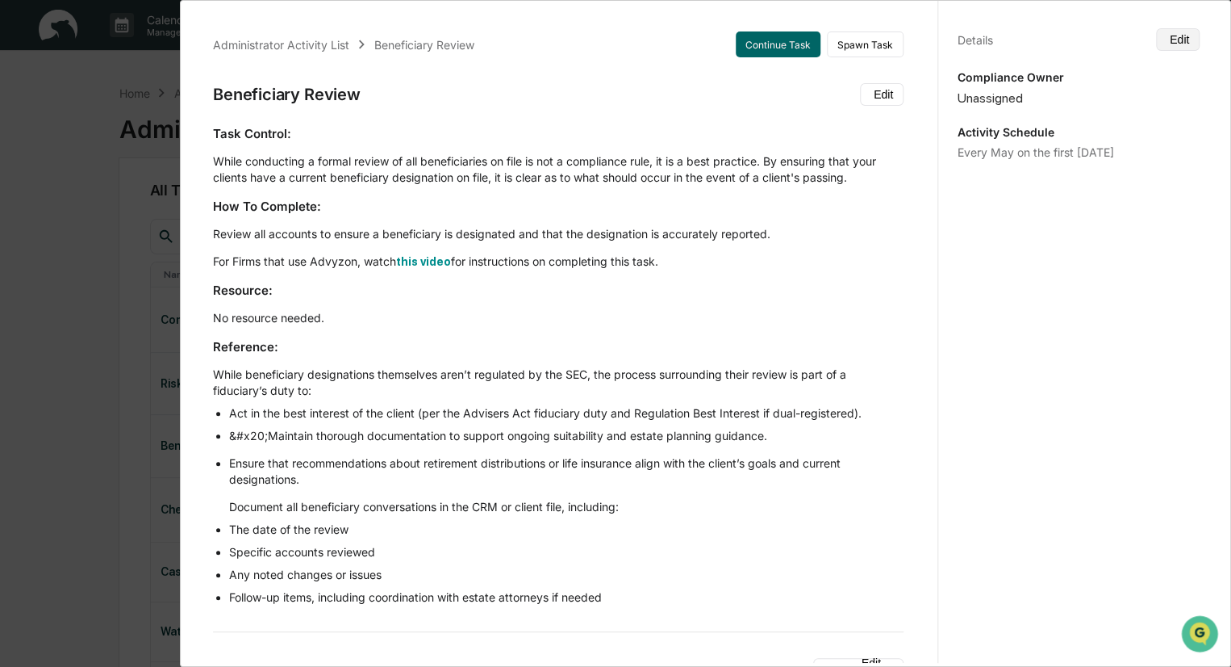
click at [1156, 46] on button "Edit" at bounding box center [1178, 39] width 44 height 23
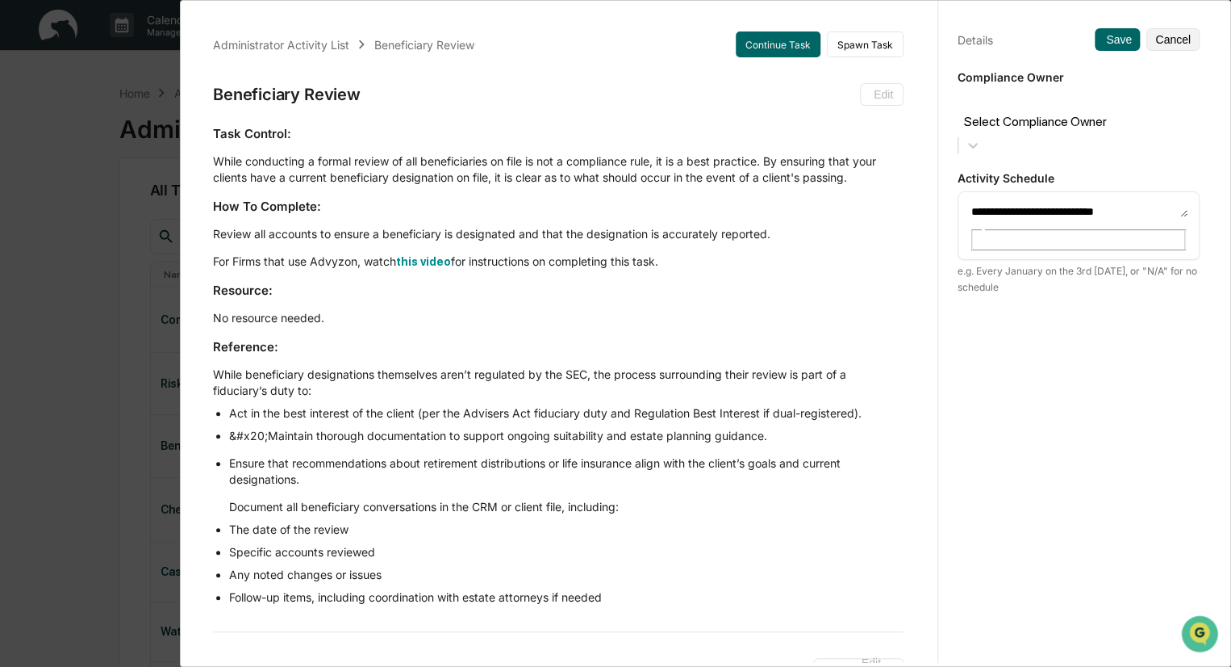
click at [1122, 104] on div at bounding box center [1079, 103] width 226 height 19
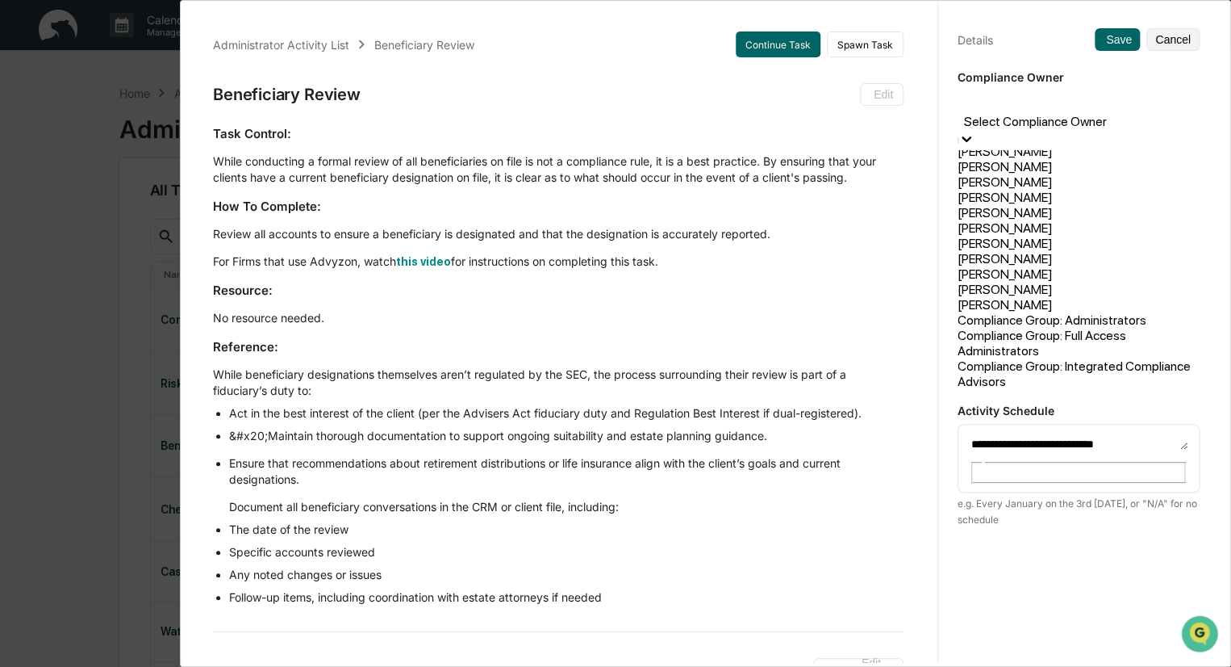
scroll to position [54, 0]
click at [1025, 236] on div "[PERSON_NAME]" at bounding box center [1079, 227] width 242 height 15
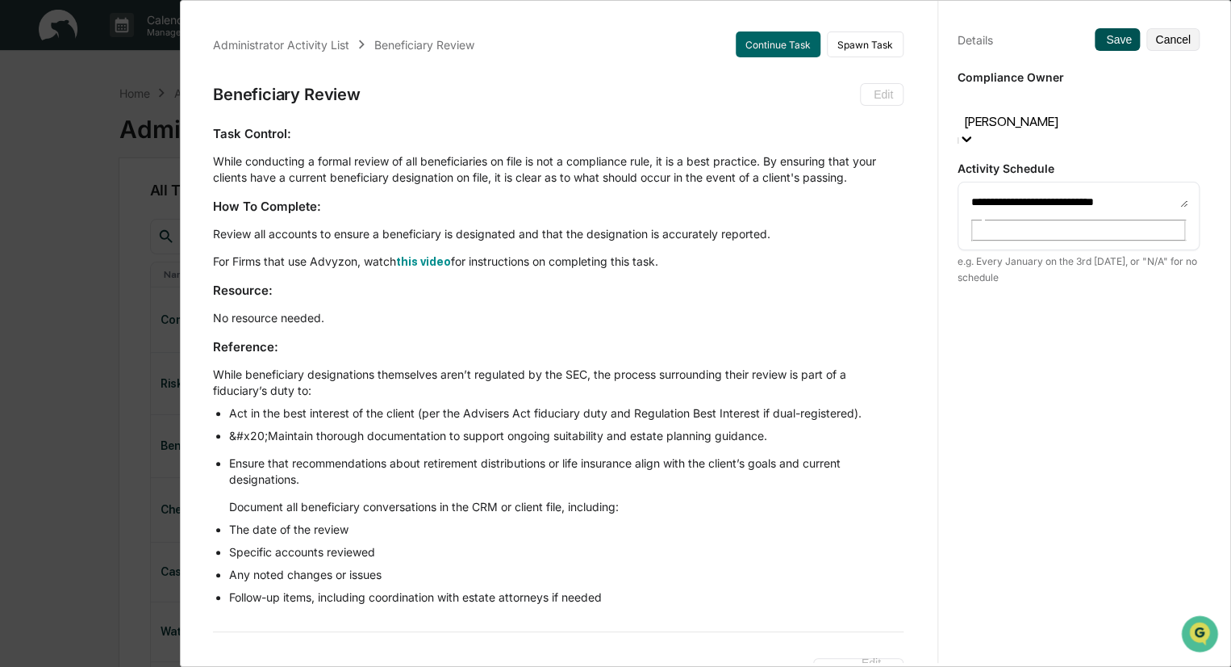
click at [1103, 40] on icon at bounding box center [1103, 40] width 0 height 0
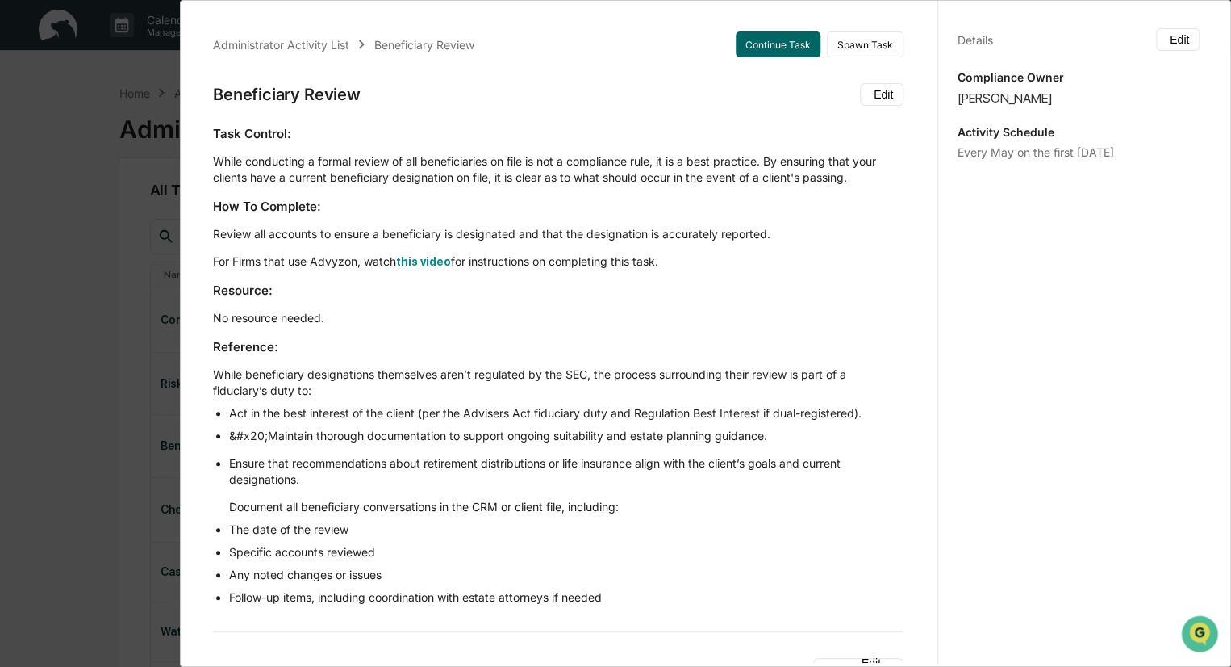
click at [178, 95] on div "Administrator Activity List Beneficiary Review Continue Task Spawn Task Benefic…" at bounding box center [615, 333] width 1231 height 667
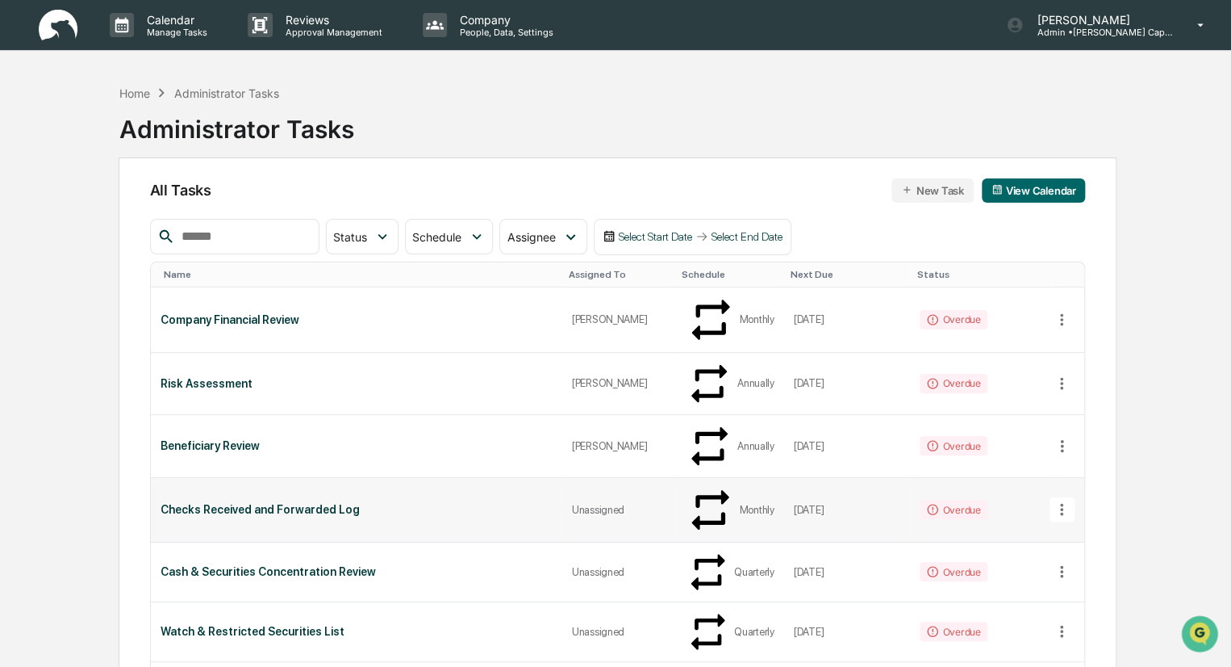
click at [576, 504] on div "Unassigned" at bounding box center [619, 510] width 94 height 12
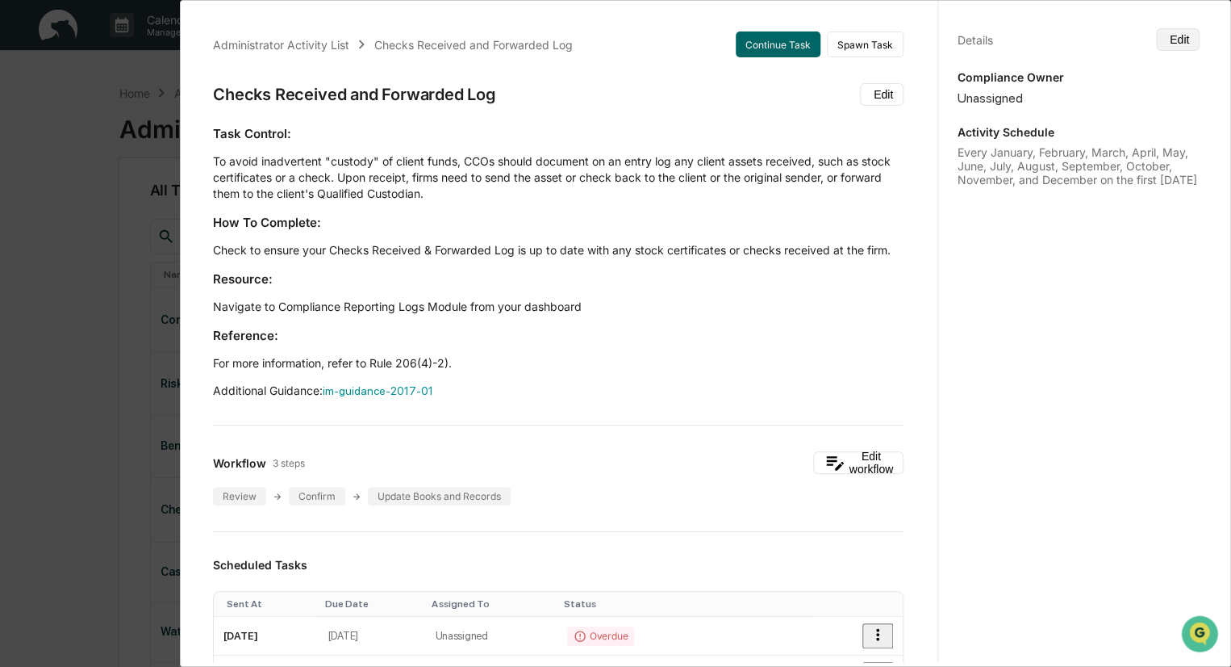
click at [1167, 39] on icon at bounding box center [1167, 39] width 0 height 0
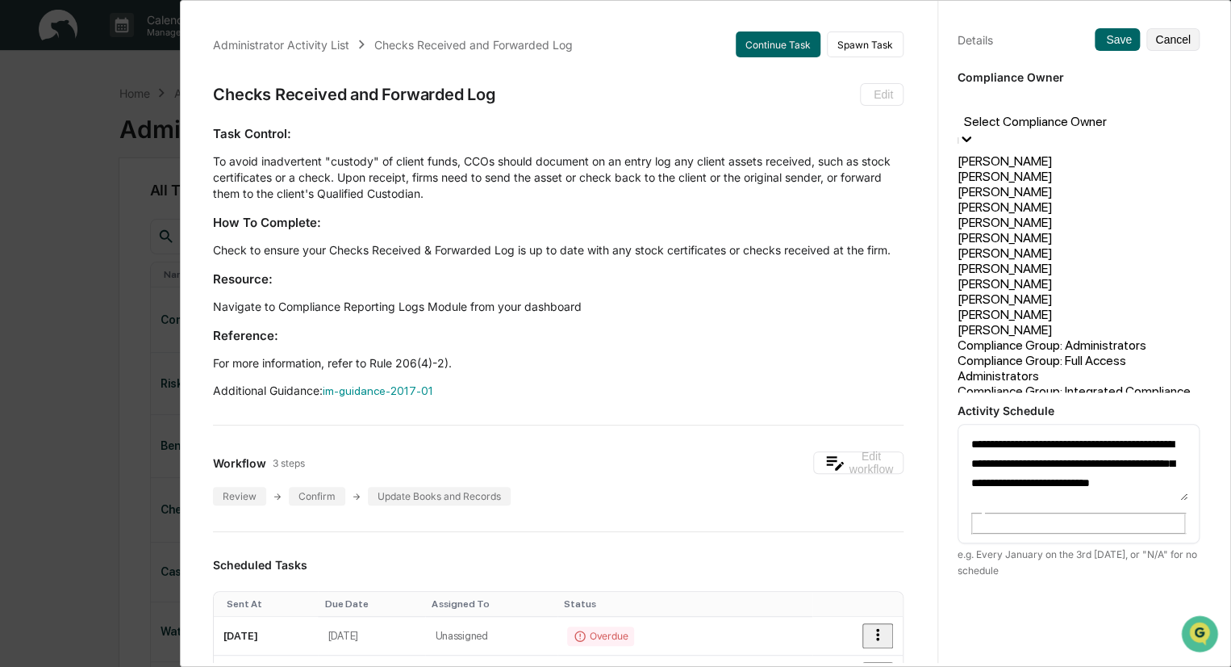
click at [1049, 117] on div "Select Compliance Owner" at bounding box center [1079, 120] width 242 height 60
click at [1005, 261] on div "[PERSON_NAME]" at bounding box center [1079, 252] width 242 height 15
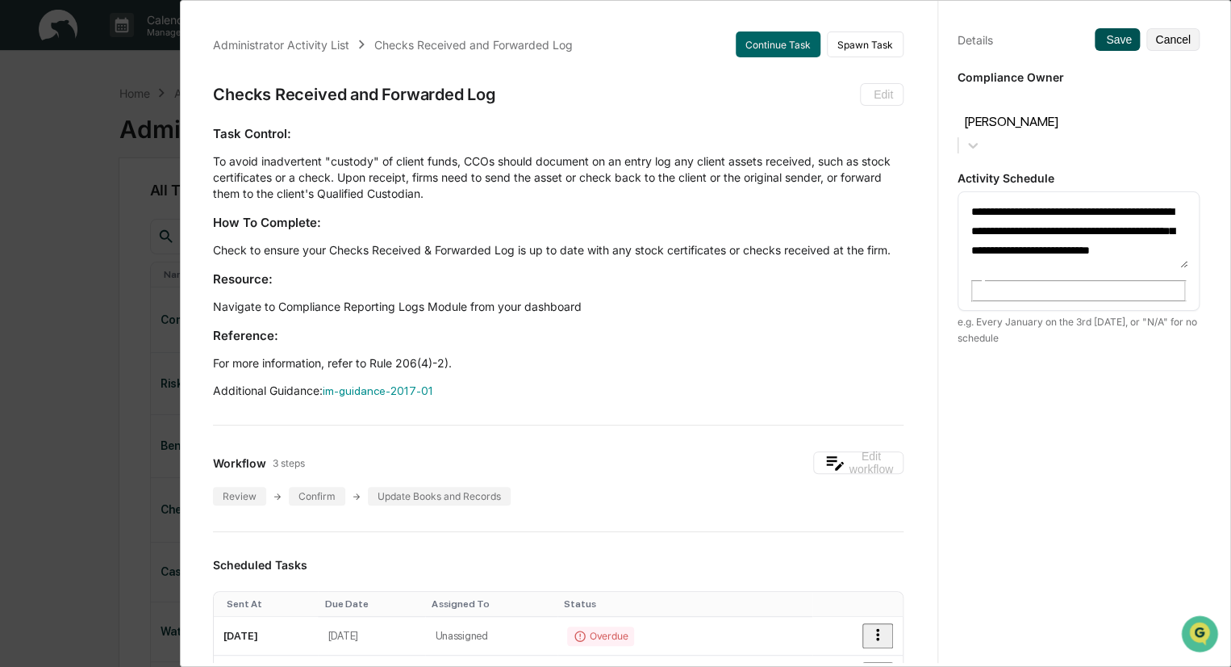
click at [1103, 40] on button "Save" at bounding box center [1117, 39] width 45 height 23
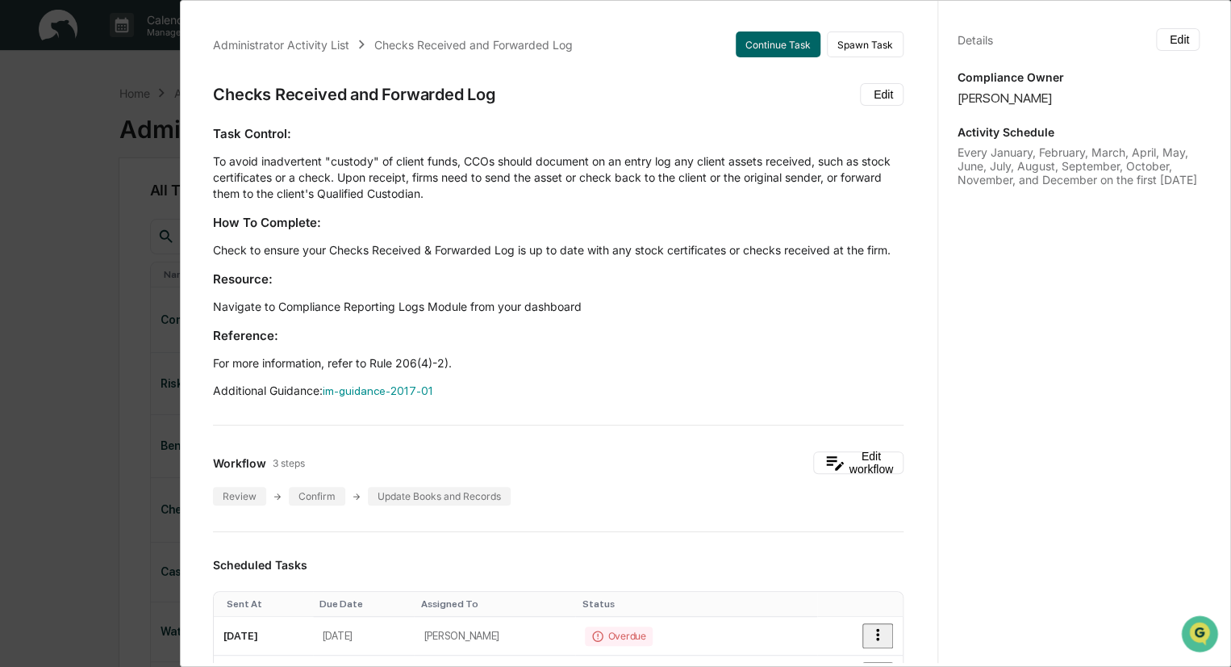
click at [168, 78] on div "Administrator Activity List Checks Received and Forwarded Log Continue Task Spa…" at bounding box center [615, 333] width 1231 height 667
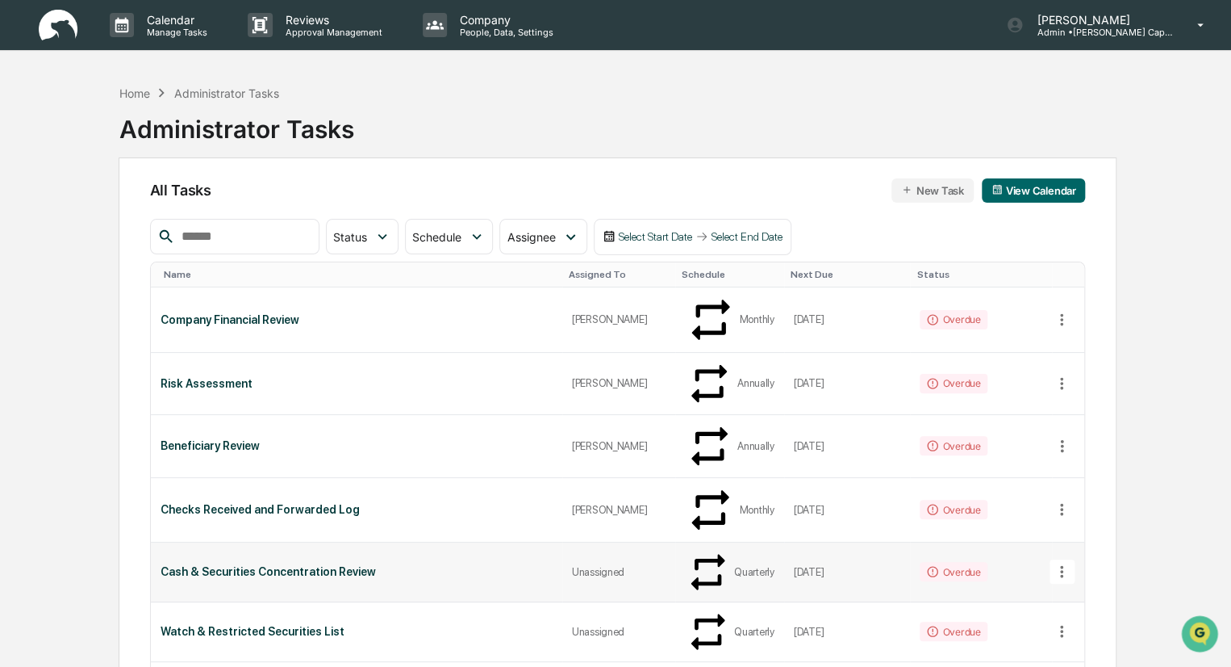
click at [594, 542] on td "Unassigned" at bounding box center [619, 572] width 114 height 60
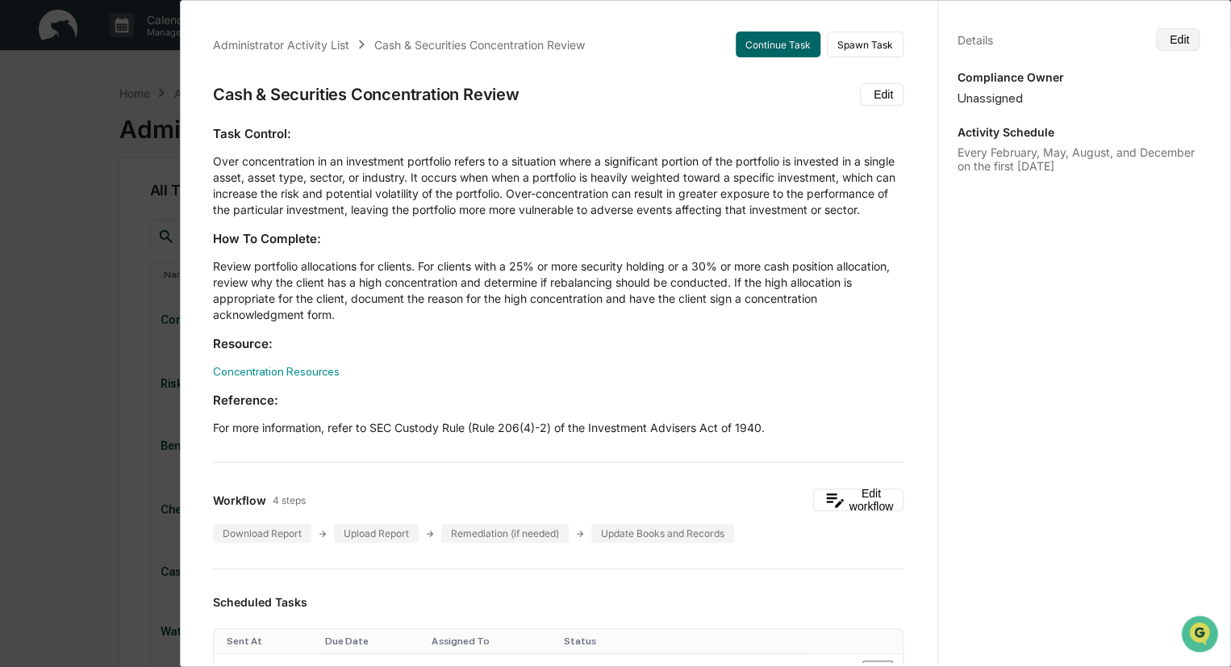
click at [1175, 36] on button "Edit" at bounding box center [1178, 39] width 44 height 23
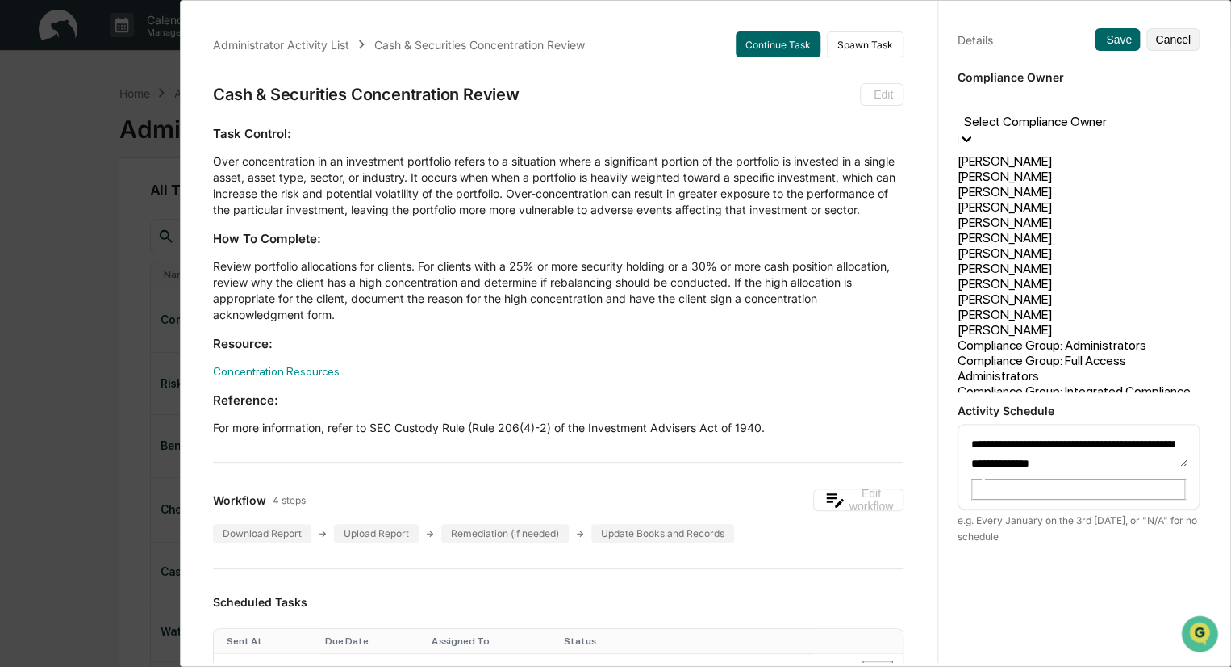
click at [1131, 102] on div at bounding box center [1079, 103] width 226 height 19
drag, startPoint x: 1152, startPoint y: 200, endPoint x: 1068, endPoint y: 306, distance: 134.5
click at [1068, 306] on div "[PERSON_NAME] [PERSON_NAME] [PERSON_NAME] [PERSON_NAME] [PERSON_NAME] [PERSON_N…" at bounding box center [1079, 271] width 242 height 242
click at [1069, 276] on div "[PERSON_NAME]" at bounding box center [1079, 268] width 242 height 15
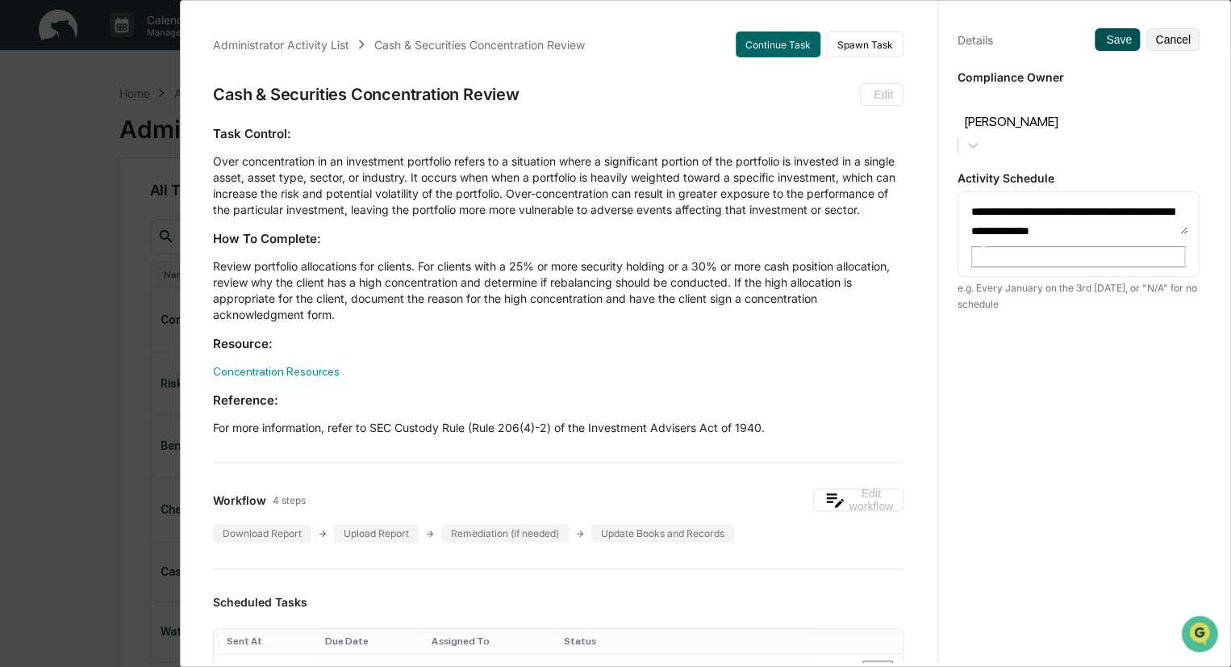
click at [1114, 38] on button "Save" at bounding box center [1117, 39] width 45 height 23
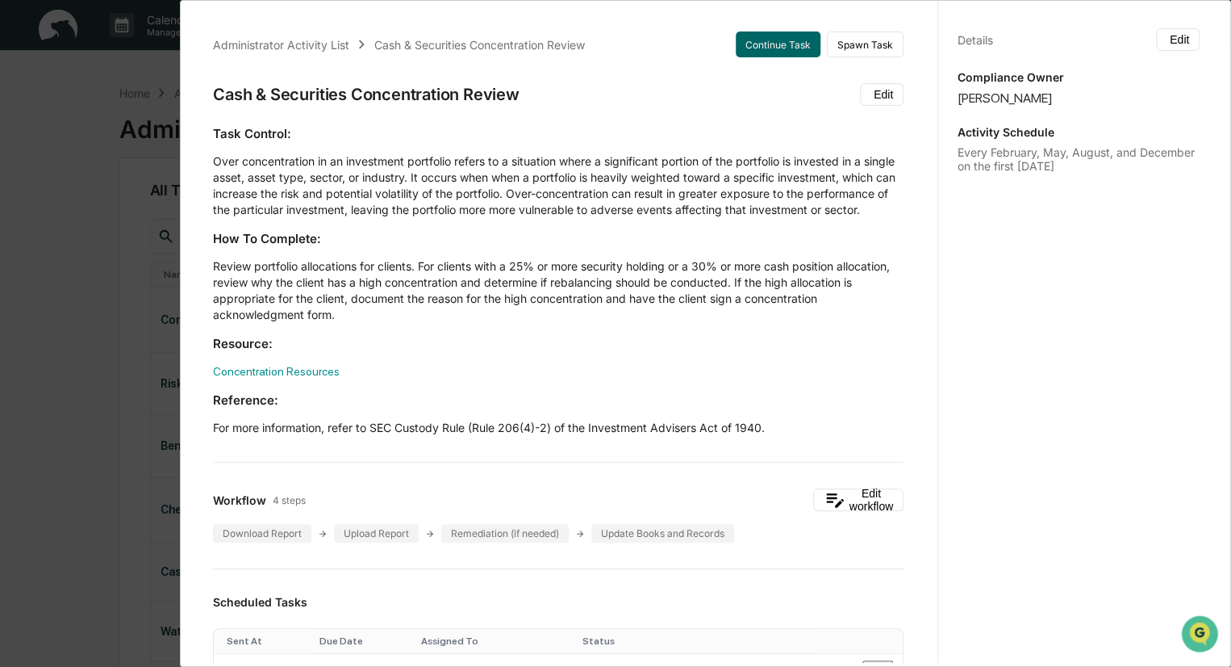
click at [157, 65] on div "Administrator Activity List Cash & Securities Concentration Review Continue Tas…" at bounding box center [615, 333] width 1231 height 667
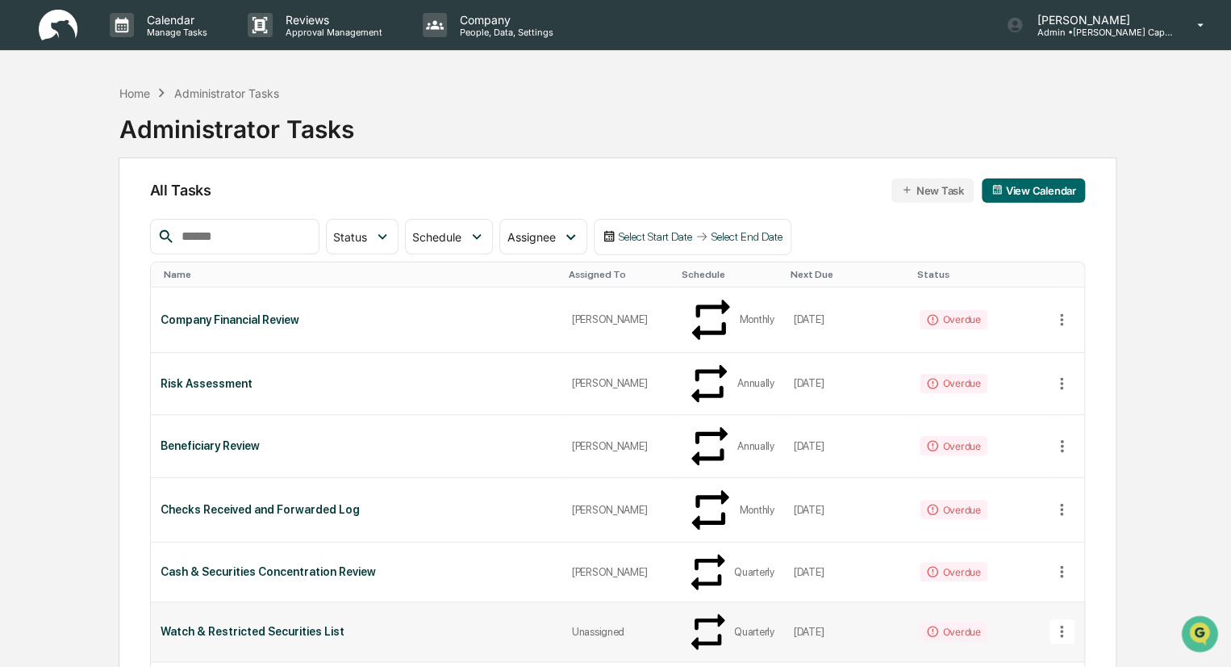
click at [609, 625] on div "Unassigned" at bounding box center [619, 631] width 94 height 12
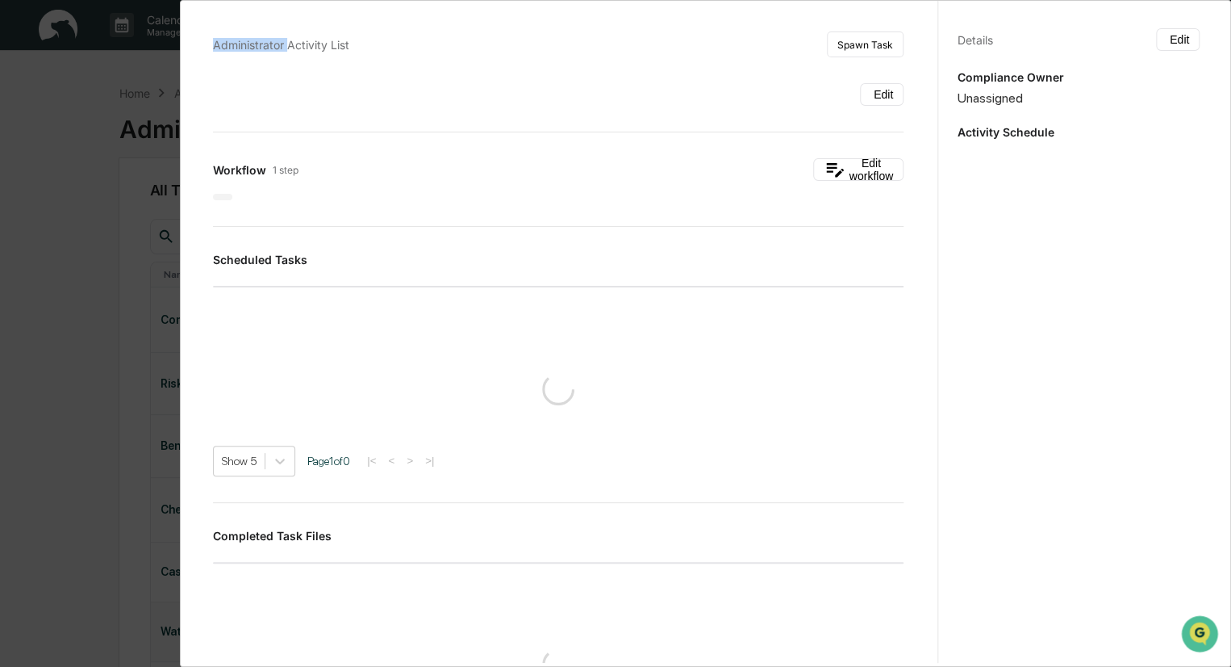
click at [609, 466] on div "Administrator Activity List Spawn Task Edit Workflow 1 step Edit workflow Sched…" at bounding box center [615, 333] width 1231 height 667
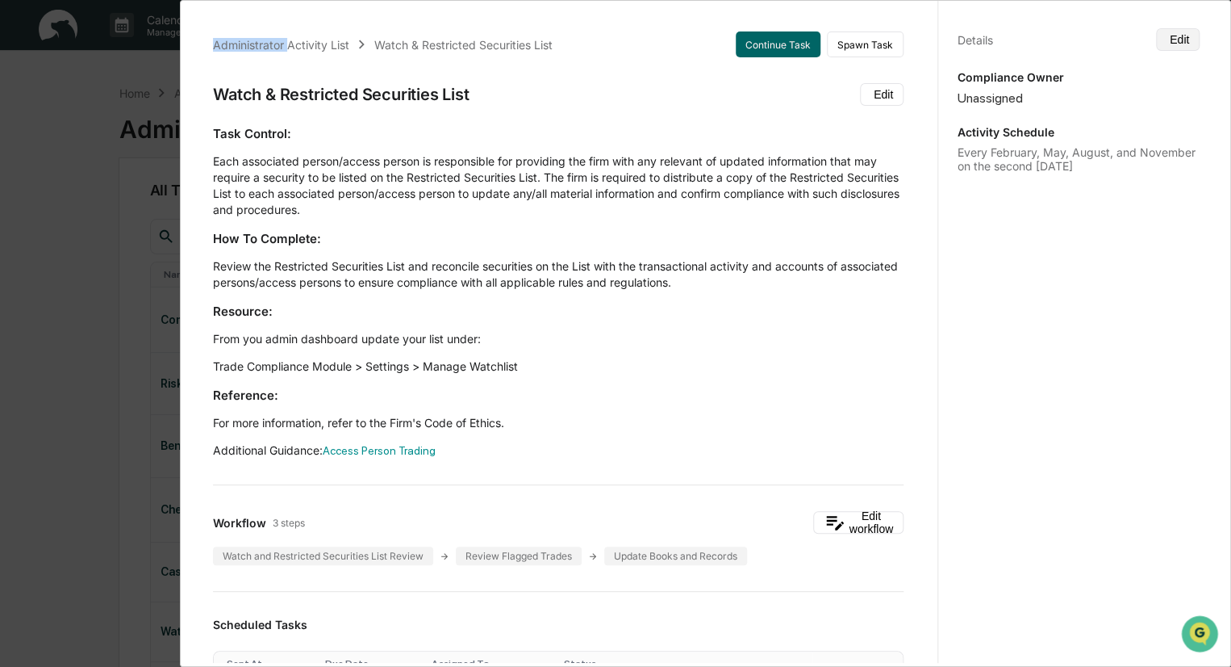
click at [1156, 43] on button "Edit" at bounding box center [1178, 39] width 44 height 23
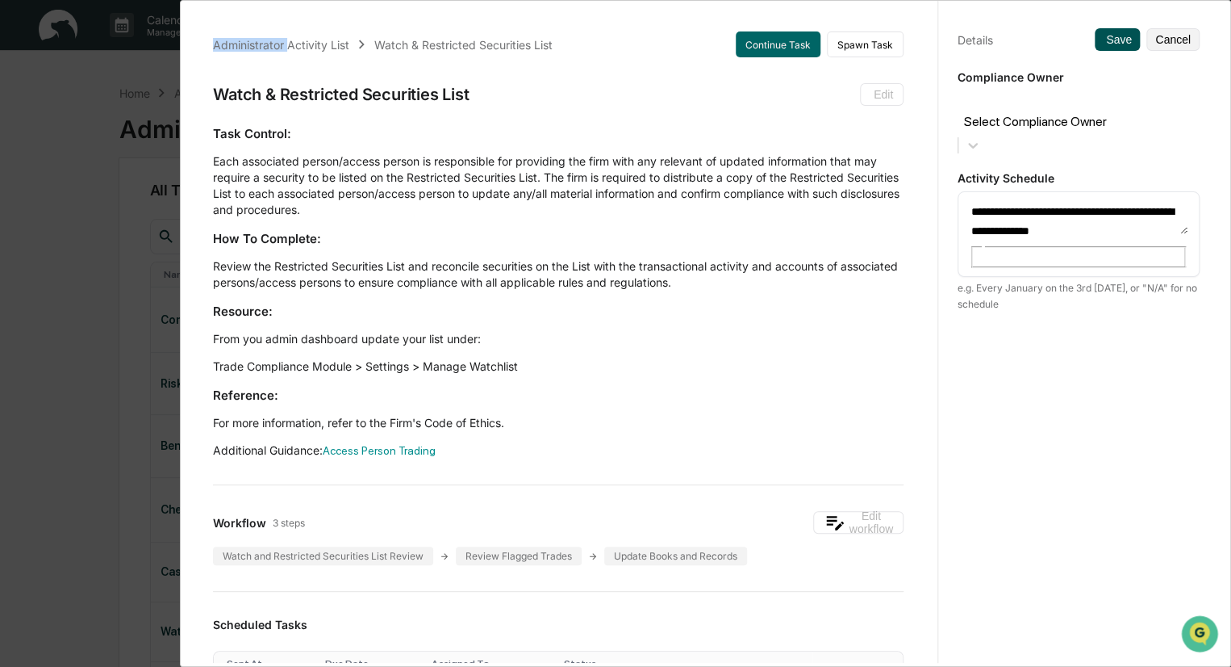
click at [1106, 39] on button "Save" at bounding box center [1117, 39] width 45 height 23
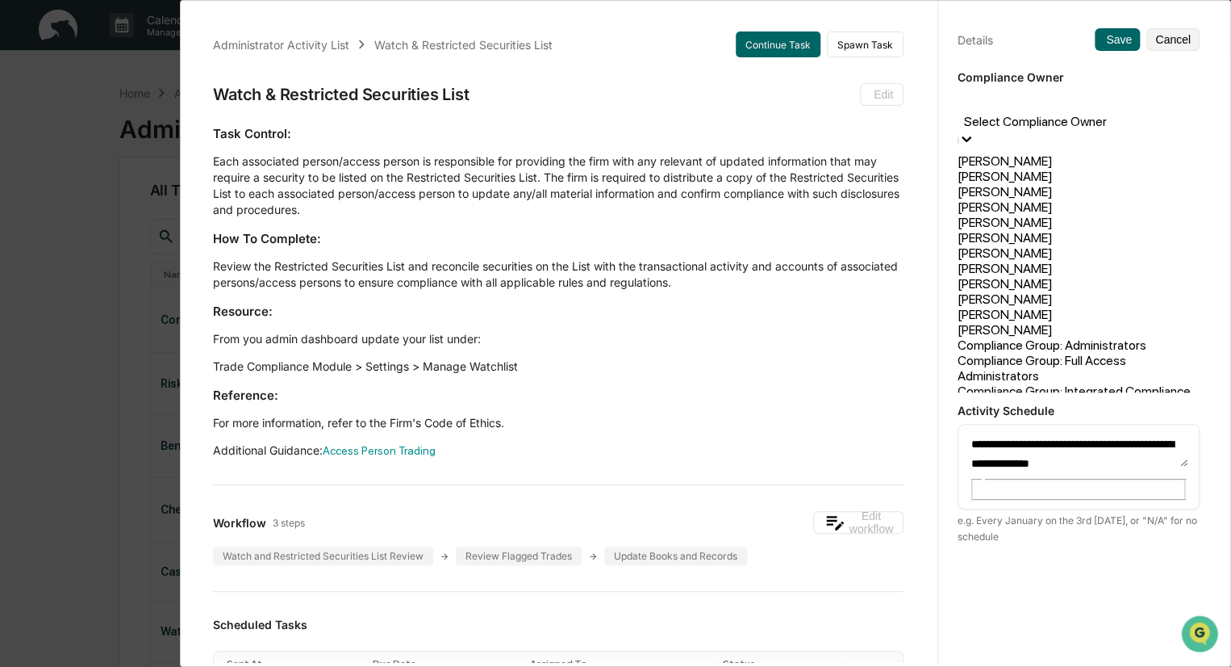
click at [1084, 107] on div at bounding box center [1079, 103] width 226 height 19
click at [1029, 276] on div "[PERSON_NAME]" at bounding box center [1079, 268] width 242 height 15
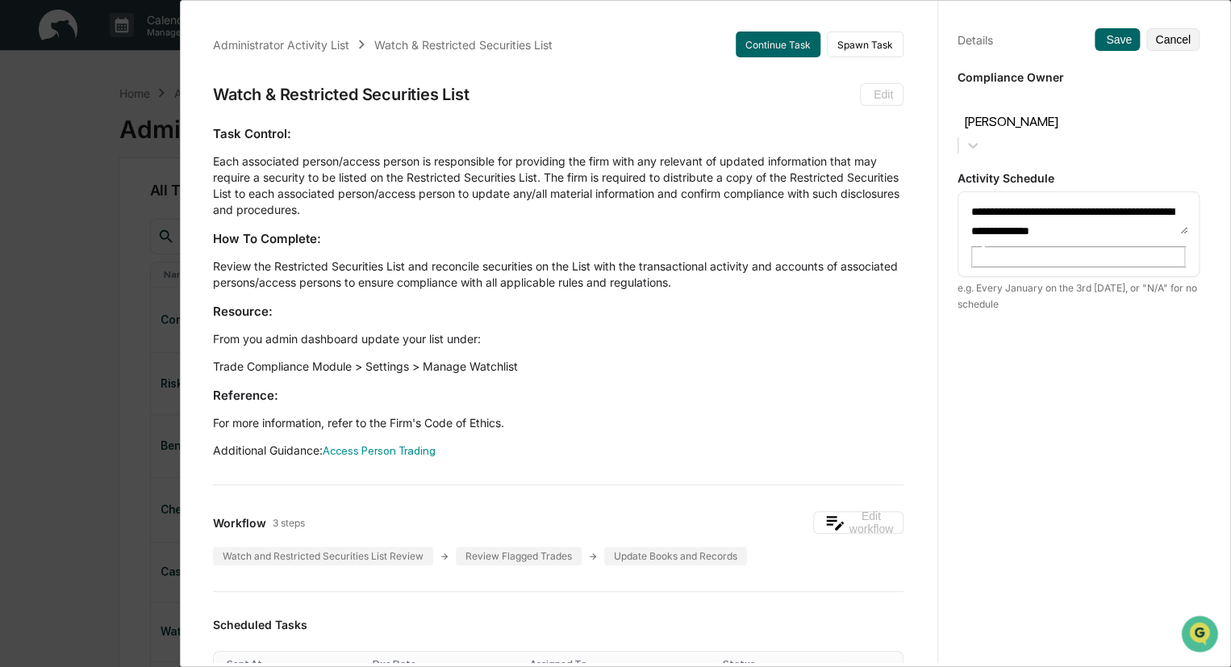
click at [1073, 52] on div "**********" at bounding box center [1079, 348] width 282 height 705
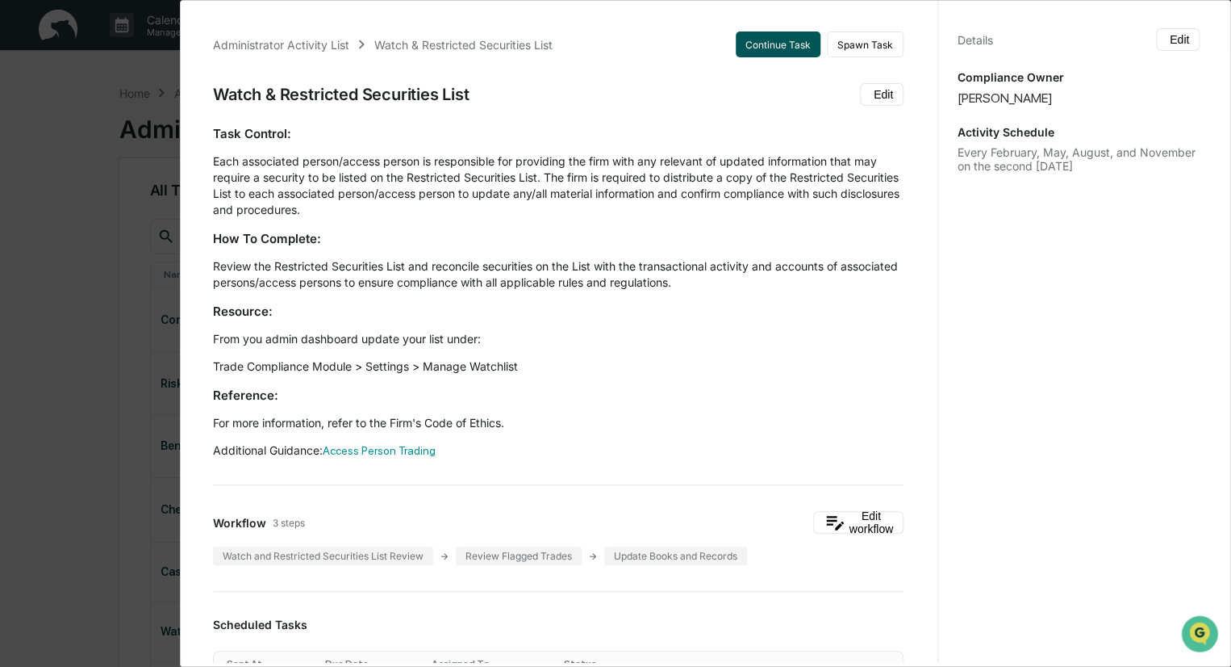
click at [768, 48] on button "Continue Task" at bounding box center [778, 44] width 85 height 26
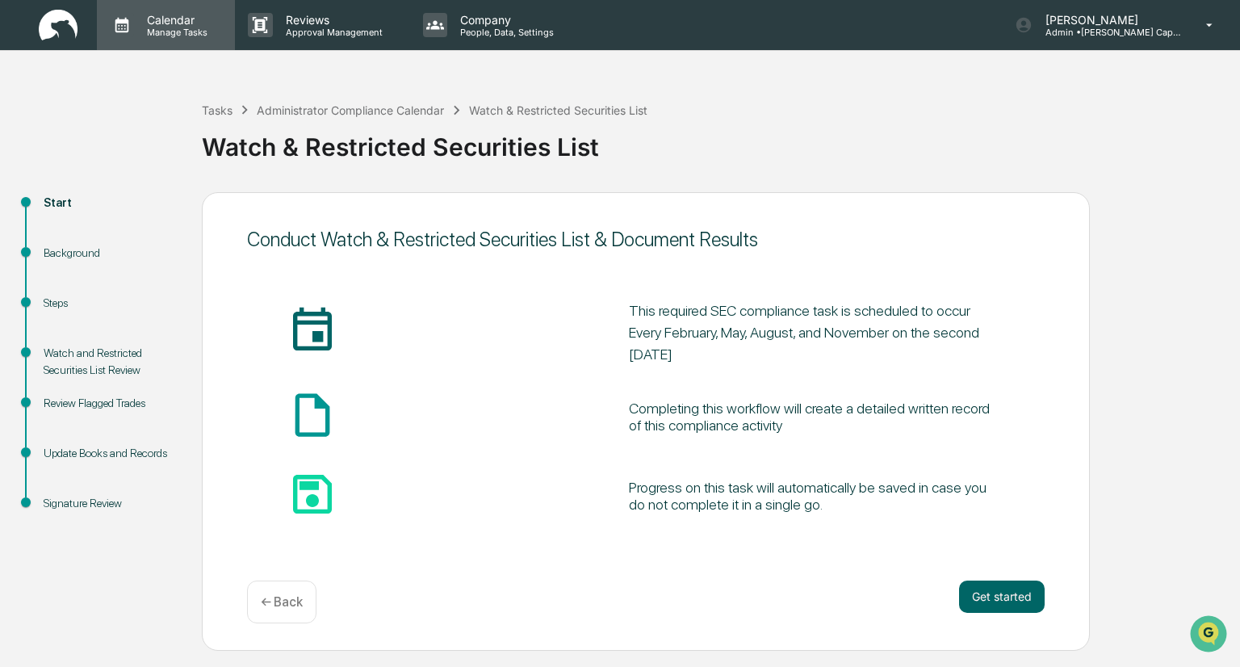
click at [175, 30] on p "Manage Tasks" at bounding box center [175, 32] width 82 height 11
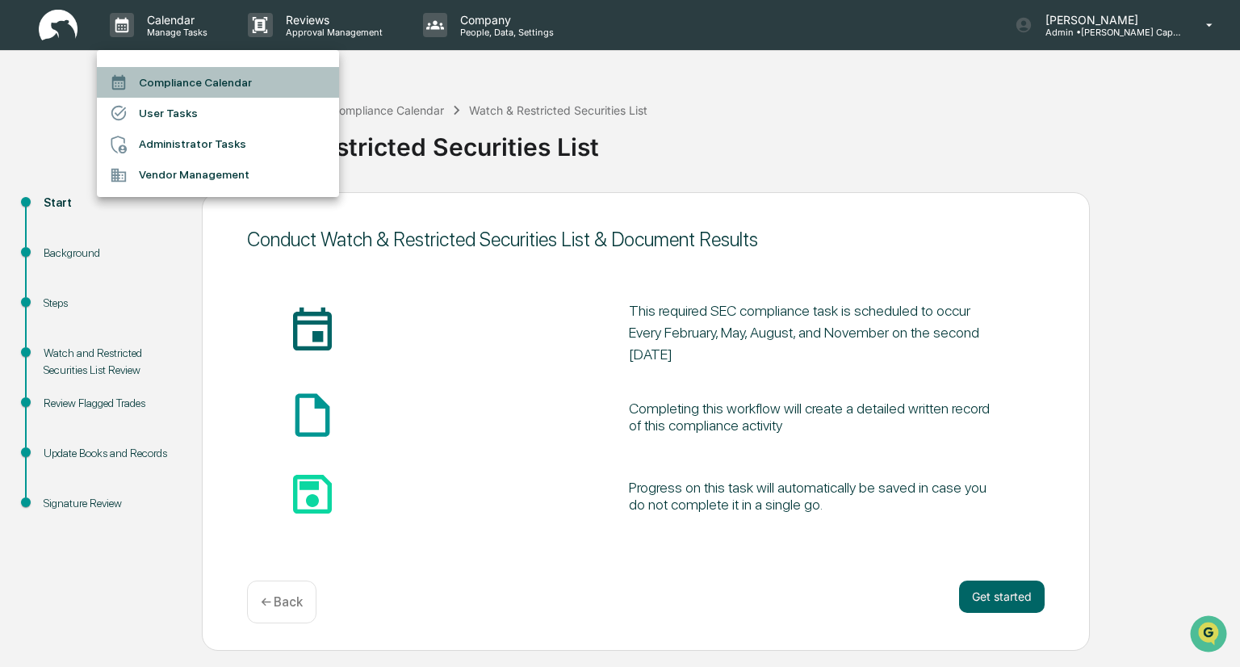
click at [175, 85] on li "Compliance Calendar" at bounding box center [218, 82] width 242 height 31
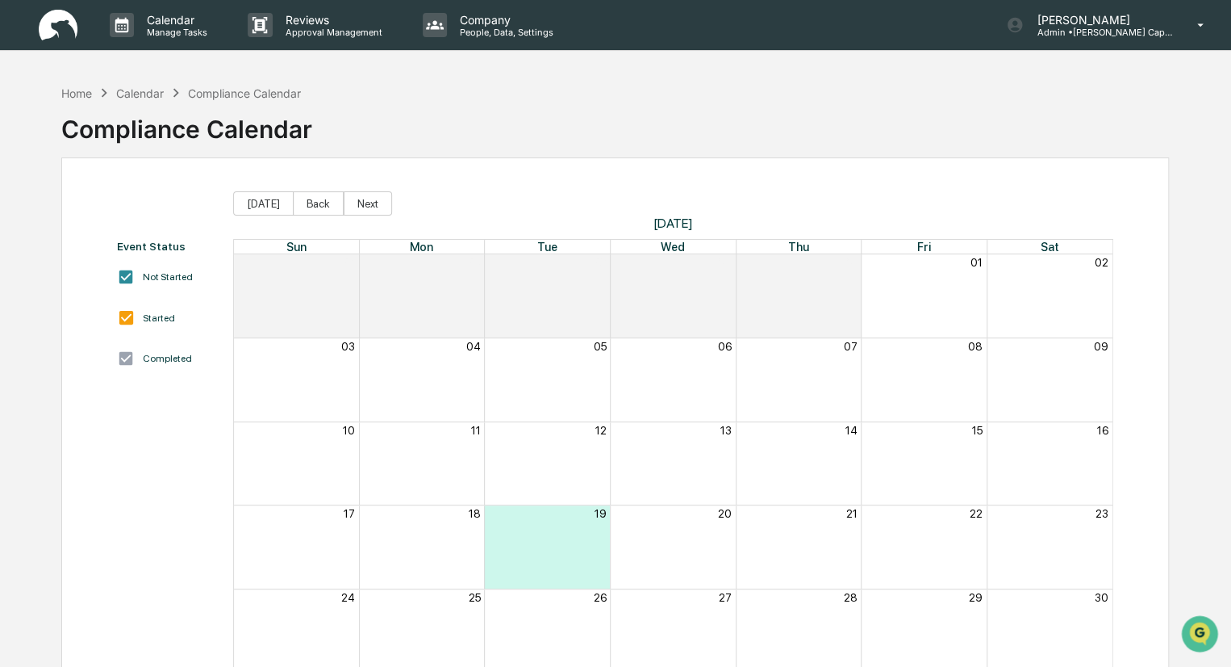
click at [142, 90] on div "Calendar" at bounding box center [140, 93] width 48 height 14
click at [147, 94] on div "Calendar" at bounding box center [140, 93] width 48 height 14
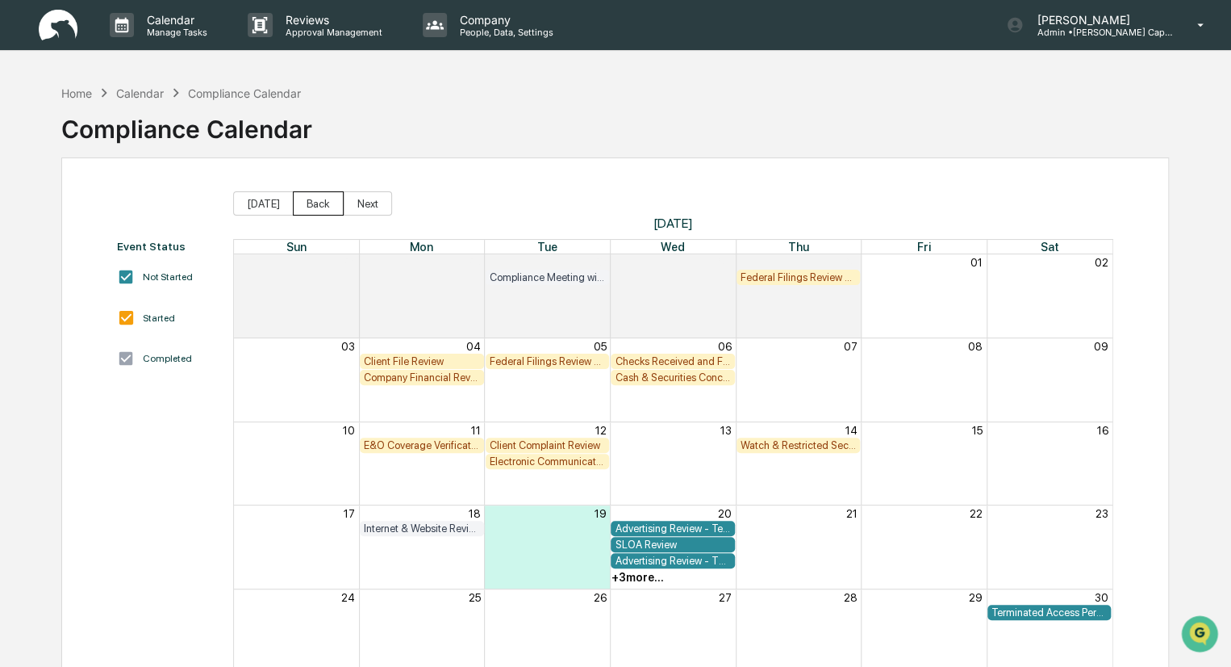
click at [316, 207] on button "Back" at bounding box center [318, 203] width 51 height 24
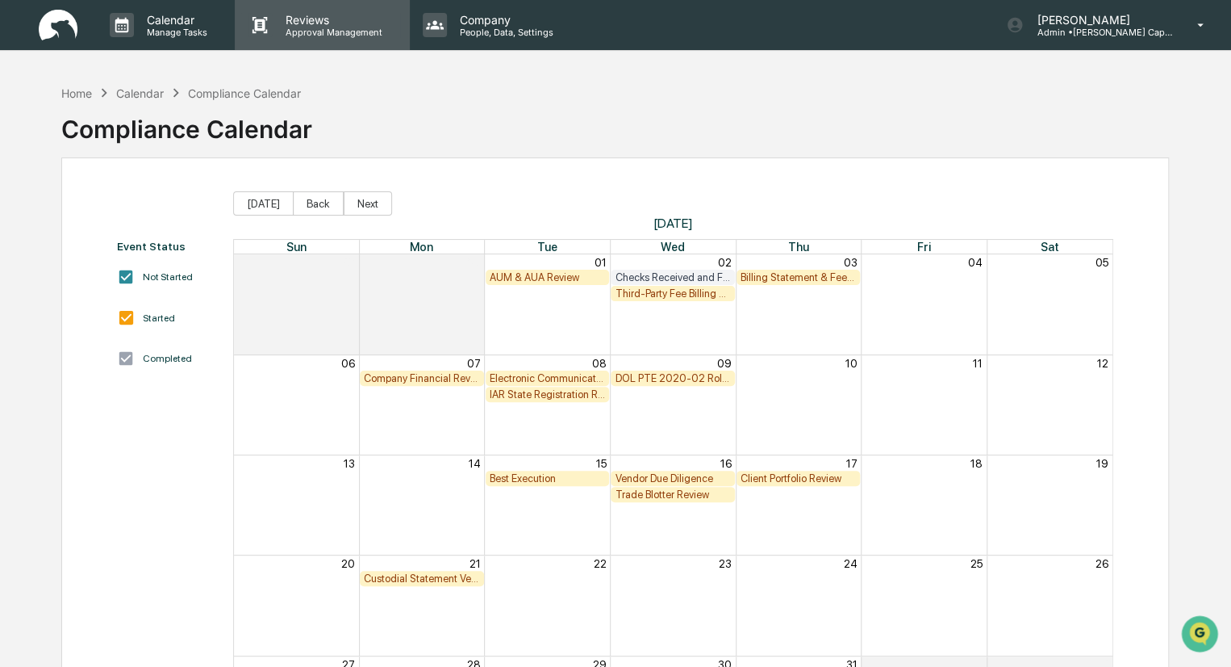
click at [316, 23] on p "Reviews" at bounding box center [332, 20] width 118 height 14
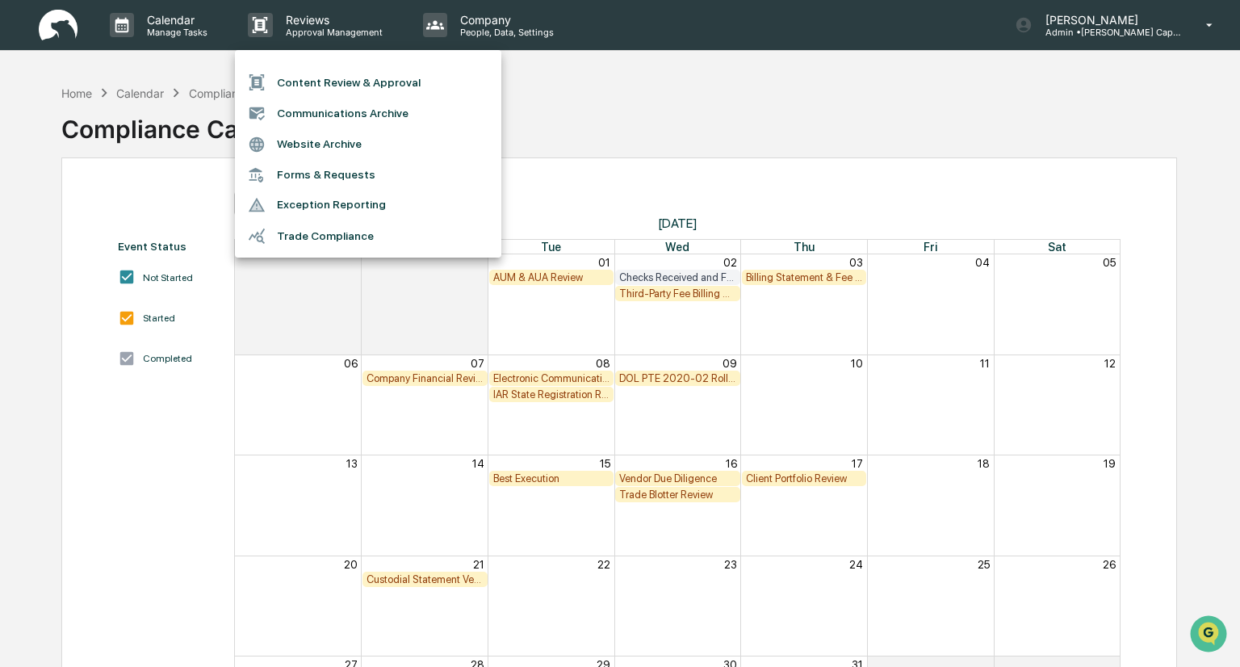
drag, startPoint x: 361, startPoint y: 379, endPoint x: 391, endPoint y: 376, distance: 30.0
click at [391, 376] on div at bounding box center [620, 333] width 1240 height 667
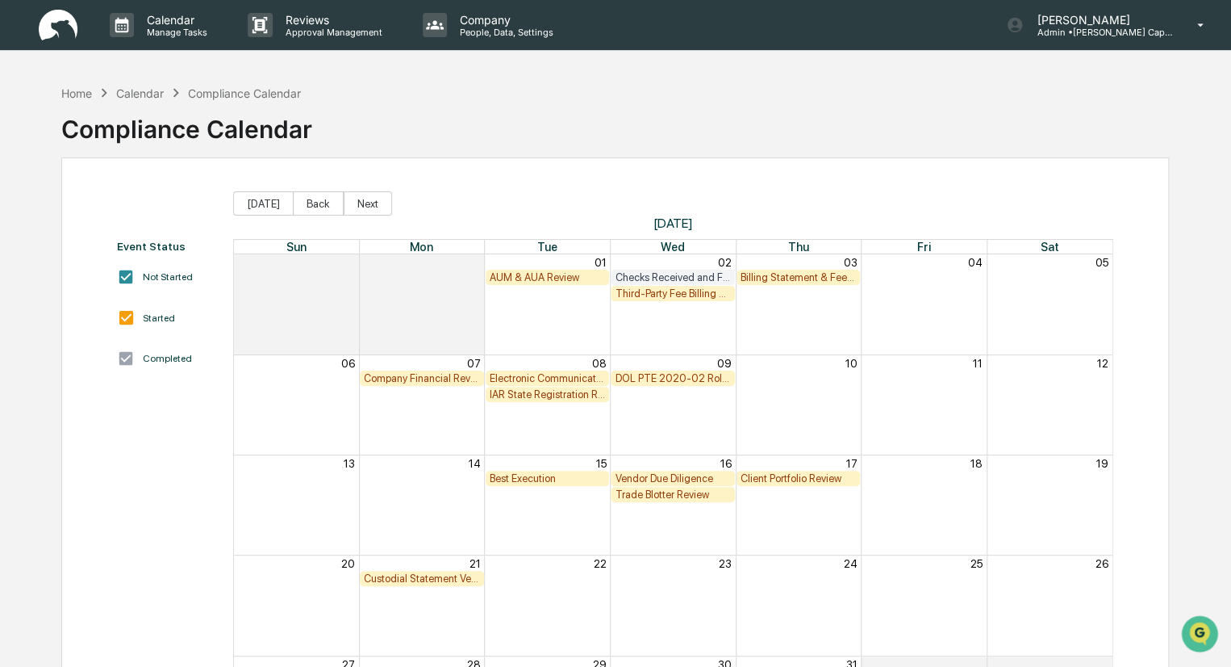
click at [391, 376] on div "Company Financial Review" at bounding box center [422, 378] width 116 height 12
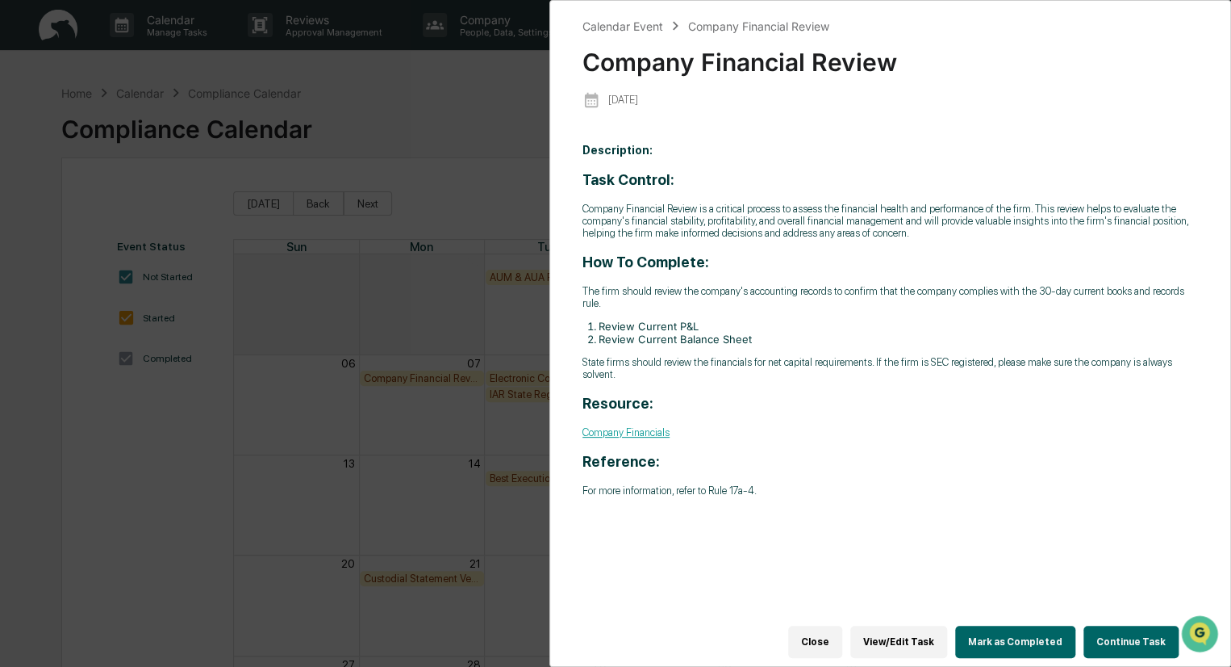
click at [1113, 633] on button "Continue Task" at bounding box center [1131, 641] width 95 height 32
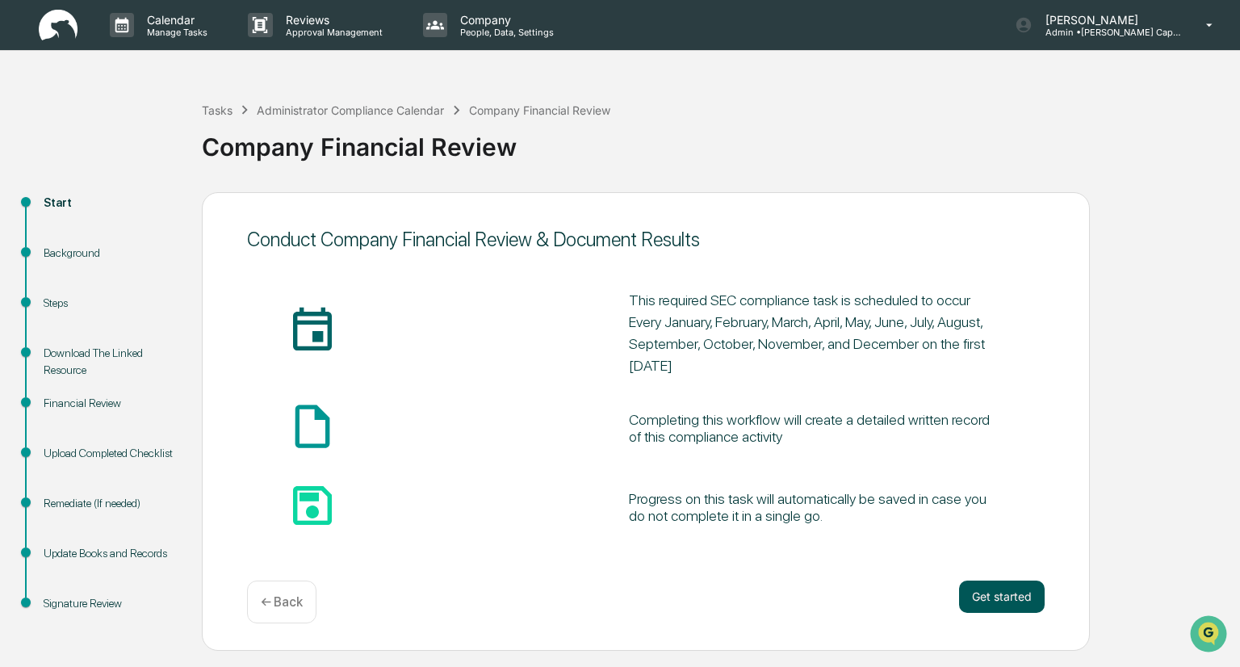
click at [981, 599] on button "Get started" at bounding box center [1002, 596] width 86 height 32
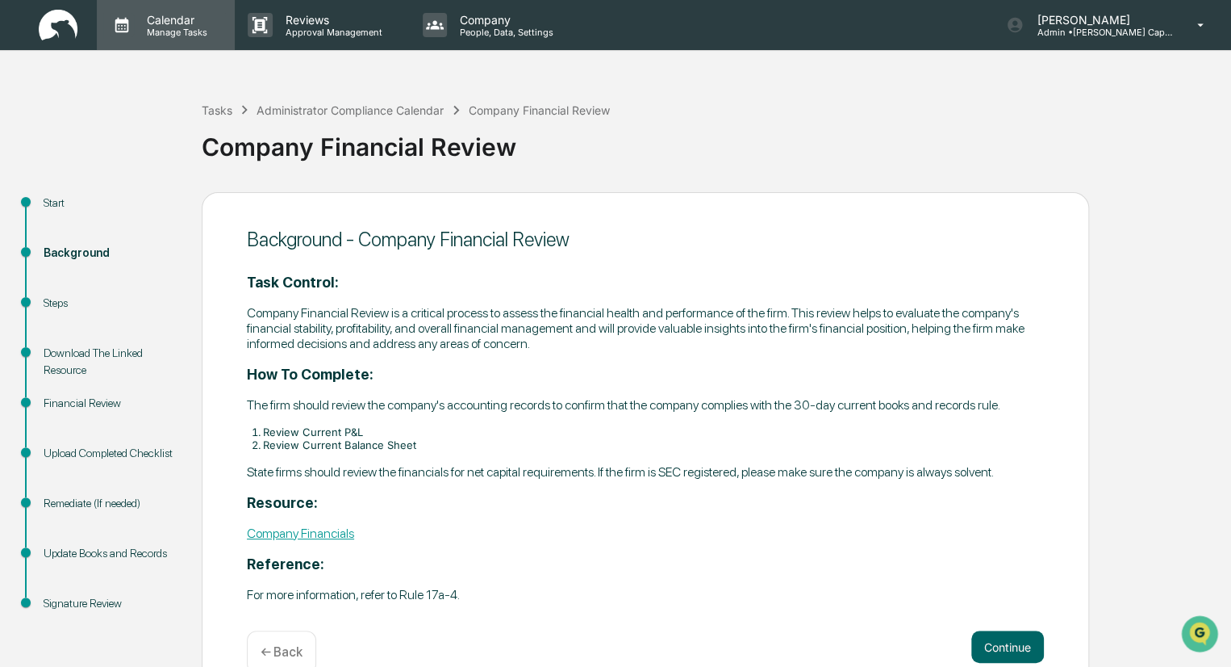
click at [171, 27] on p "Manage Tasks" at bounding box center [175, 32] width 82 height 11
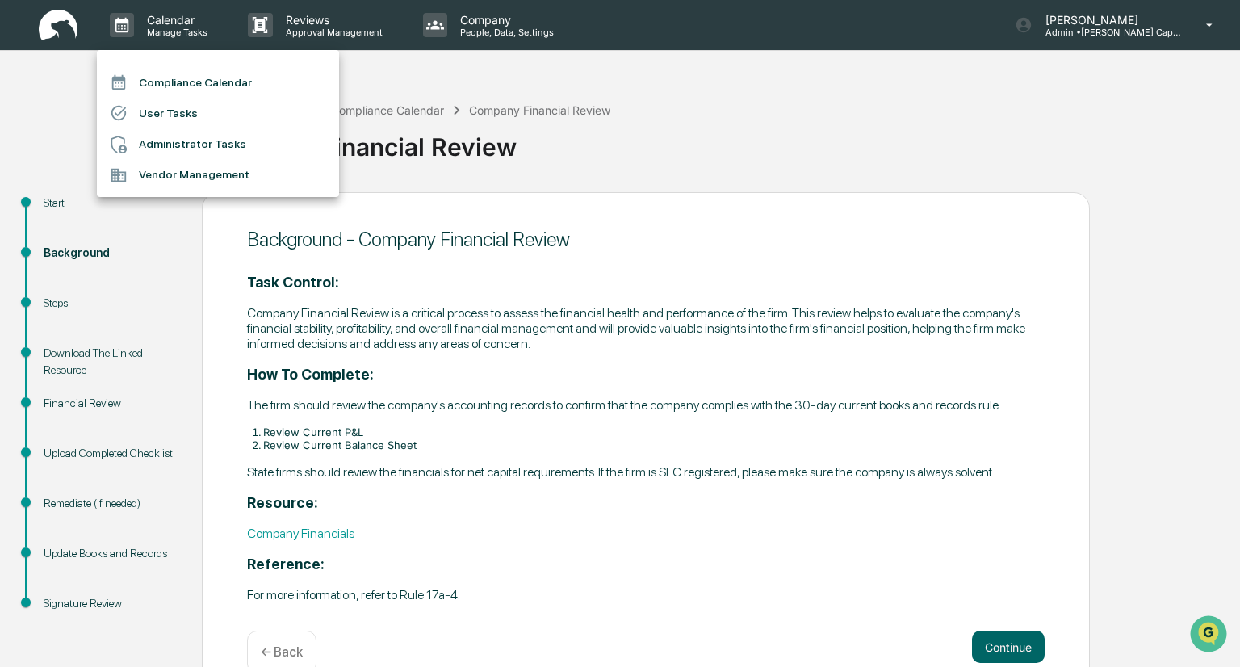
click at [184, 73] on li "Compliance Calendar" at bounding box center [218, 82] width 242 height 31
